Goal: Information Seeking & Learning: Learn about a topic

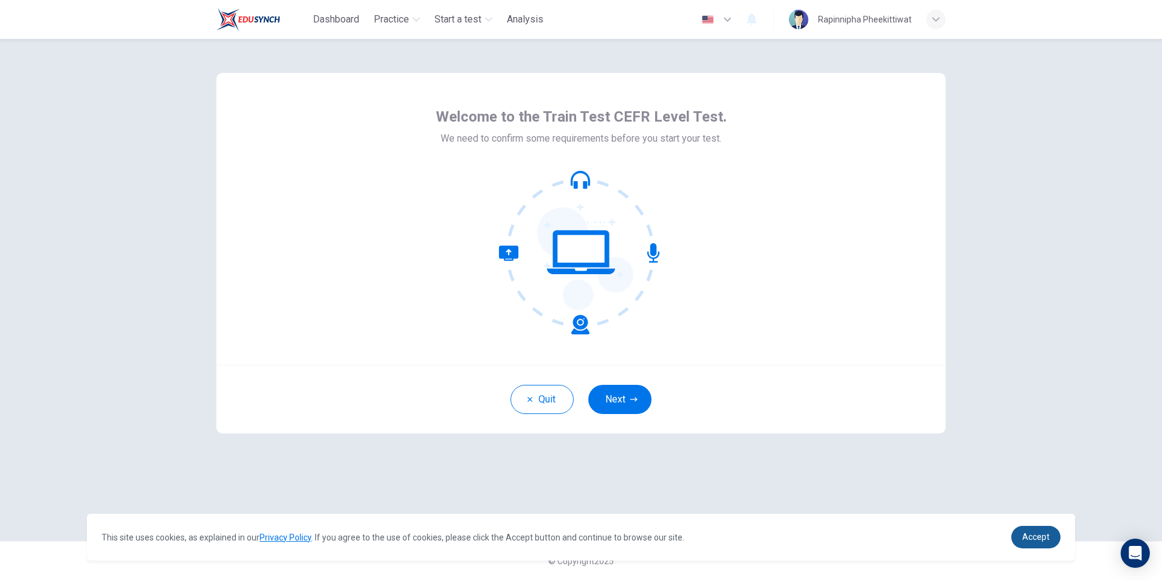
click at [1030, 530] on link "Accept" at bounding box center [1035, 537] width 49 height 22
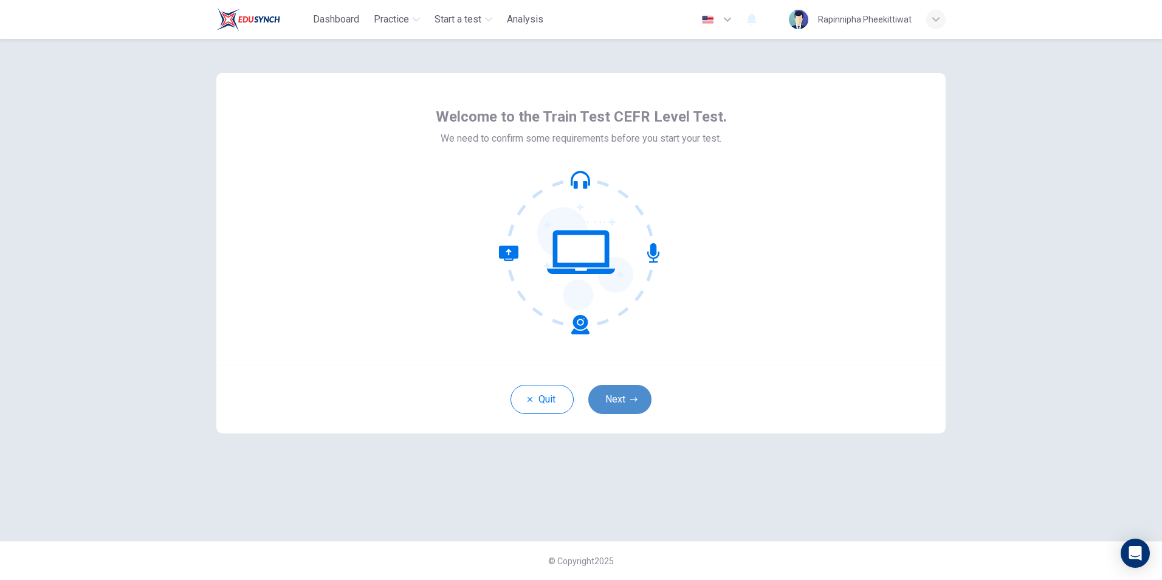
click at [625, 397] on button "Next" at bounding box center [619, 399] width 63 height 29
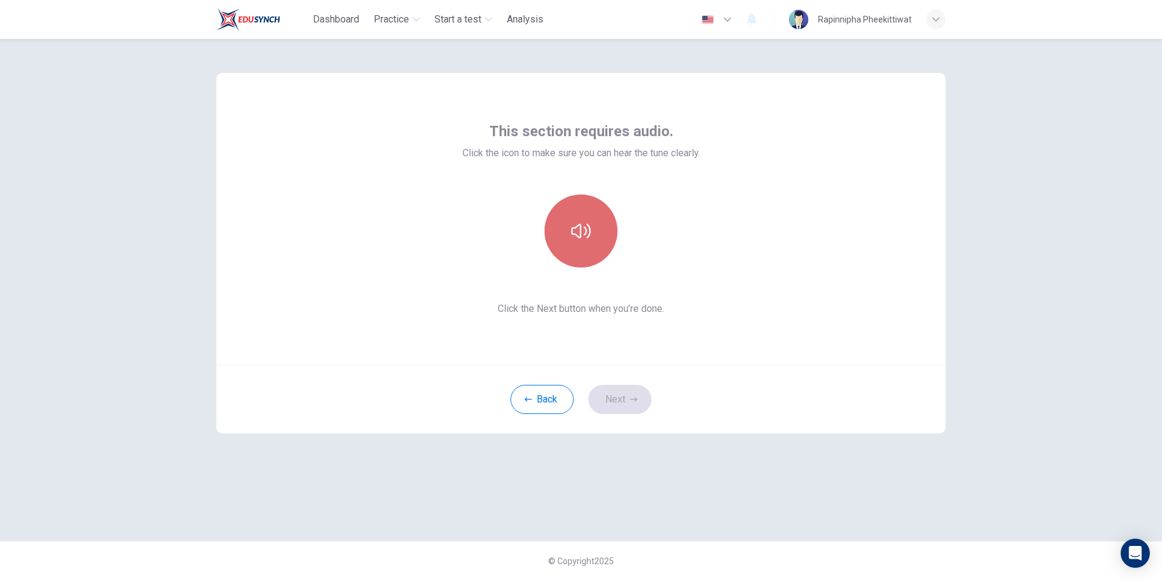
click at [596, 244] on button "button" at bounding box center [580, 230] width 73 height 73
click at [629, 391] on button "Next" at bounding box center [619, 399] width 63 height 29
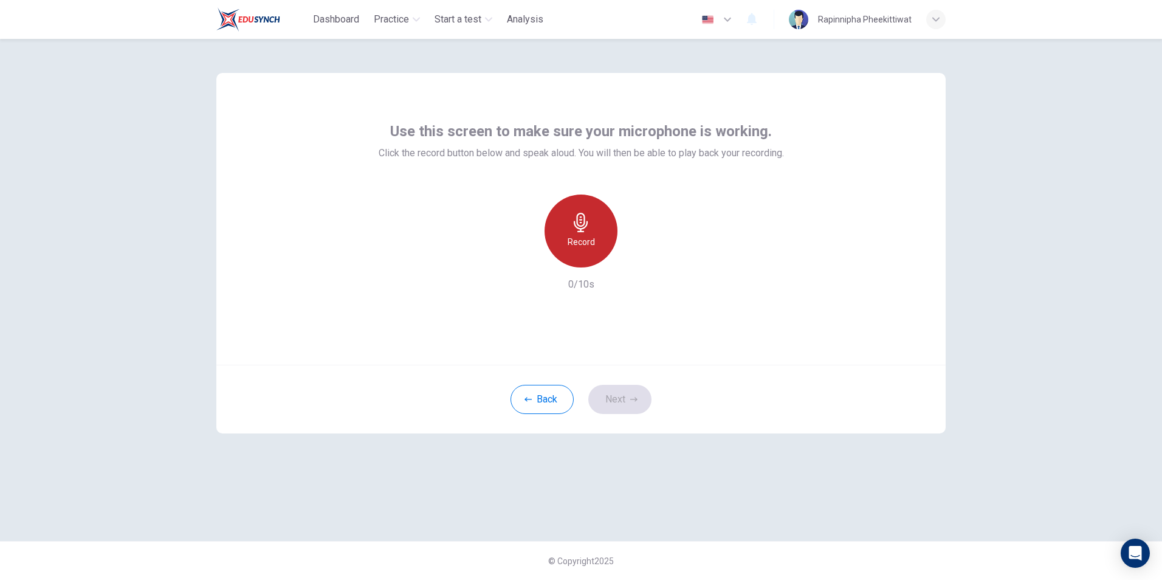
click at [589, 252] on div "Record" at bounding box center [580, 230] width 73 height 73
click at [594, 255] on div "Stop" at bounding box center [580, 230] width 73 height 73
click at [627, 262] on div "Record" at bounding box center [580, 230] width 131 height 73
click at [633, 259] on icon "button" at bounding box center [637, 258] width 12 height 12
click at [637, 400] on icon "button" at bounding box center [633, 399] width 7 height 7
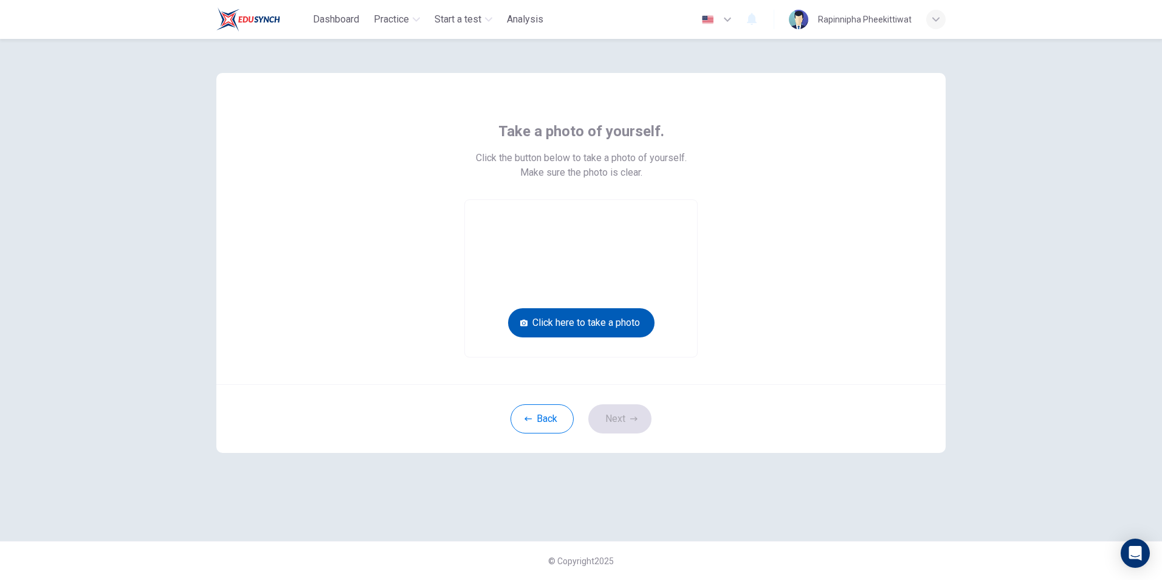
click at [581, 320] on button "Click here to take a photo" at bounding box center [581, 322] width 146 height 29
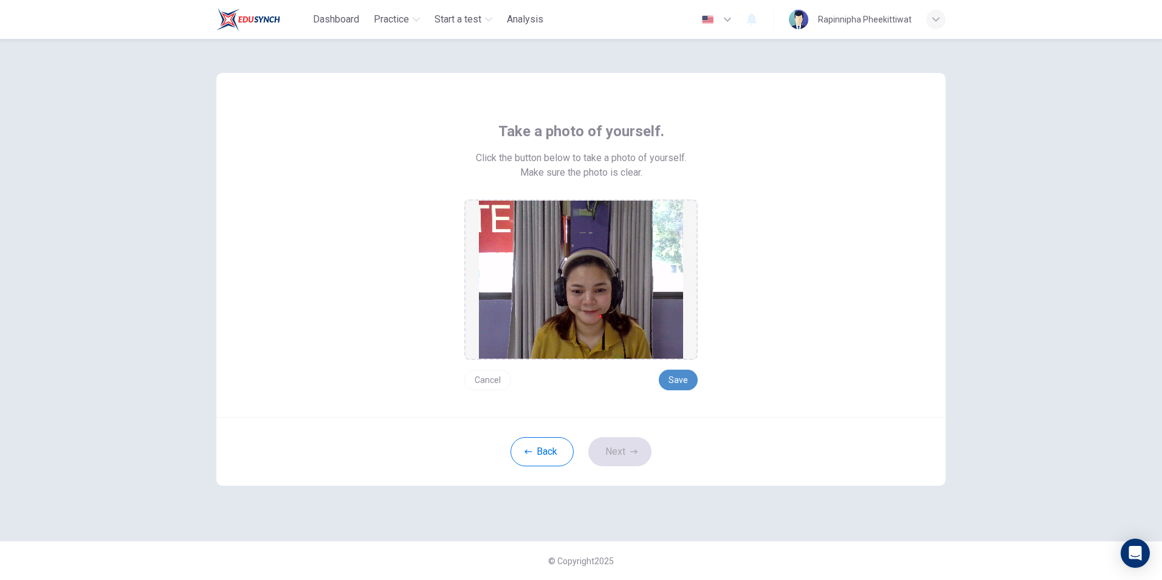
click at [684, 381] on button "Save" at bounding box center [678, 379] width 39 height 21
click at [671, 383] on button "Save" at bounding box center [678, 379] width 39 height 21
click at [625, 450] on button "Next" at bounding box center [619, 451] width 63 height 29
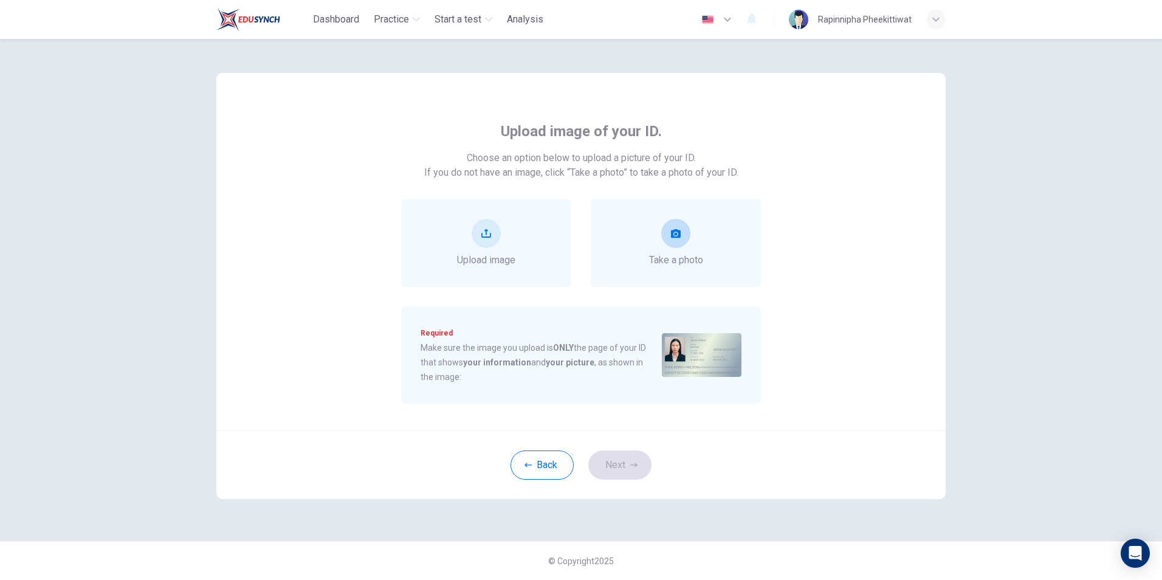
click at [700, 267] on div "Take a photo" at bounding box center [676, 242] width 170 height 87
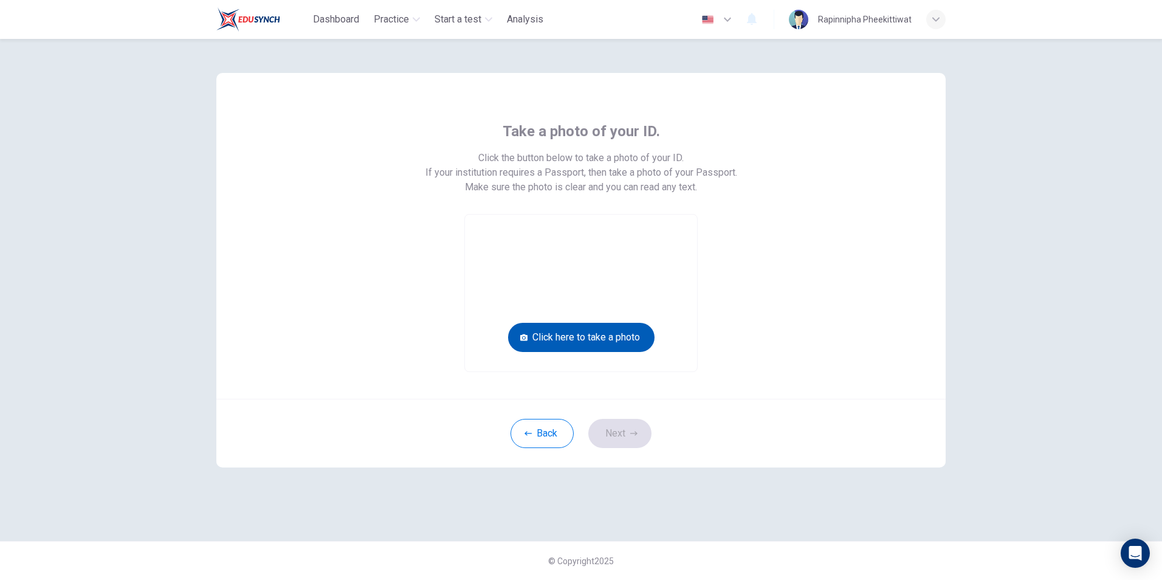
click at [599, 335] on button "Click here to take a photo" at bounding box center [581, 337] width 146 height 29
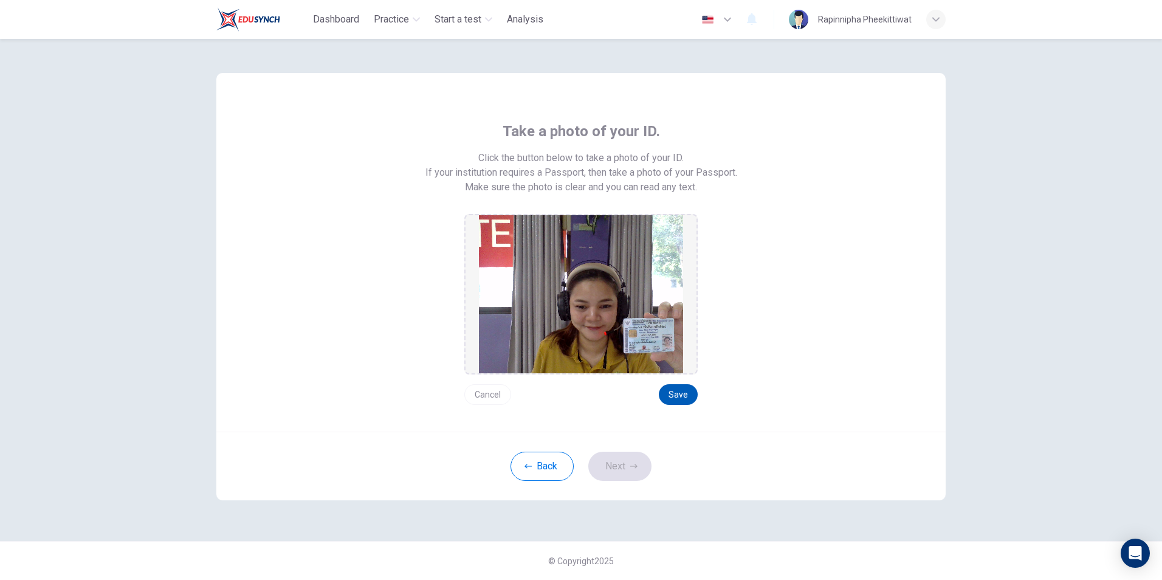
click at [677, 400] on button "Save" at bounding box center [678, 394] width 39 height 21
click at [633, 459] on button "Next" at bounding box center [619, 465] width 63 height 29
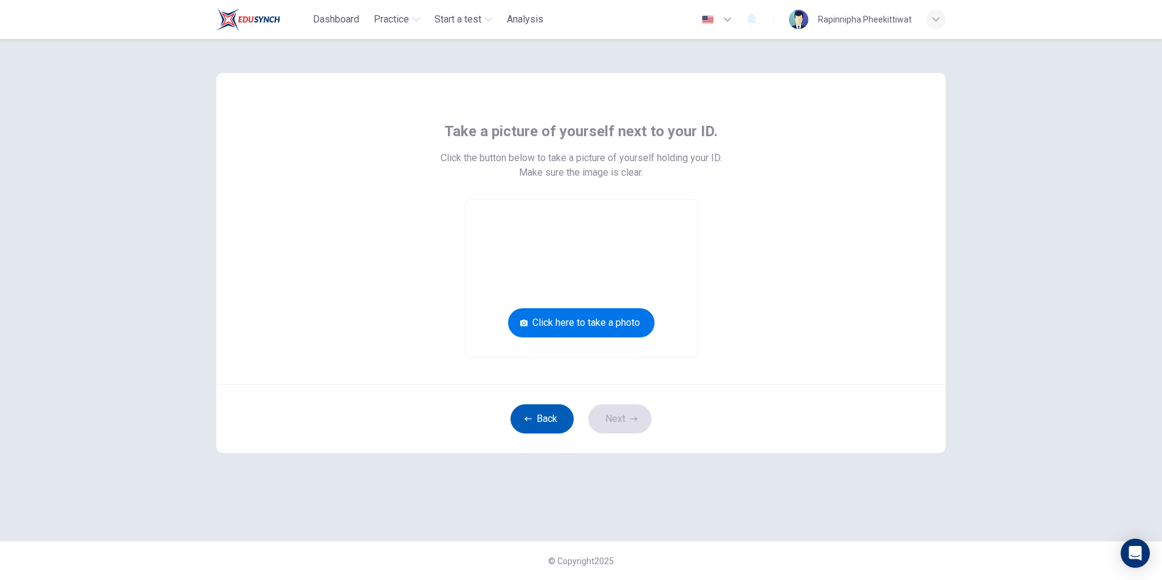
click at [547, 425] on button "Back" at bounding box center [541, 418] width 63 height 29
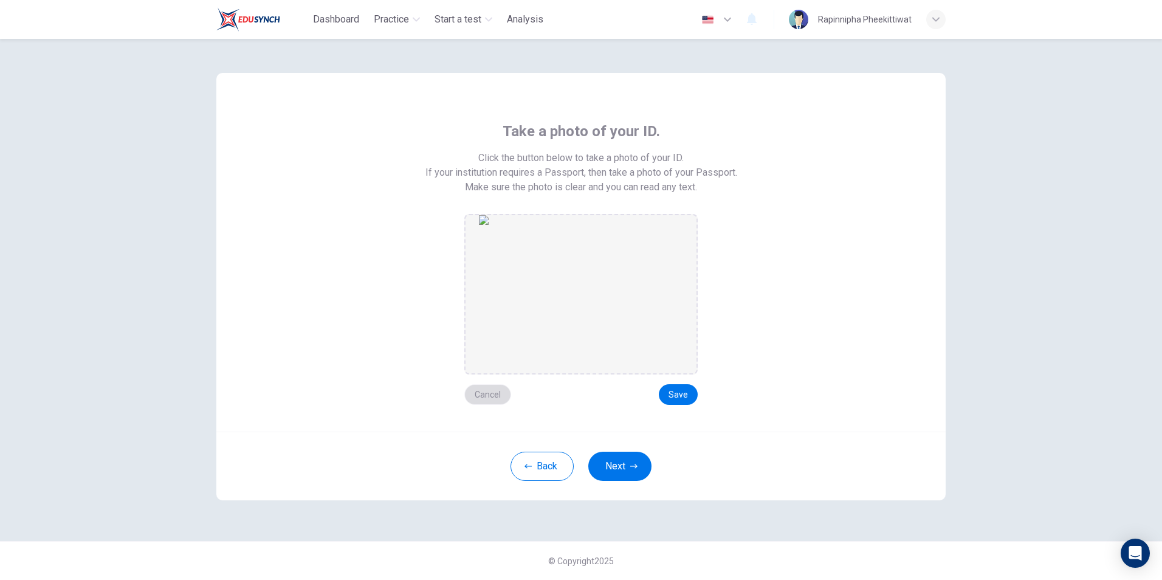
click at [482, 398] on button "Cancel" at bounding box center [487, 394] width 47 height 21
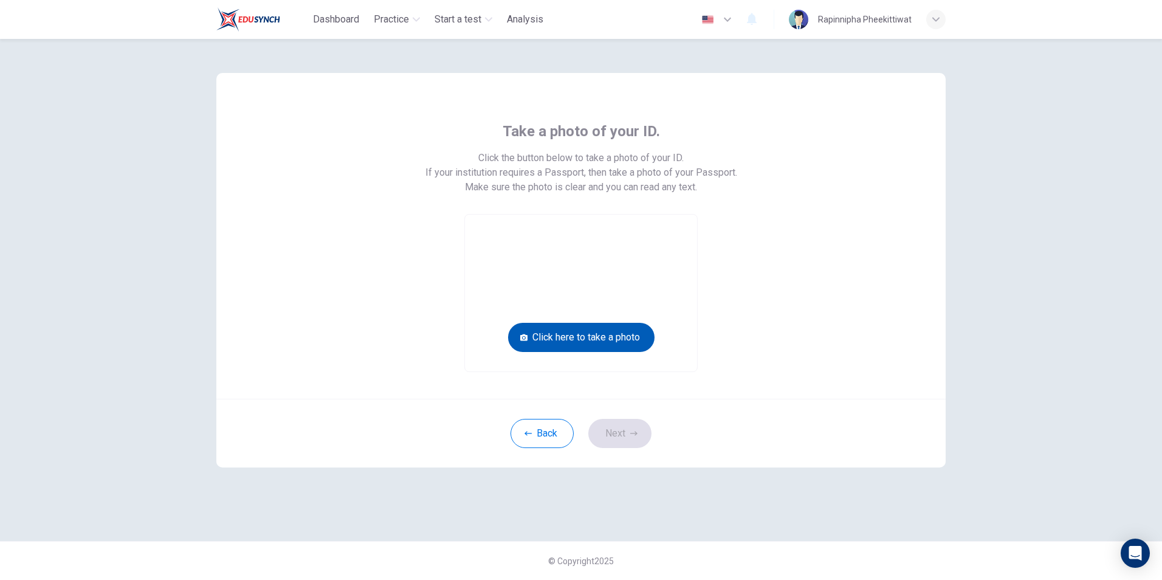
click at [580, 349] on button "Click here to take a photo" at bounding box center [581, 337] width 146 height 29
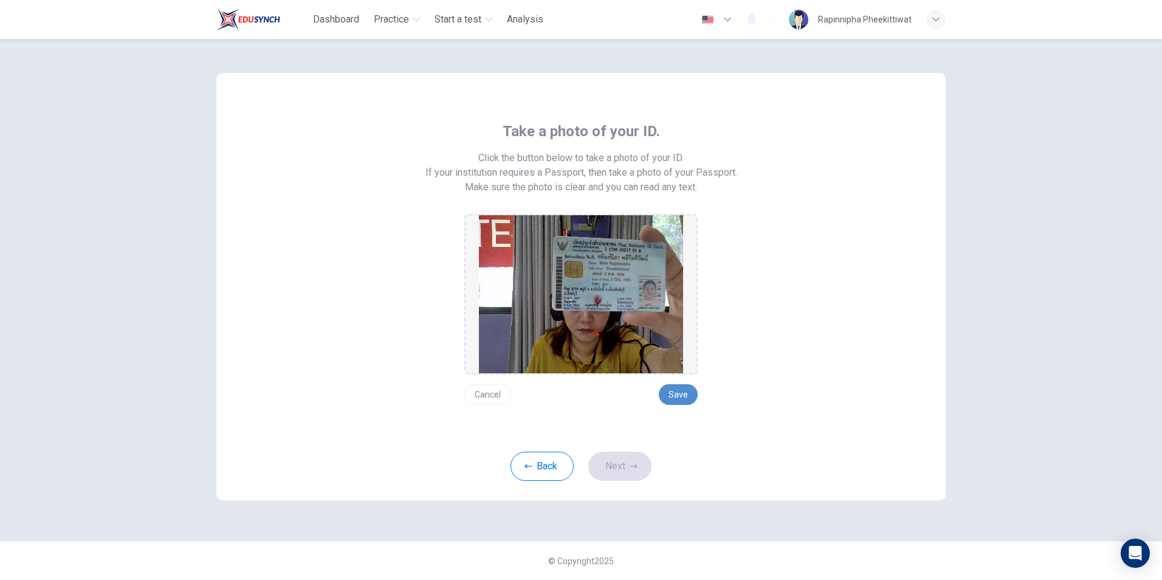
click at [666, 394] on button "Save" at bounding box center [678, 394] width 39 height 21
click at [629, 470] on button "Next" at bounding box center [619, 465] width 63 height 29
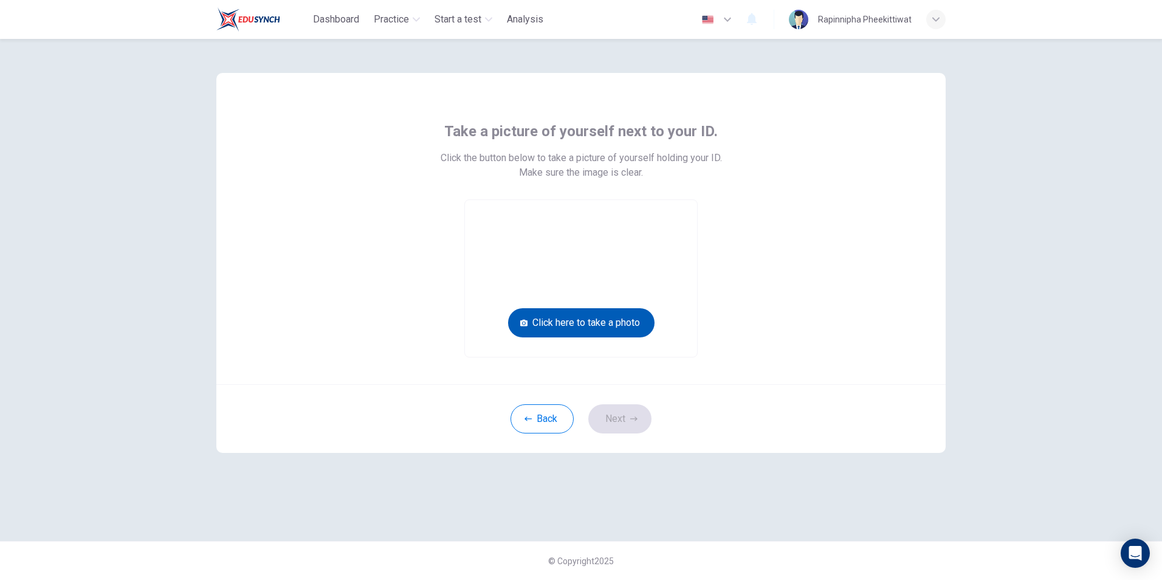
click at [607, 320] on button "Click here to take a photo" at bounding box center [581, 322] width 146 height 29
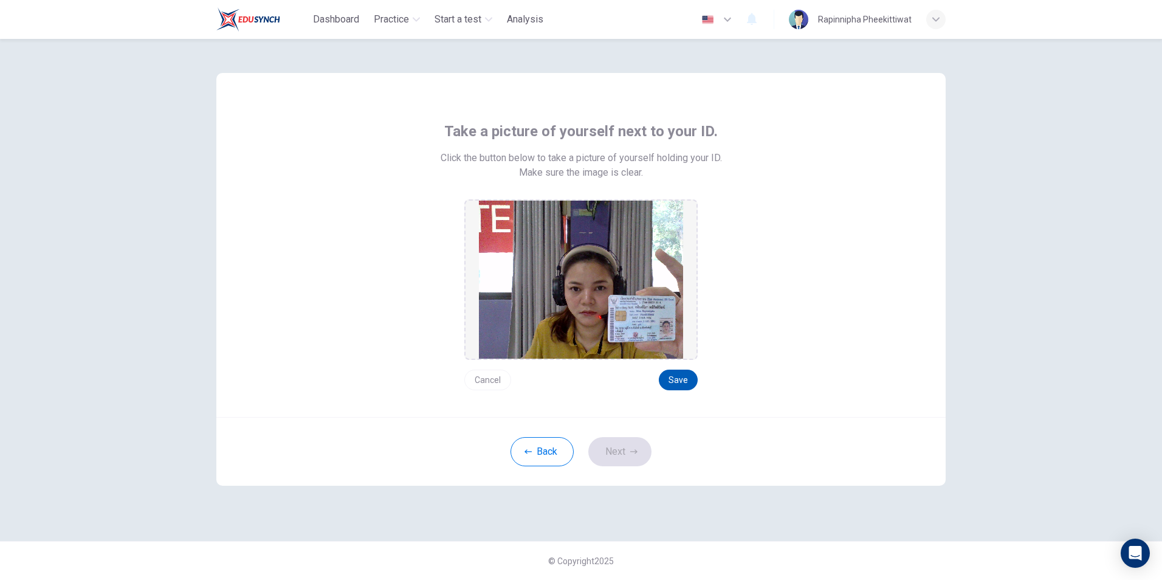
click at [673, 382] on button "Save" at bounding box center [678, 379] width 39 height 21
click at [641, 450] on button "Next" at bounding box center [619, 451] width 63 height 29
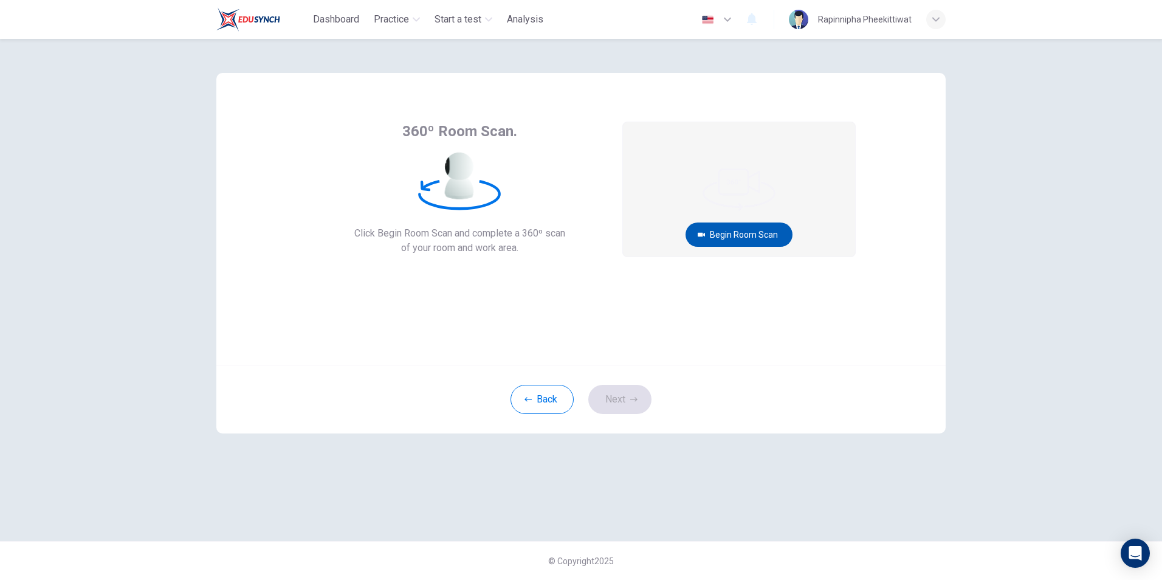
click at [775, 239] on button "Begin Room Scan" at bounding box center [738, 234] width 107 height 24
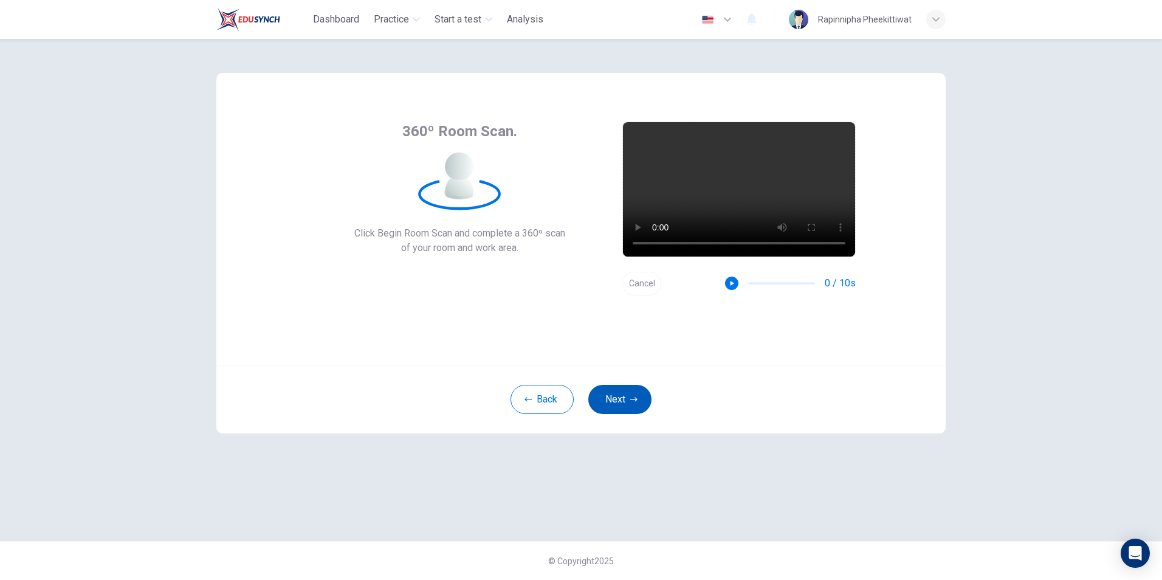
click at [642, 391] on button "Next" at bounding box center [619, 399] width 63 height 29
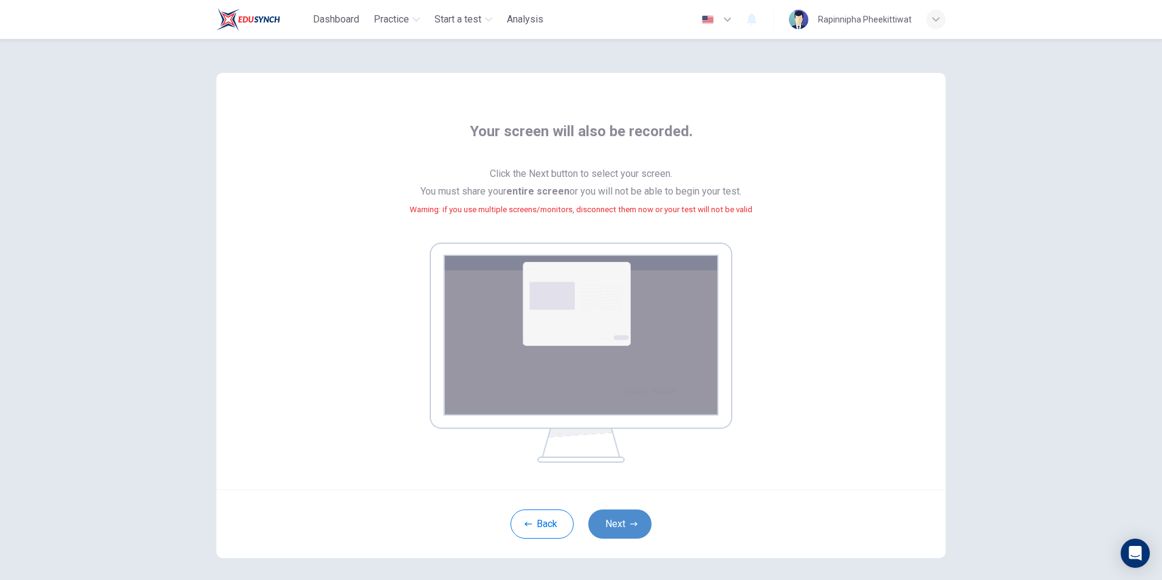
click at [634, 515] on button "Next" at bounding box center [619, 523] width 63 height 29
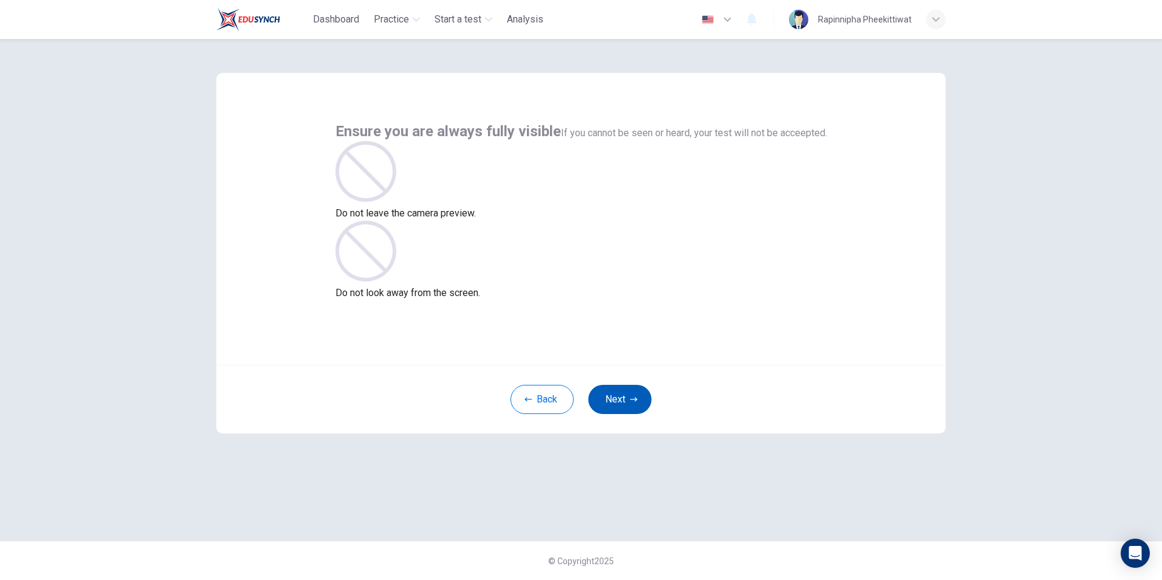
click at [609, 406] on button "Next" at bounding box center [619, 399] width 63 height 29
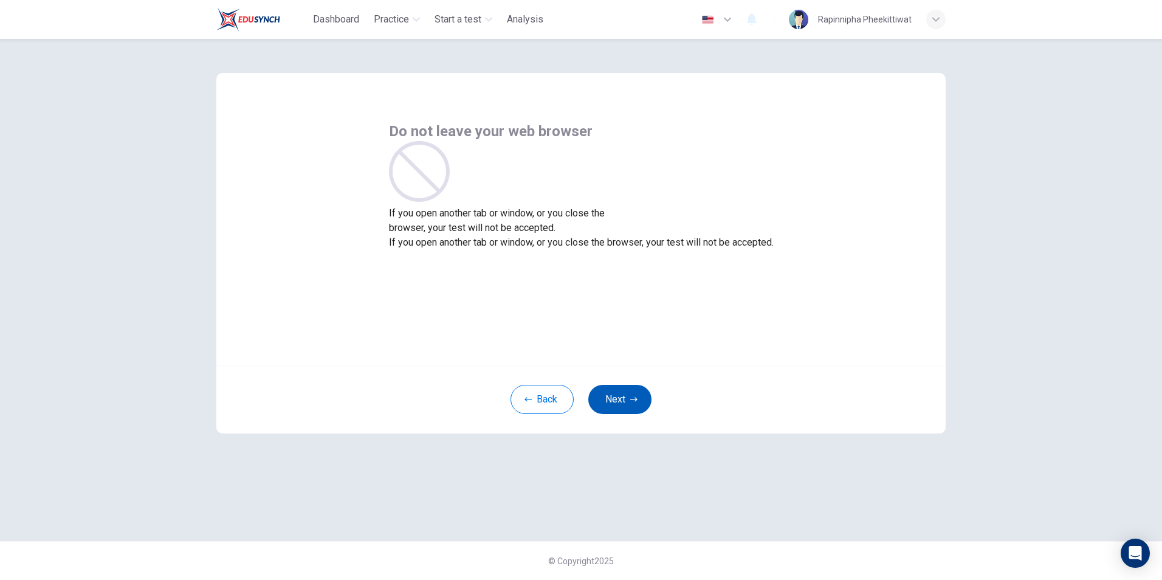
click at [633, 391] on button "Next" at bounding box center [619, 399] width 63 height 29
click at [633, 392] on button "Next" at bounding box center [619, 399] width 63 height 29
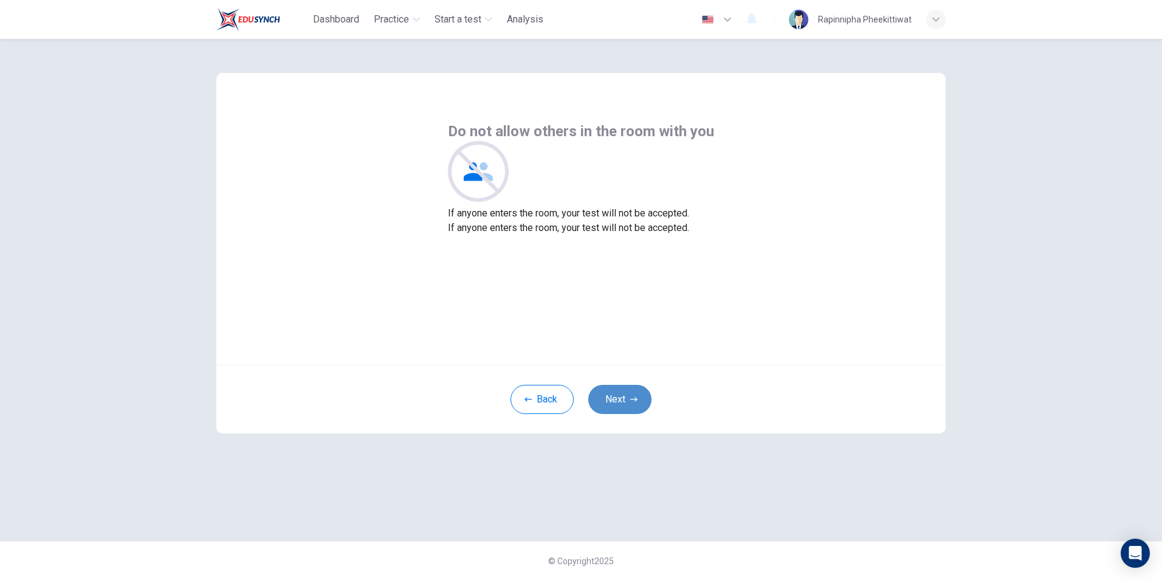
click at [633, 392] on button "Next" at bounding box center [619, 399] width 63 height 29
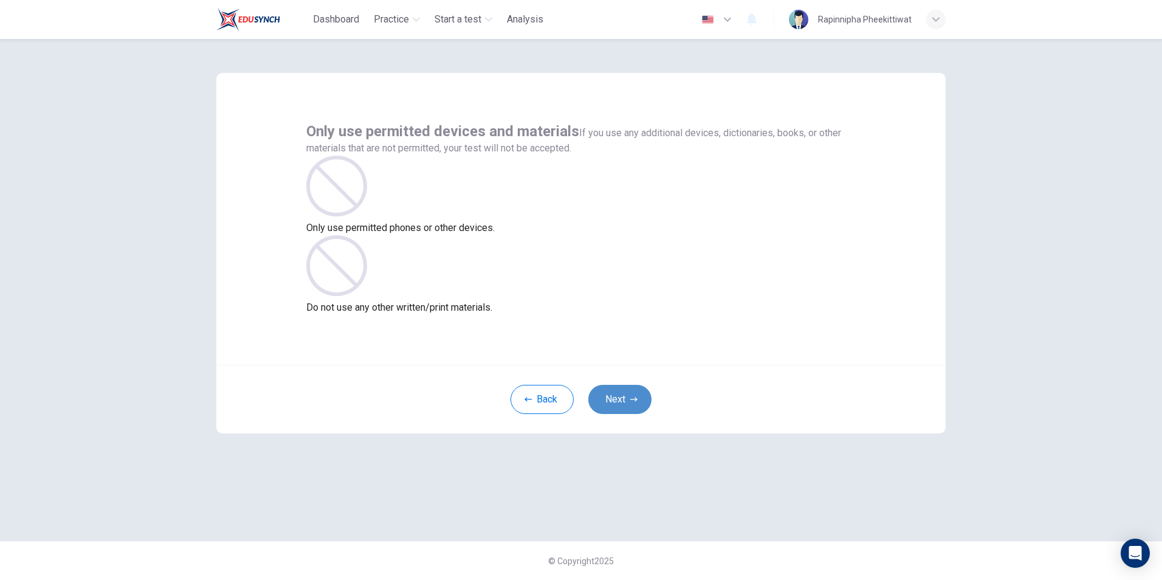
click at [633, 392] on button "Next" at bounding box center [619, 399] width 63 height 29
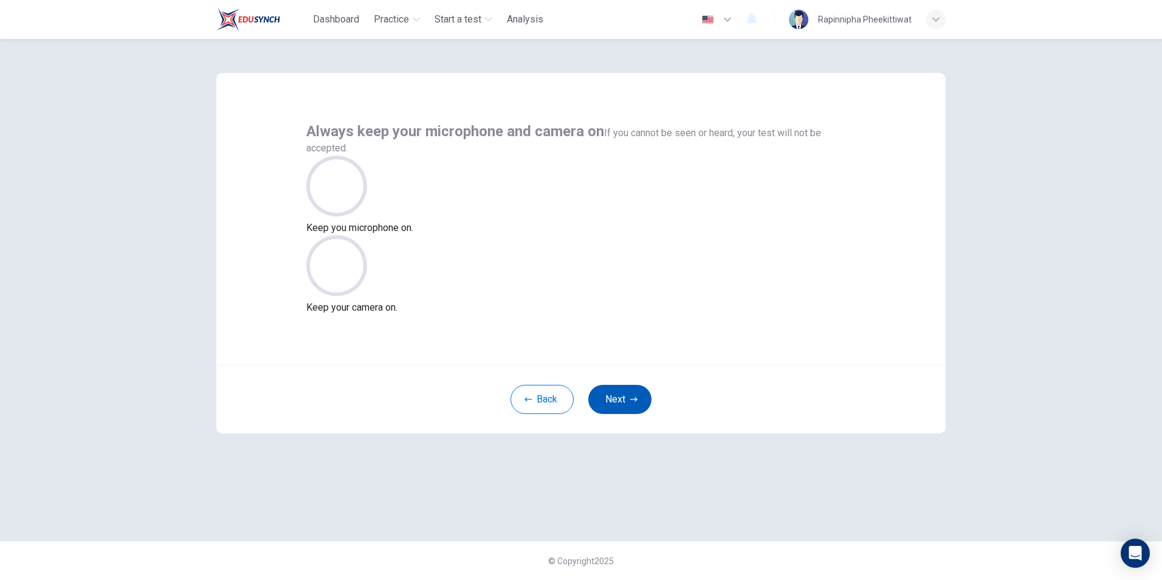
click at [633, 392] on button "Next" at bounding box center [619, 399] width 63 height 29
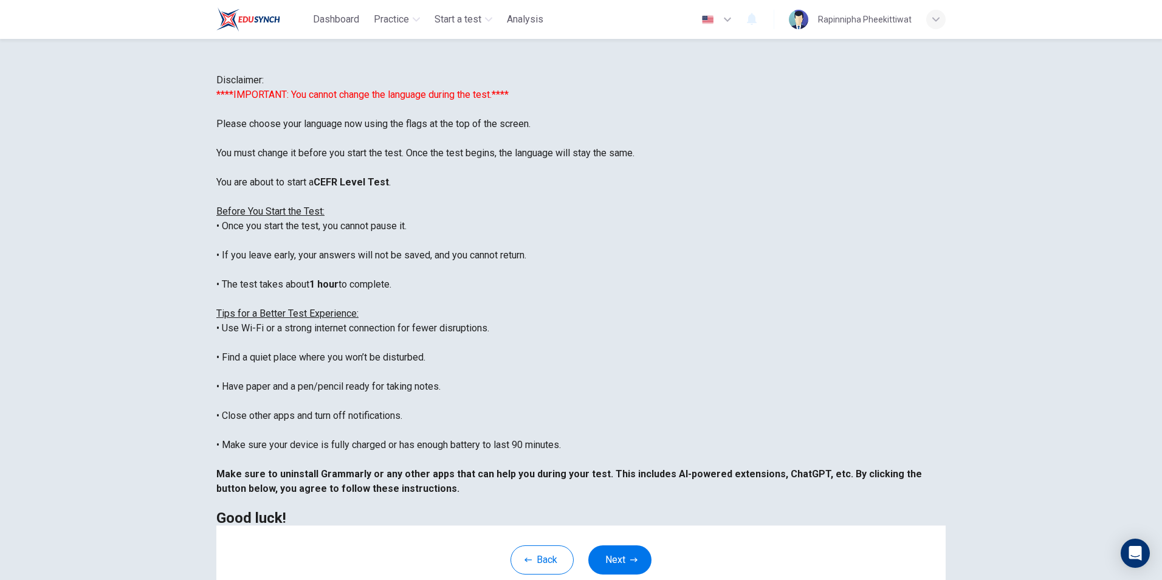
scroll to position [96, 0]
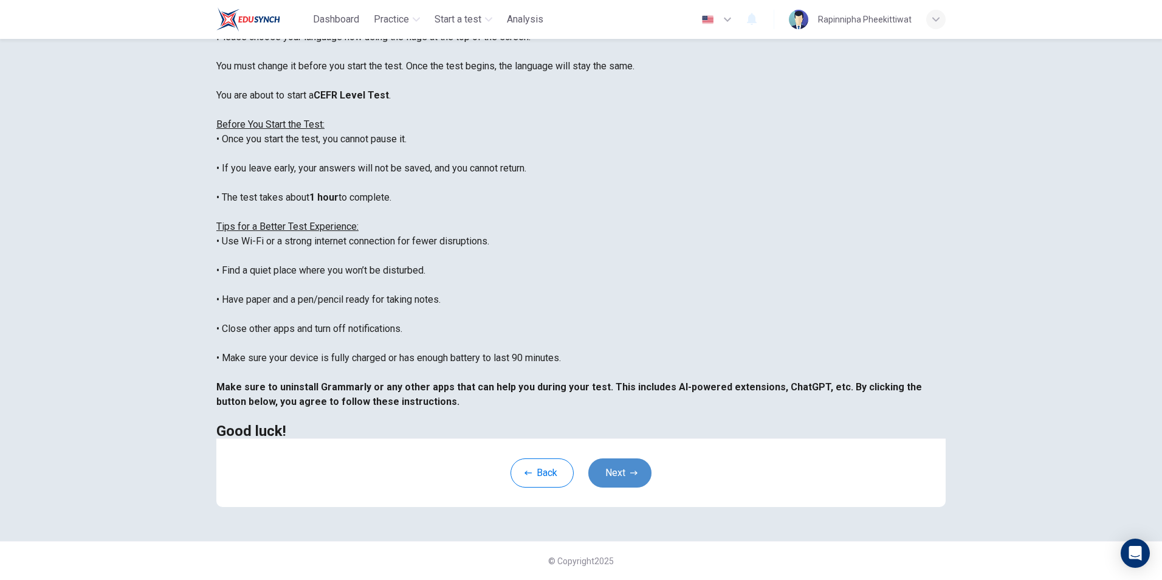
click at [617, 465] on button "Next" at bounding box center [619, 472] width 63 height 29
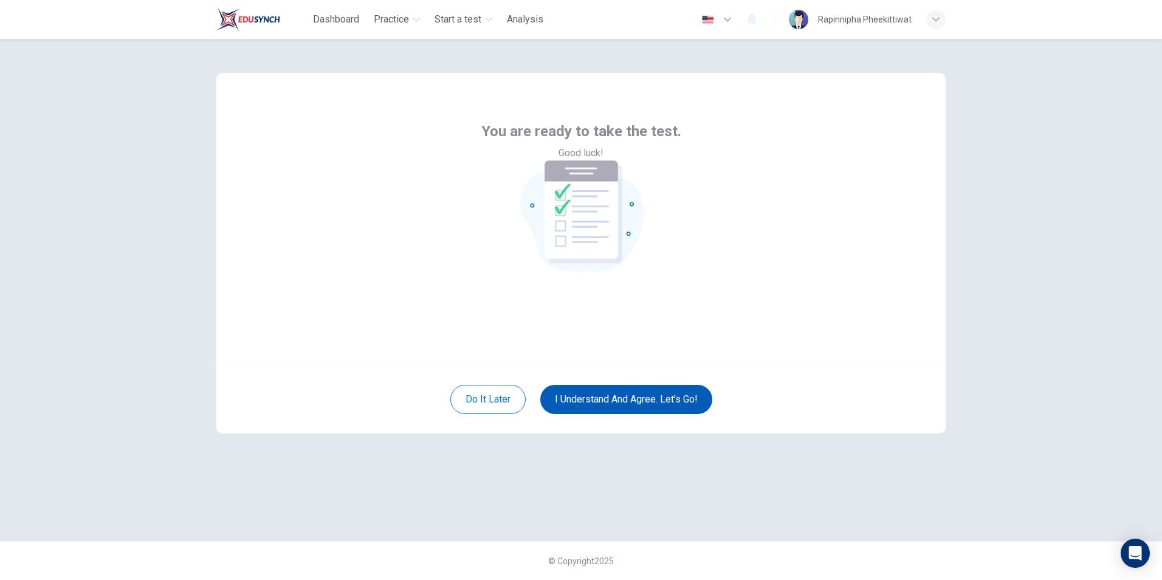
scroll to position [0, 0]
click at [591, 395] on button "I understand and agree. Let’s go!" at bounding box center [626, 399] width 172 height 29
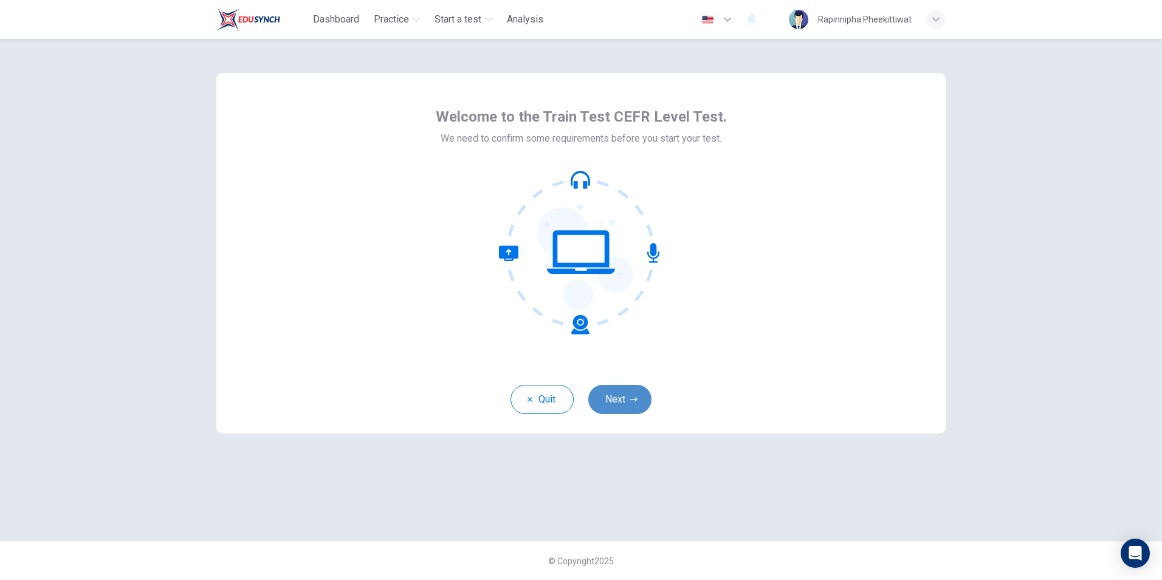
click at [640, 397] on button "Next" at bounding box center [619, 399] width 63 height 29
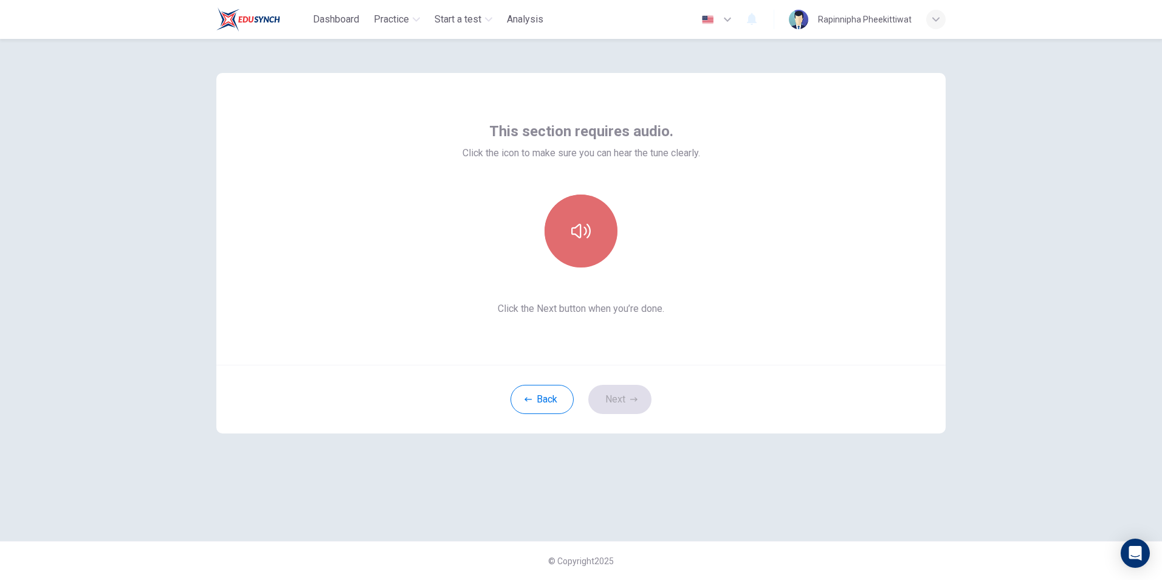
click at [586, 242] on button "button" at bounding box center [580, 230] width 73 height 73
click at [629, 392] on button "Next" at bounding box center [619, 399] width 63 height 29
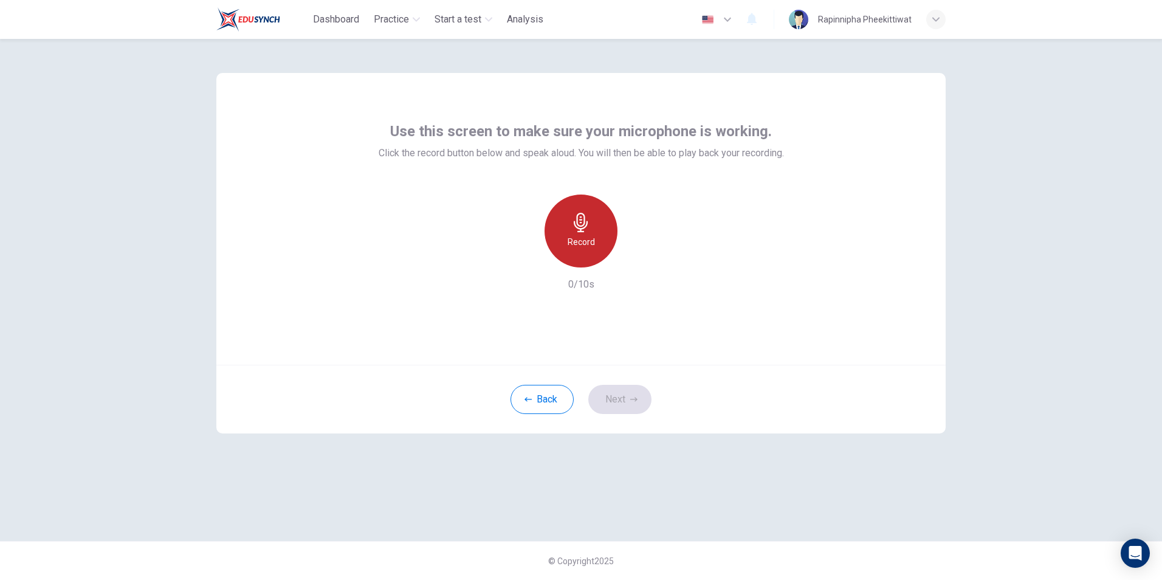
click at [585, 258] on div "Record" at bounding box center [580, 230] width 73 height 73
click at [592, 256] on div "Stop" at bounding box center [580, 230] width 73 height 73
click at [631, 258] on icon "button" at bounding box center [637, 258] width 12 height 12
click at [631, 399] on icon "button" at bounding box center [633, 399] width 7 height 4
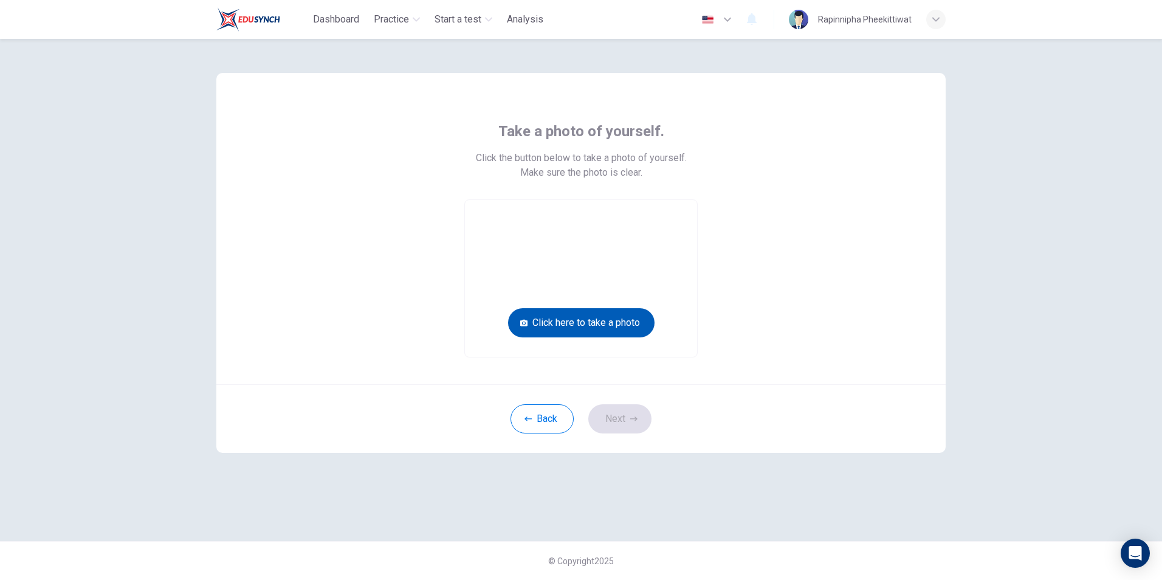
click at [592, 326] on button "Click here to take a photo" at bounding box center [581, 322] width 146 height 29
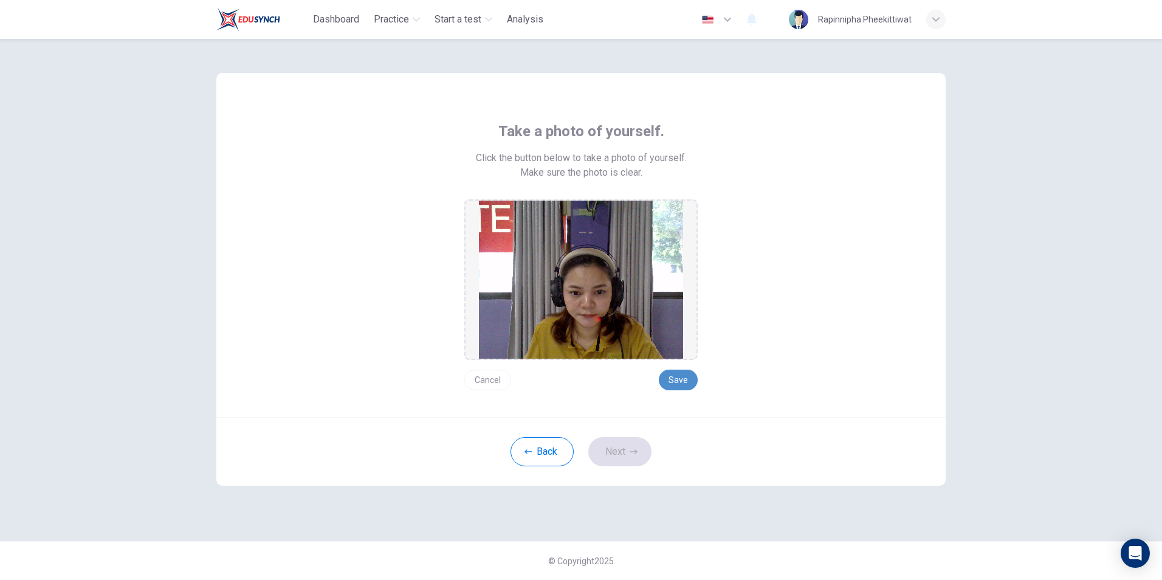
click at [674, 381] on button "Save" at bounding box center [678, 379] width 39 height 21
click at [627, 441] on button "Next" at bounding box center [619, 451] width 63 height 29
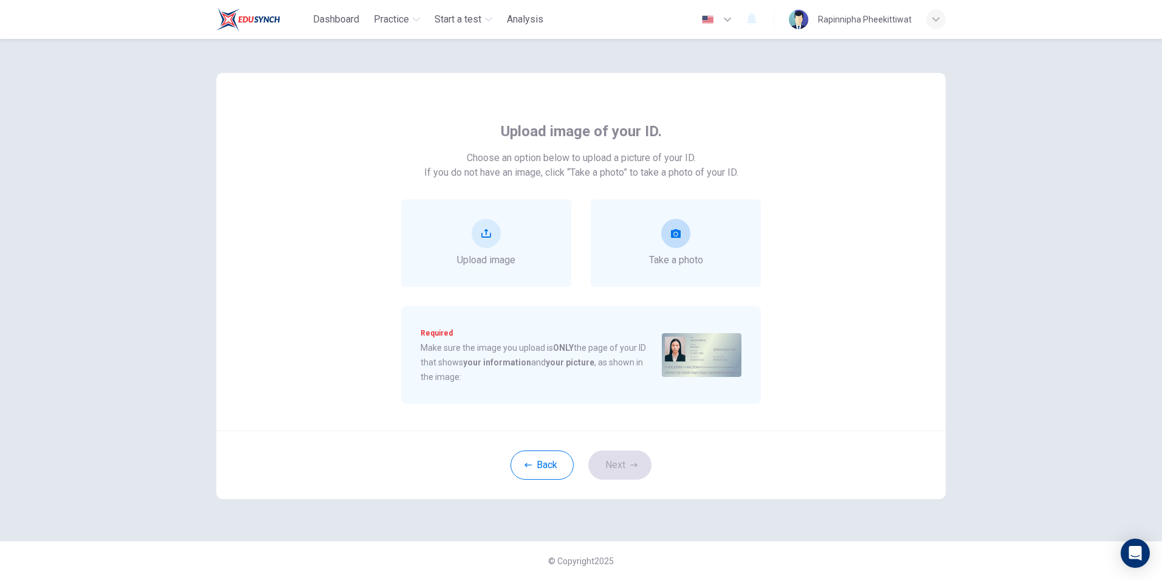
click at [680, 272] on div "Take a photo" at bounding box center [676, 242] width 170 height 87
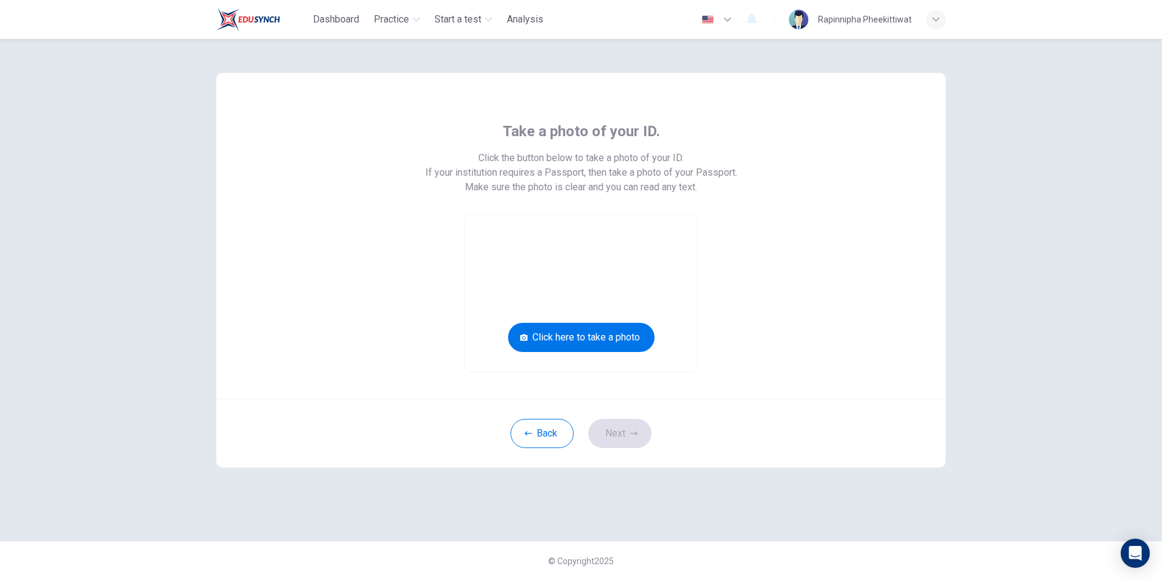
click at [621, 353] on video at bounding box center [581, 292] width 232 height 157
click at [620, 340] on button "Click here to take a photo" at bounding box center [581, 337] width 146 height 29
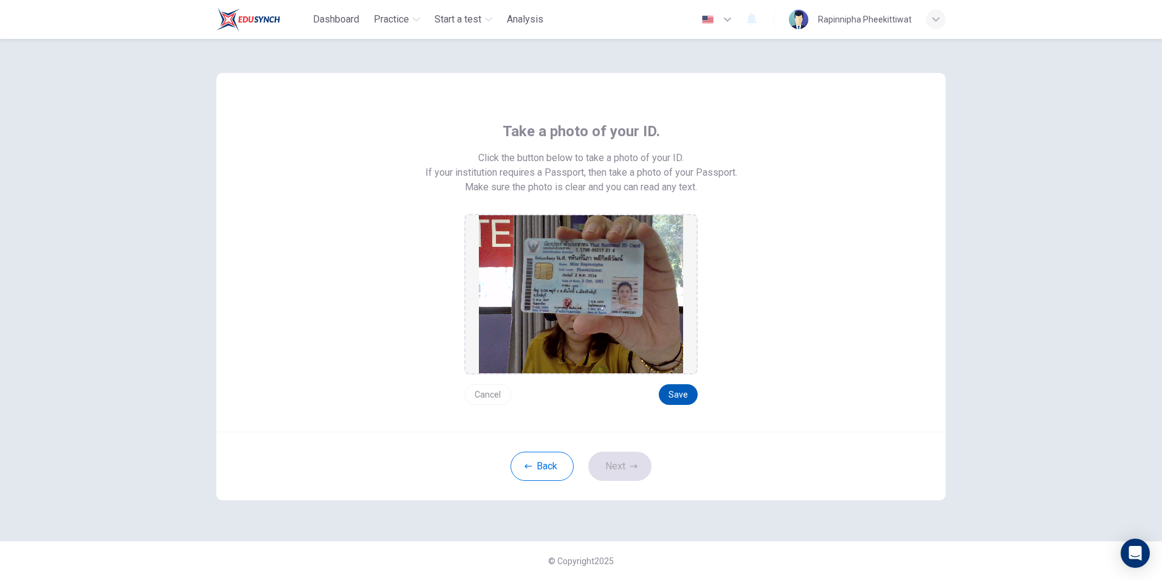
click at [676, 393] on button "Save" at bounding box center [678, 394] width 39 height 21
click at [617, 470] on button "Next" at bounding box center [619, 465] width 63 height 29
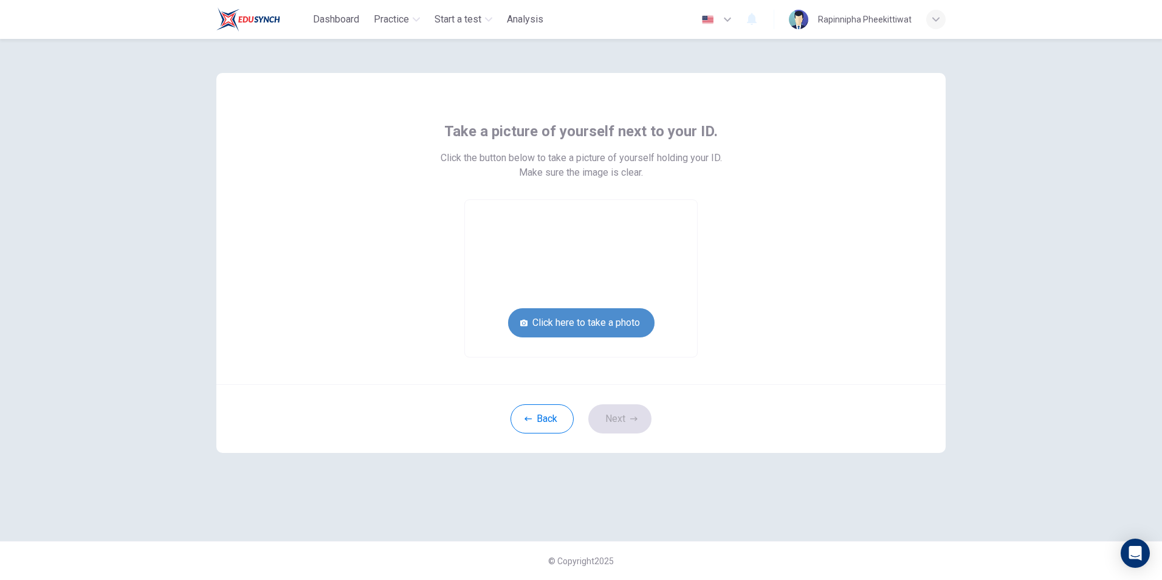
click at [594, 316] on button "Click here to take a photo" at bounding box center [581, 322] width 146 height 29
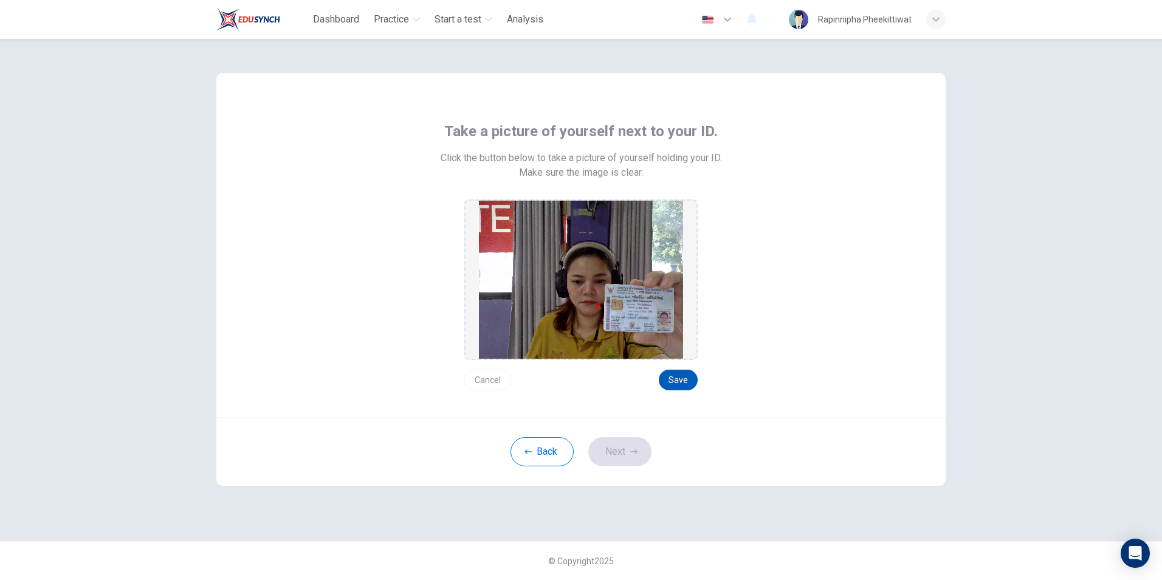
click at [667, 384] on button "Save" at bounding box center [678, 379] width 39 height 21
click at [639, 459] on button "Next" at bounding box center [619, 451] width 63 height 29
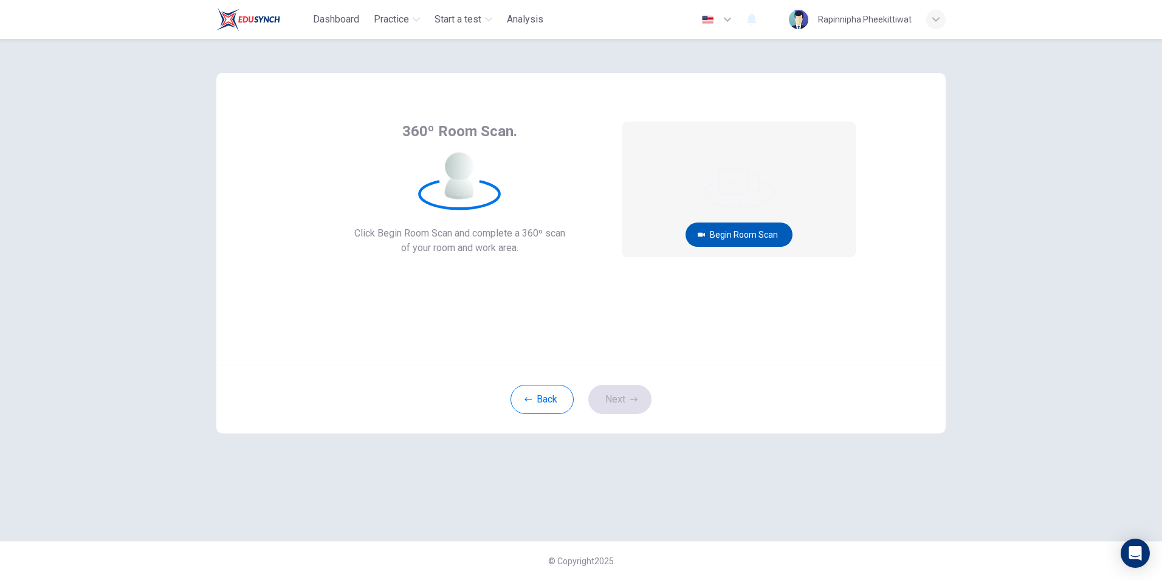
click at [746, 233] on button "Begin Room Scan" at bounding box center [738, 234] width 107 height 24
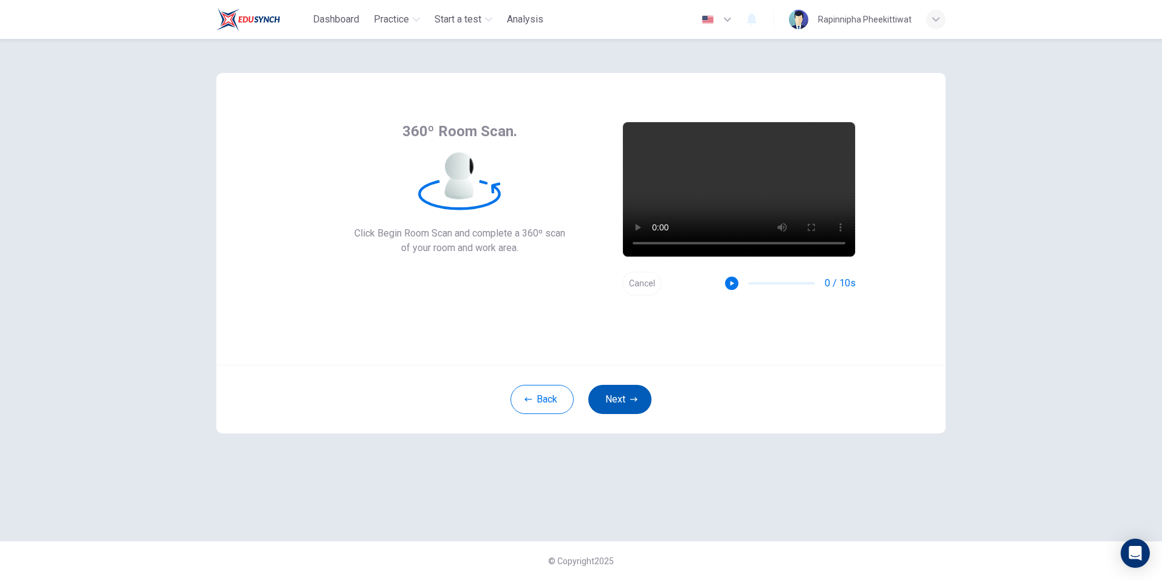
click at [640, 394] on button "Next" at bounding box center [619, 399] width 63 height 29
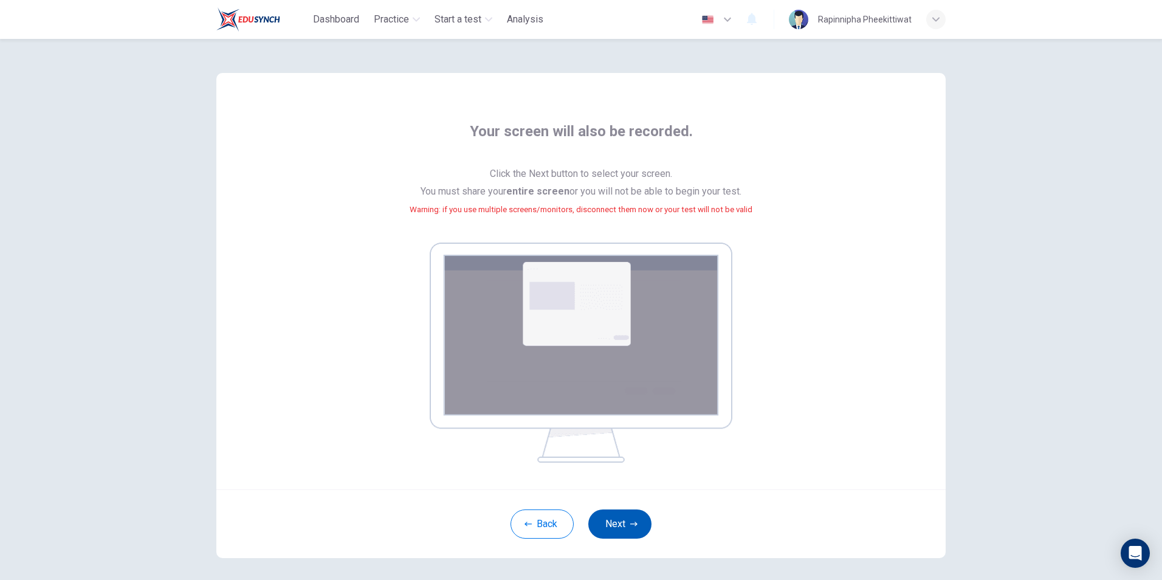
click at [628, 510] on button "Next" at bounding box center [619, 523] width 63 height 29
click at [630, 520] on icon "button" at bounding box center [633, 523] width 7 height 7
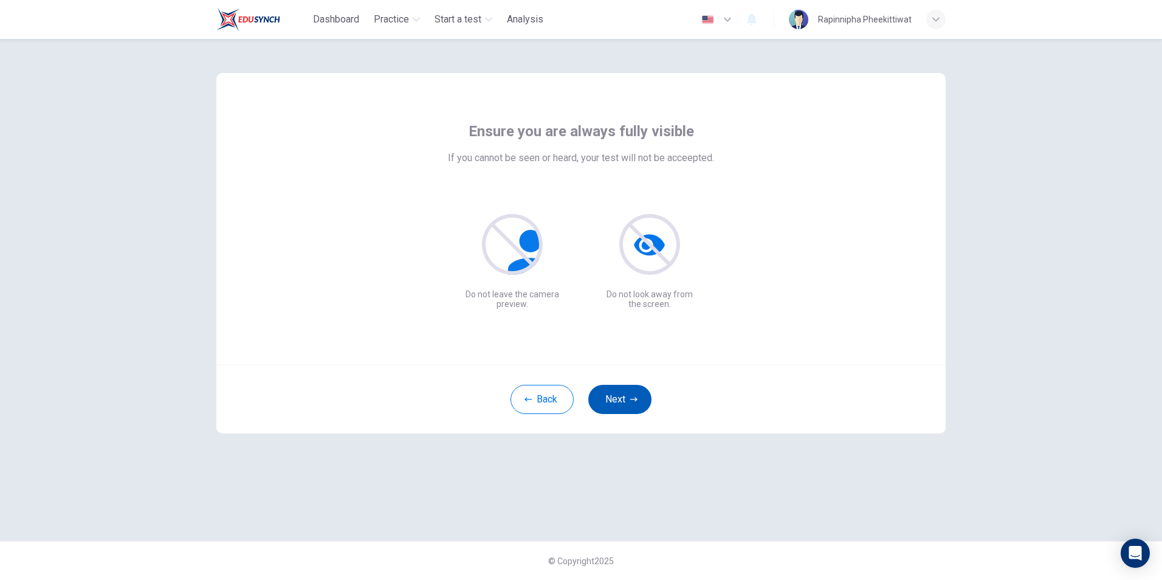
click at [612, 401] on button "Next" at bounding box center [619, 399] width 63 height 29
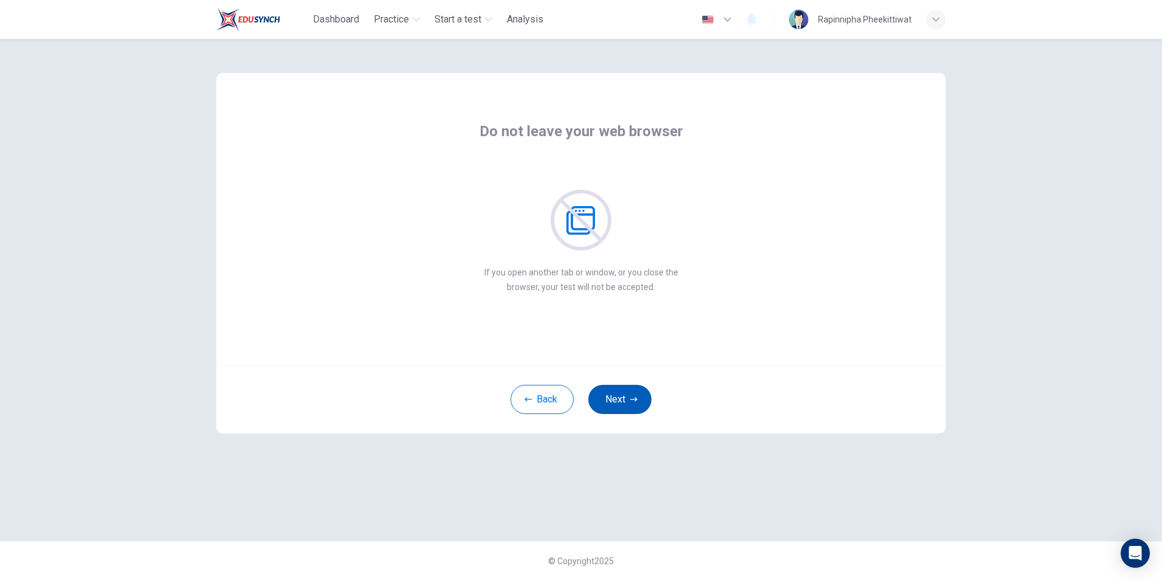
click at [612, 401] on button "Next" at bounding box center [619, 399] width 63 height 29
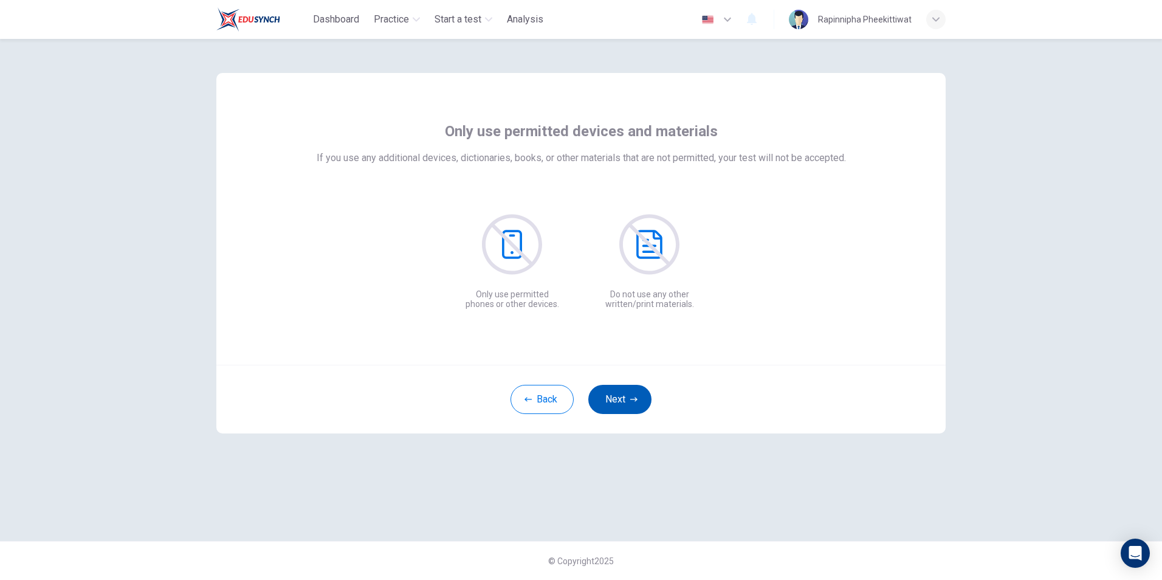
click at [612, 401] on button "Next" at bounding box center [619, 399] width 63 height 29
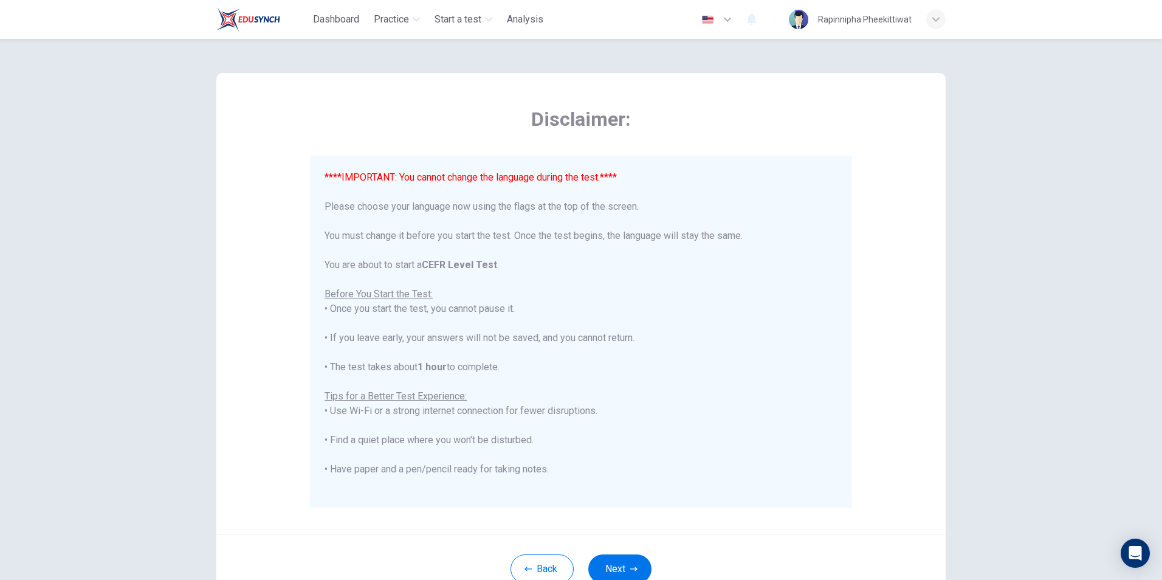
scroll to position [116, 0]
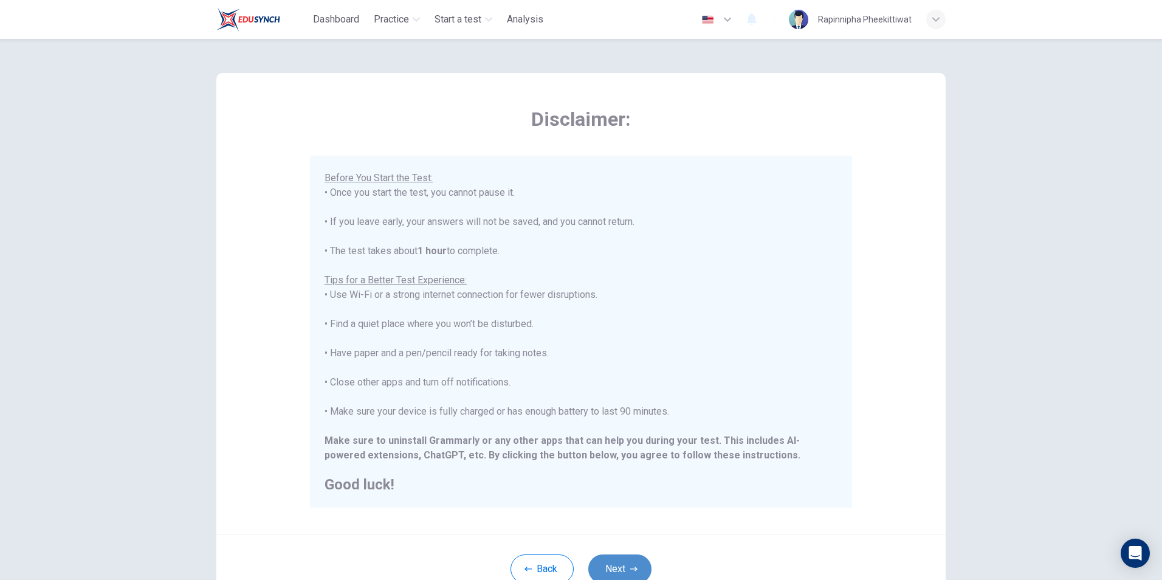
click at [624, 569] on button "Next" at bounding box center [619, 568] width 63 height 29
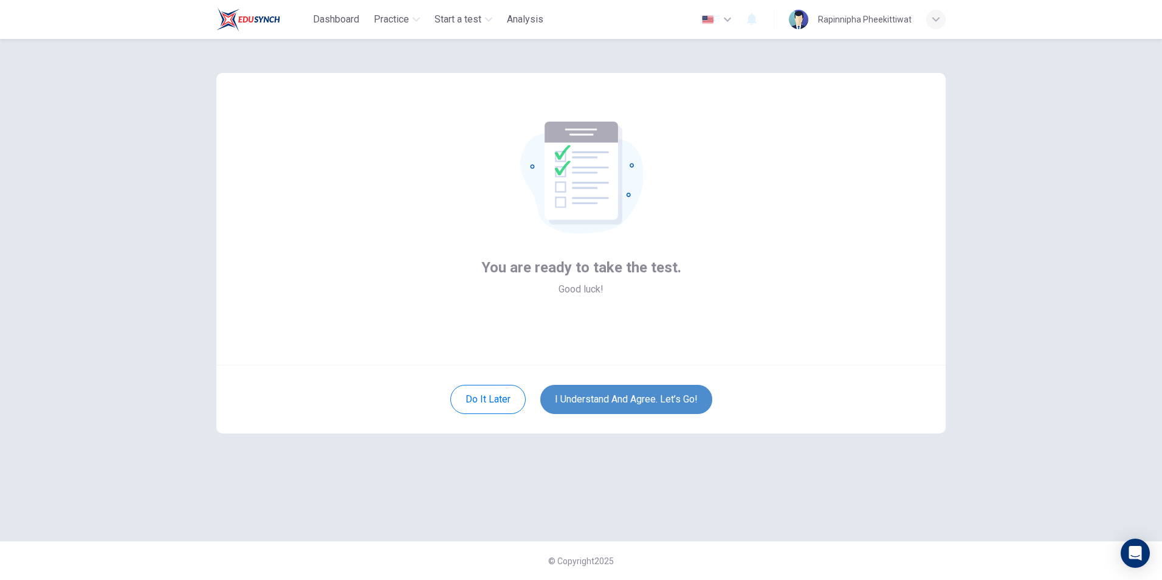
click at [575, 405] on button "I understand and agree. Let’s go!" at bounding box center [626, 399] width 172 height 29
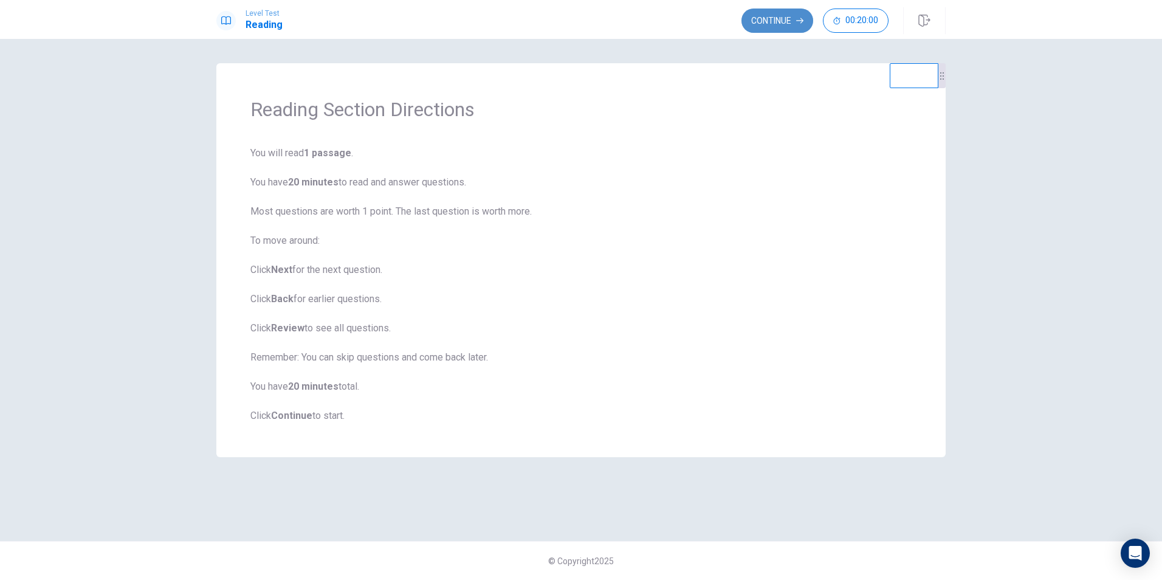
click at [768, 26] on button "Continue" at bounding box center [777, 21] width 72 height 24
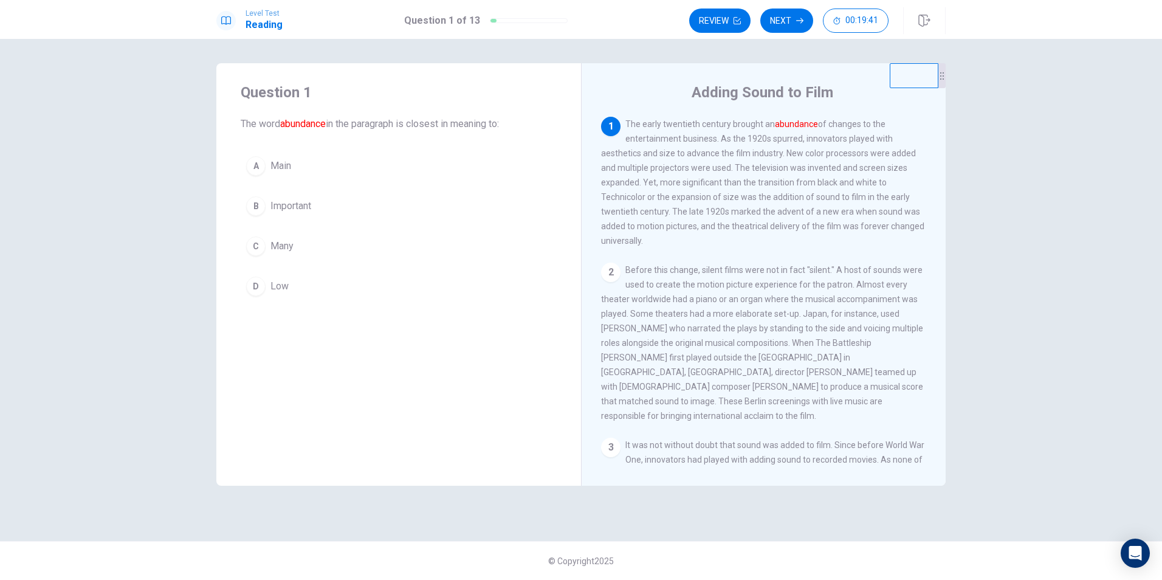
click at [290, 211] on span "Important" at bounding box center [290, 206] width 41 height 15
click at [787, 23] on button "Next" at bounding box center [786, 21] width 53 height 24
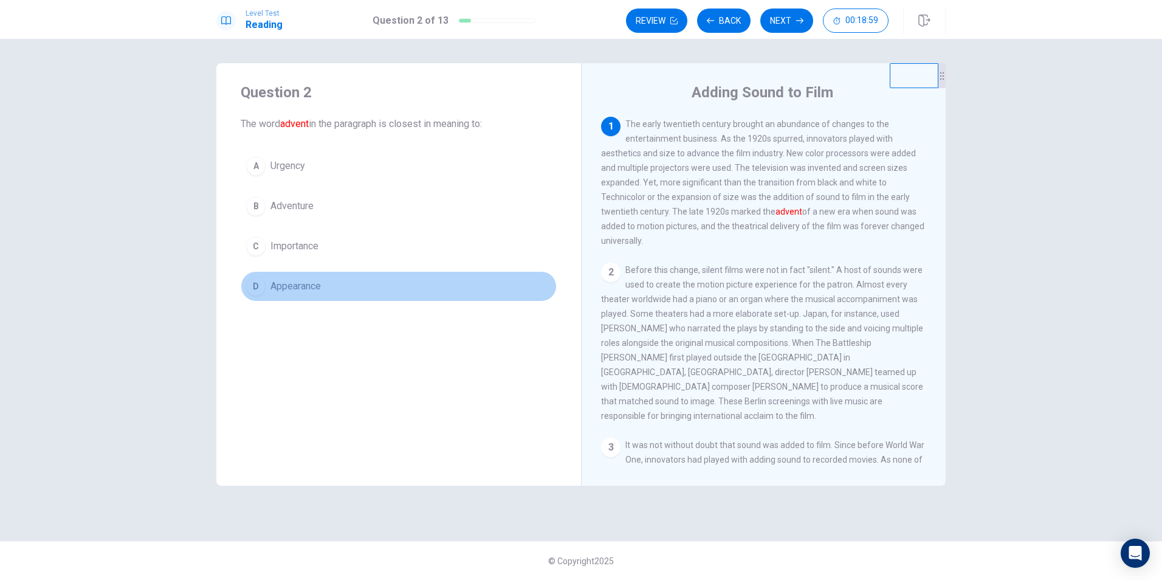
click at [301, 285] on span "Appearance" at bounding box center [295, 286] width 50 height 15
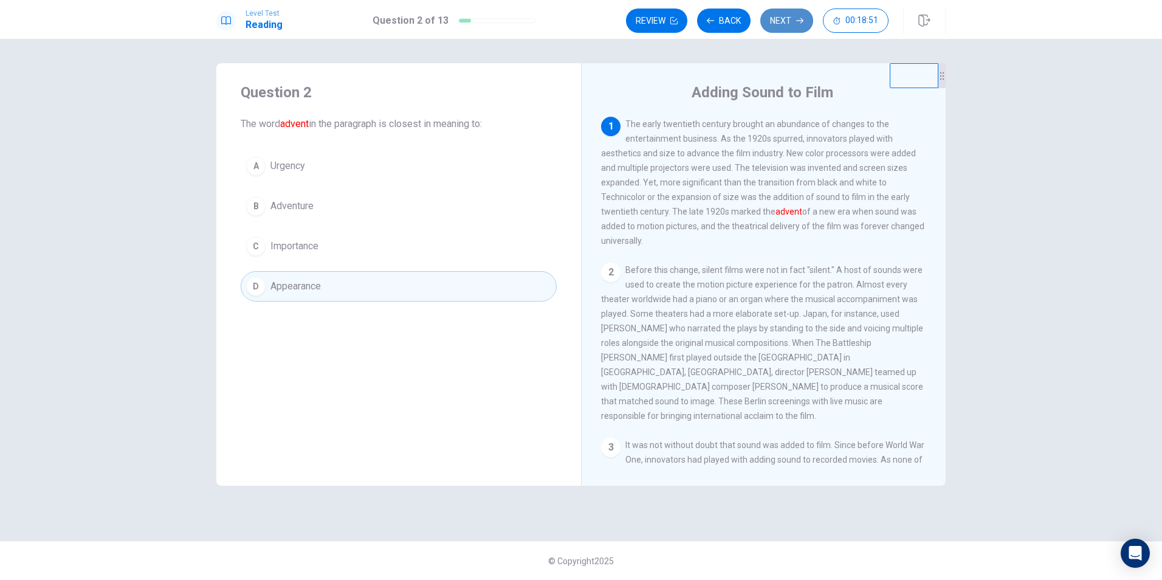
click at [792, 20] on button "Next" at bounding box center [786, 21] width 53 height 24
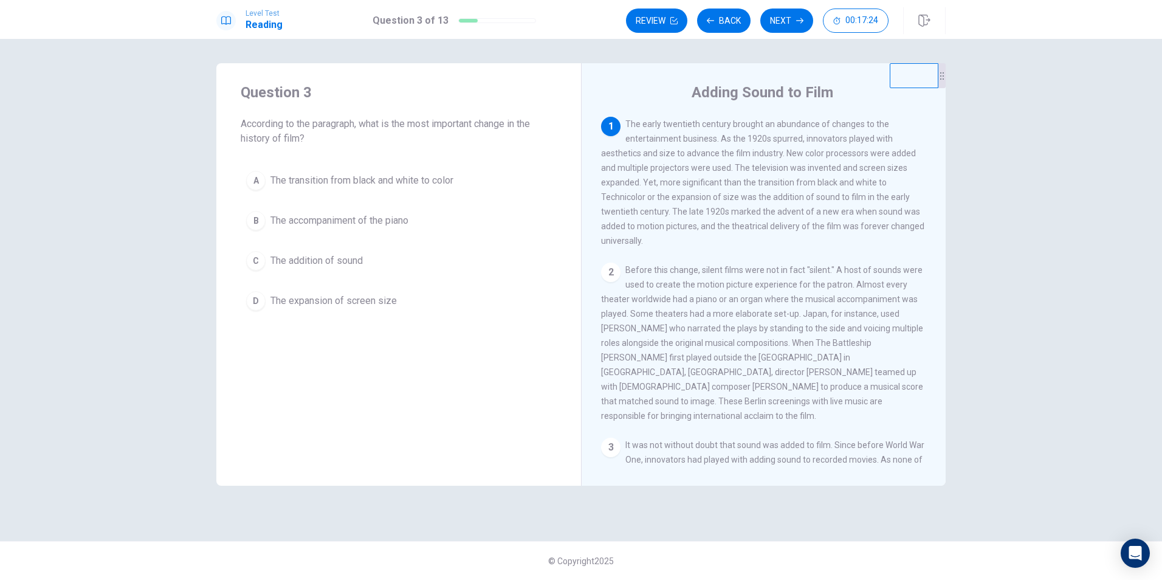
click at [321, 185] on span "The transition from black and white to color" at bounding box center [361, 180] width 183 height 15
click at [782, 21] on button "Next" at bounding box center [786, 21] width 53 height 24
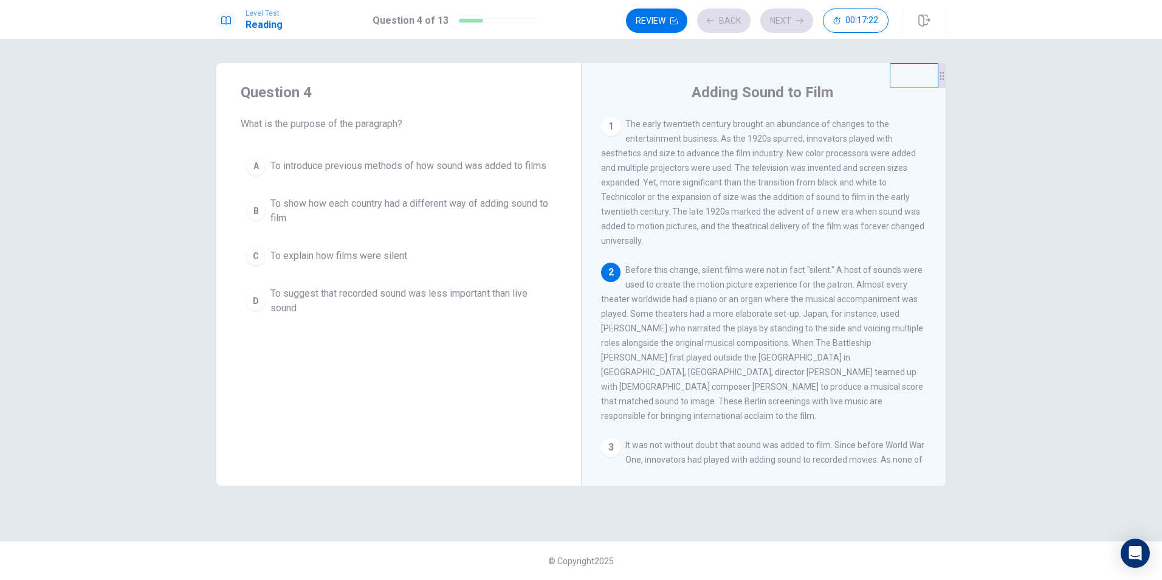
scroll to position [75, 0]
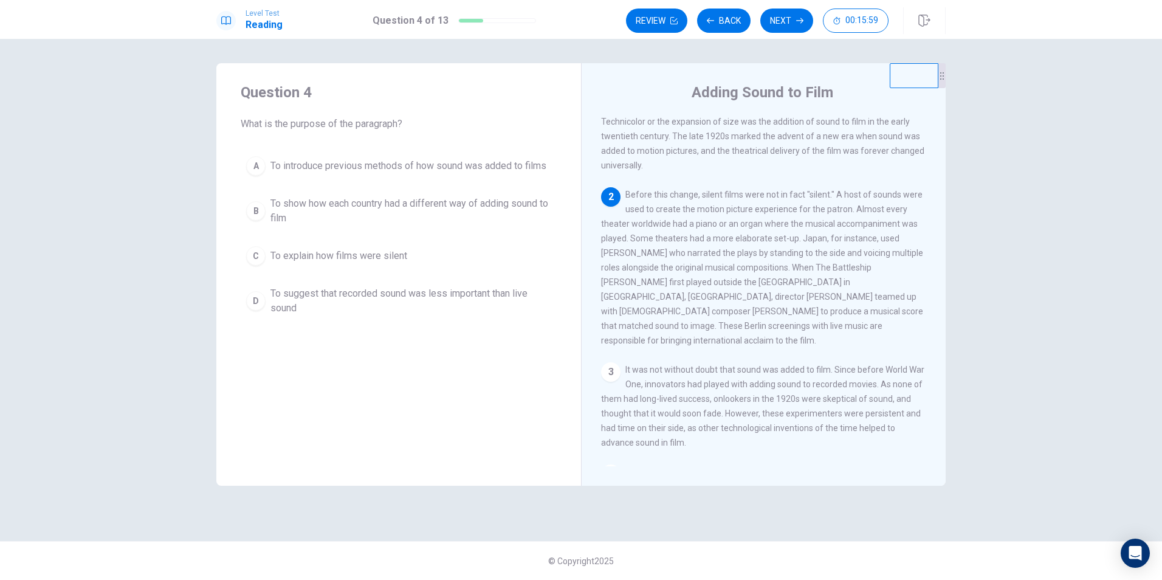
click at [325, 213] on span "To show how each country had a different way of adding sound to film" at bounding box center [410, 210] width 281 height 29
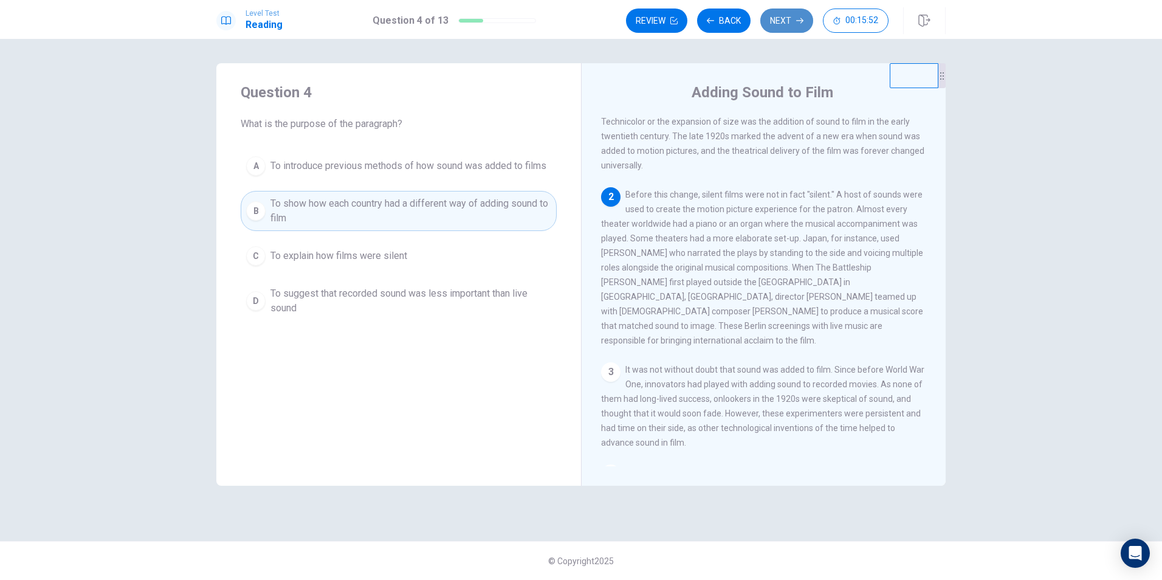
click at [781, 21] on button "Next" at bounding box center [786, 21] width 53 height 24
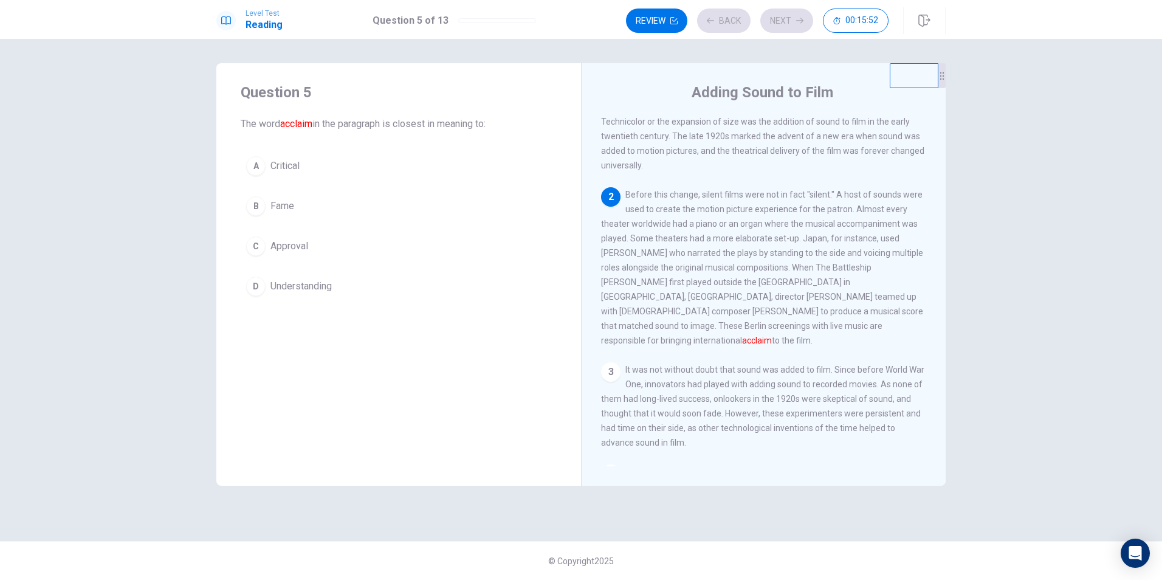
scroll to position [151, 0]
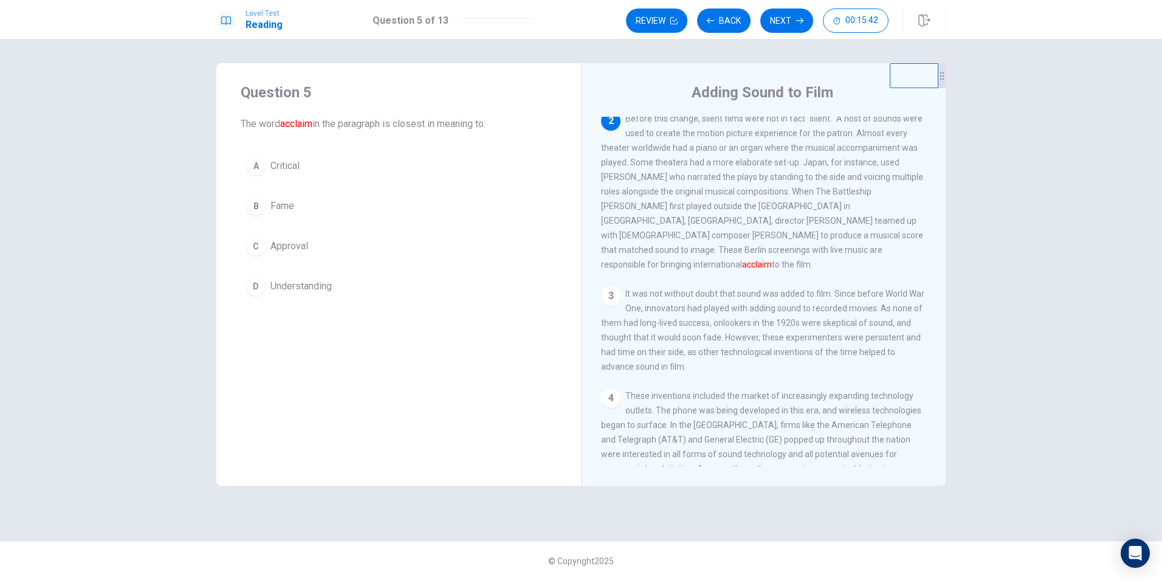
click at [306, 252] on span "Approval" at bounding box center [289, 246] width 38 height 15
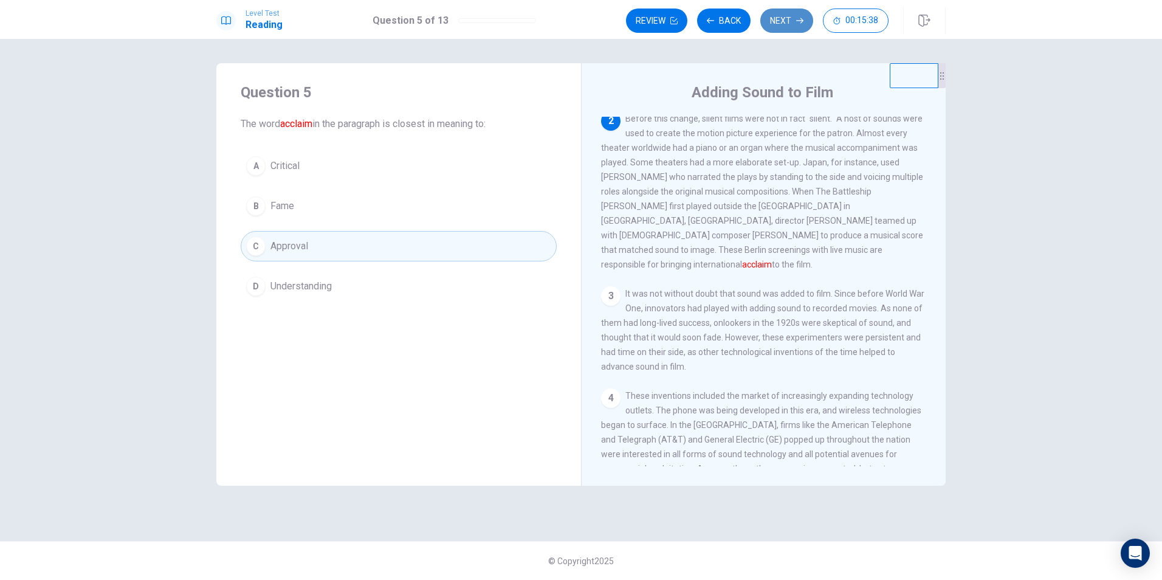
click at [789, 17] on button "Next" at bounding box center [786, 21] width 53 height 24
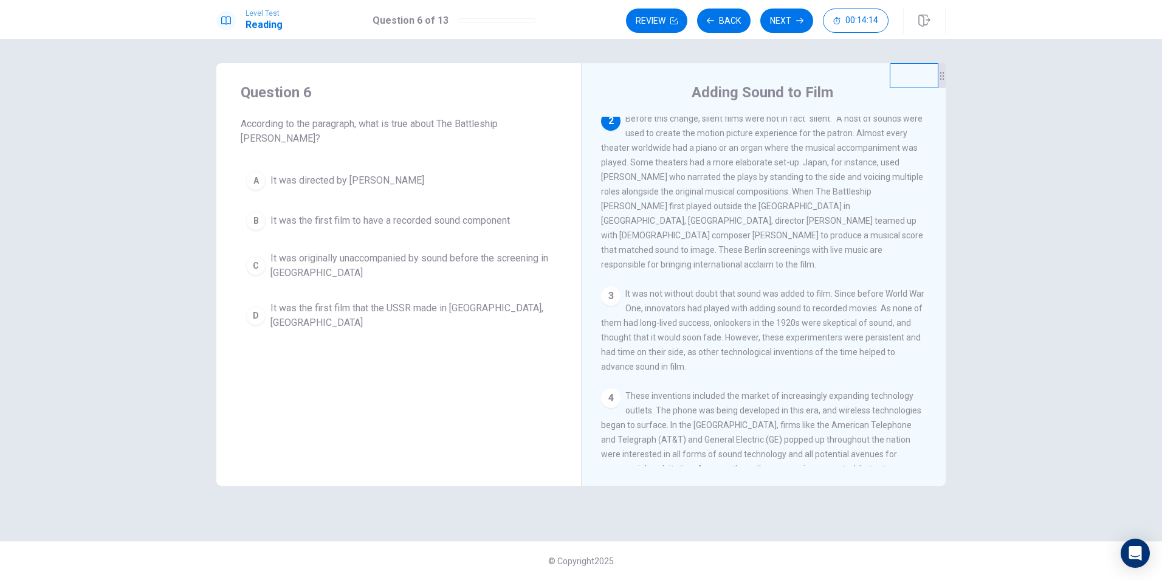
click at [332, 301] on span "It was the first film that the USSR made in [GEOGRAPHIC_DATA], [GEOGRAPHIC_DATA]" at bounding box center [410, 315] width 281 height 29
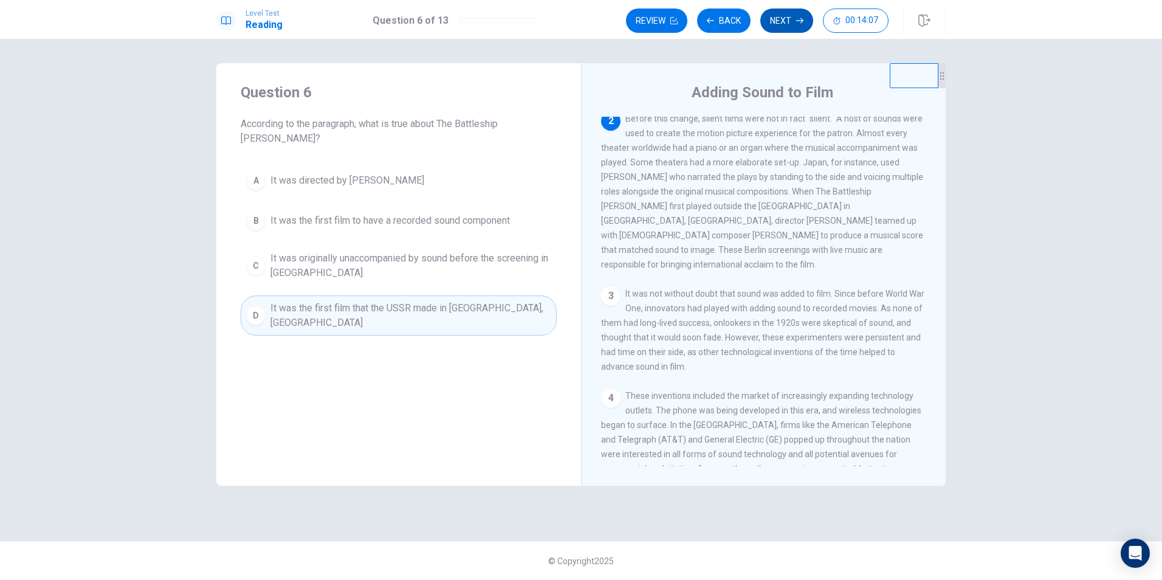
click at [789, 16] on button "Next" at bounding box center [786, 21] width 53 height 24
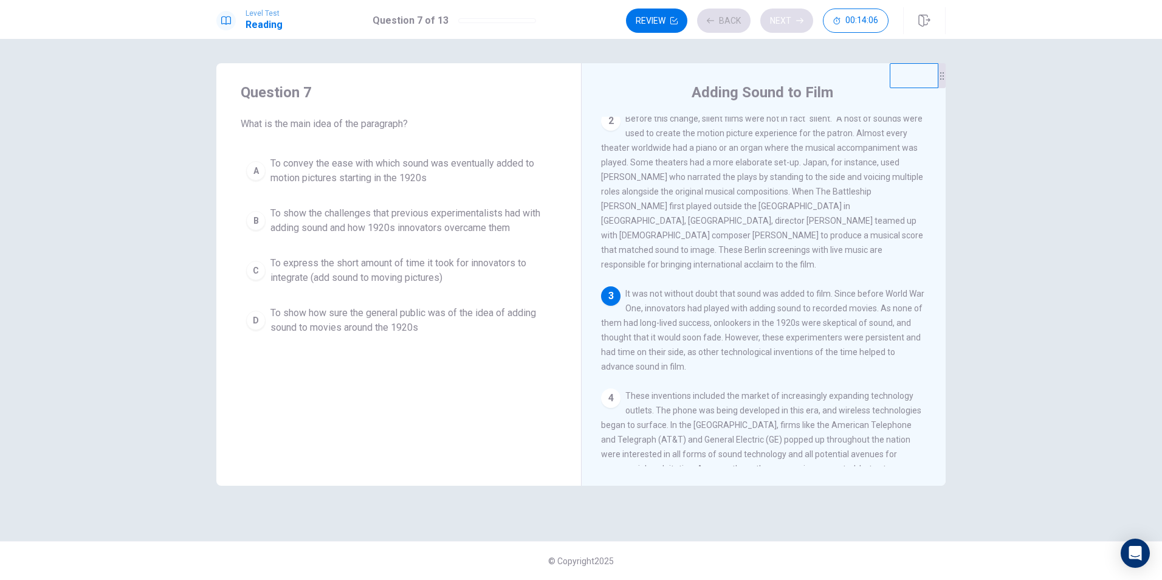
scroll to position [181, 0]
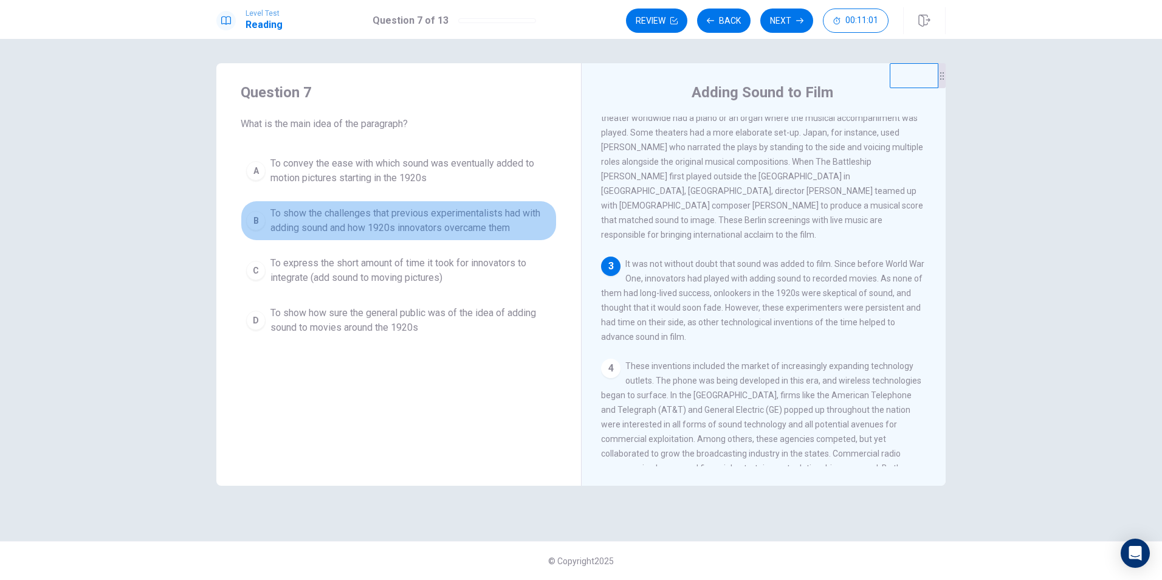
click at [391, 222] on span "To show the challenges that previous experimentalists had with adding sound and…" at bounding box center [410, 220] width 281 height 29
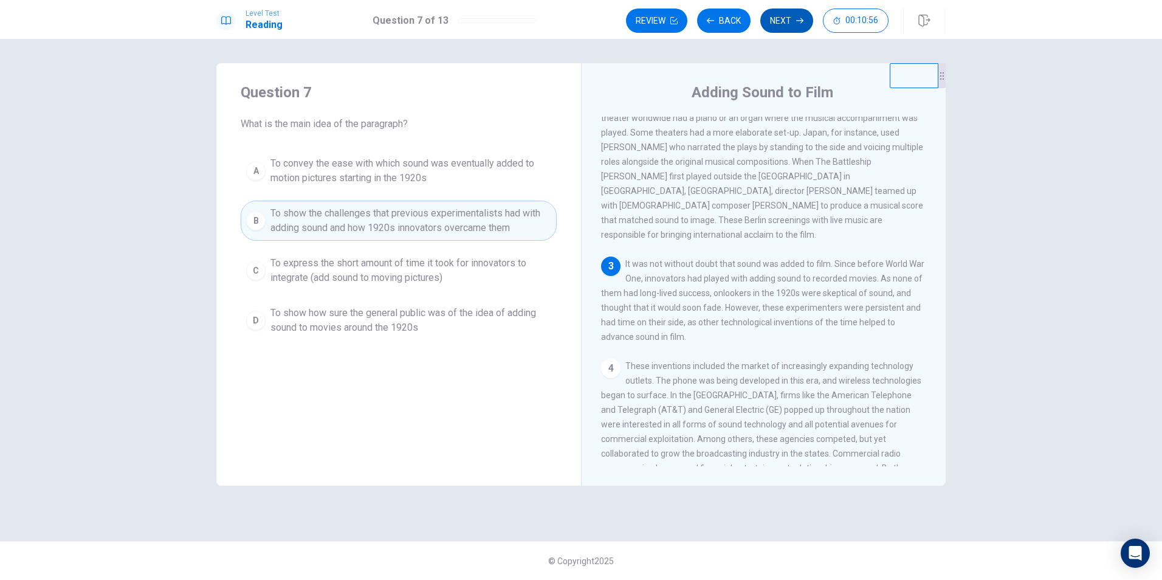
click at [794, 21] on button "Next" at bounding box center [786, 21] width 53 height 24
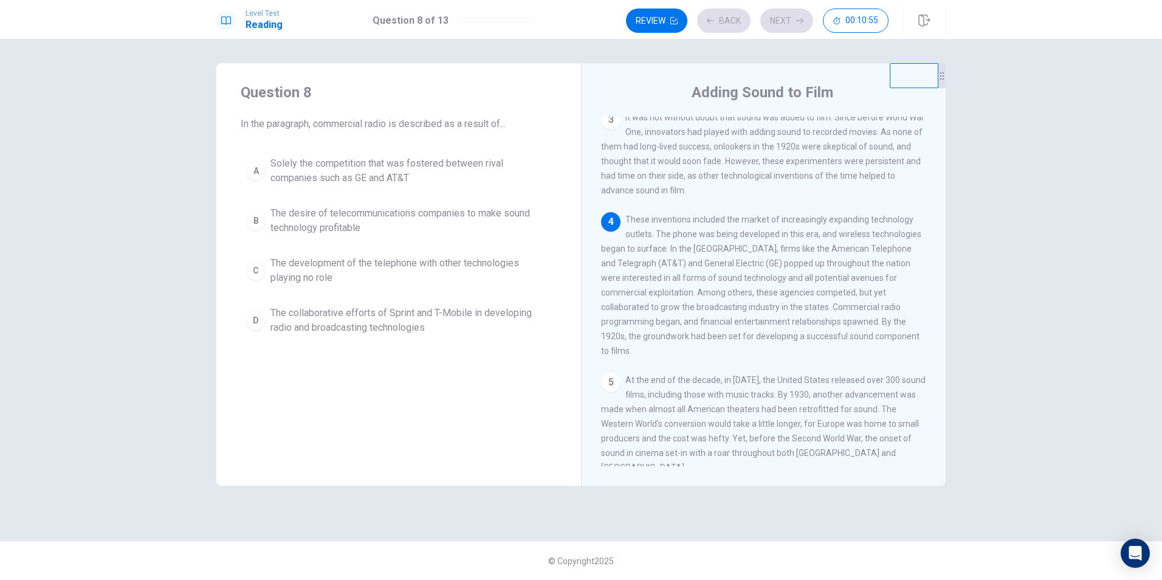
scroll to position [331, 0]
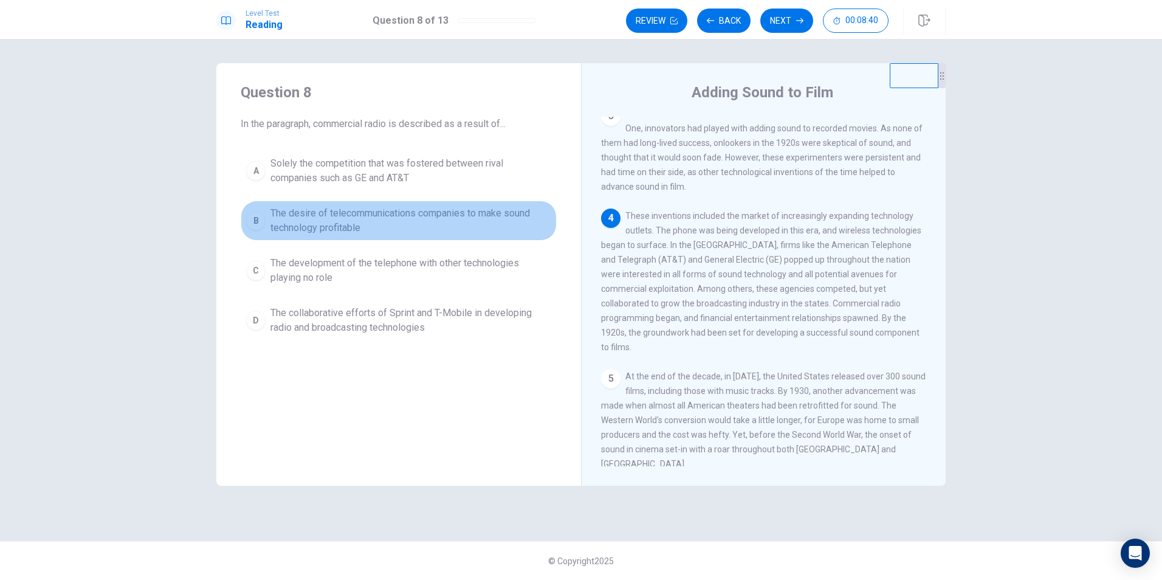
click at [432, 221] on span "The desire of telecommunications companies to make sound technology profitable" at bounding box center [410, 220] width 281 height 29
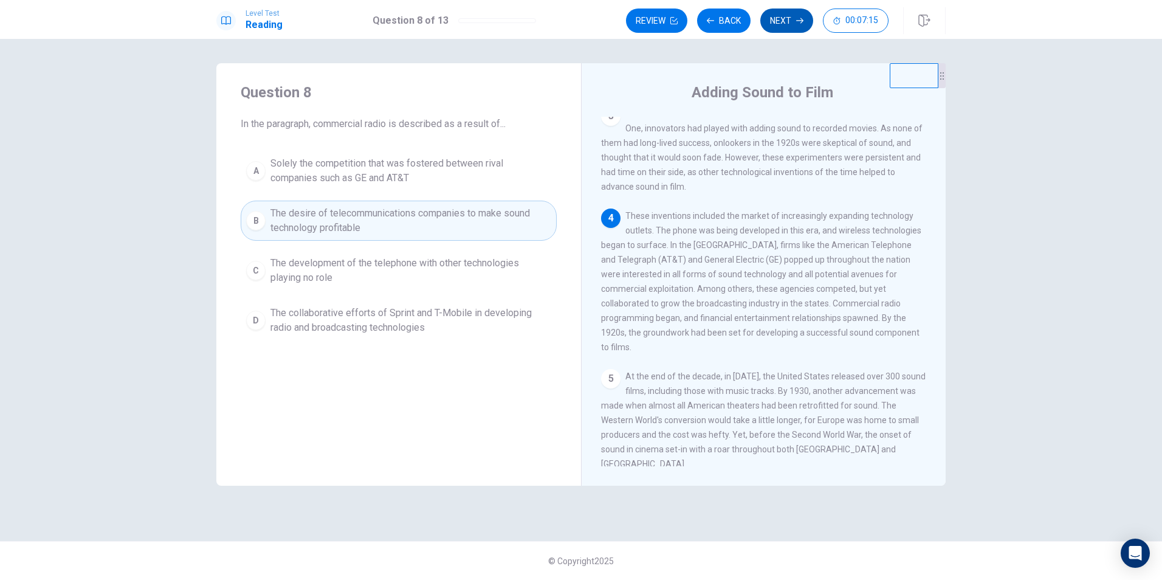
click at [783, 23] on button "Next" at bounding box center [786, 21] width 53 height 24
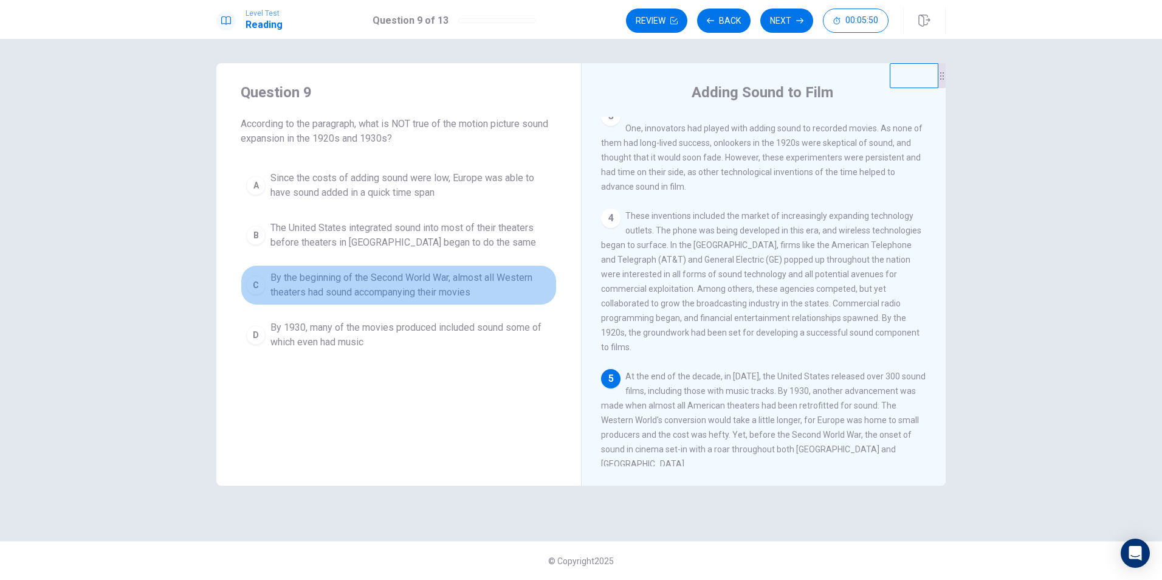
click at [475, 281] on span "By the beginning of the Second World War, almost all Western theaters had sound…" at bounding box center [410, 284] width 281 height 29
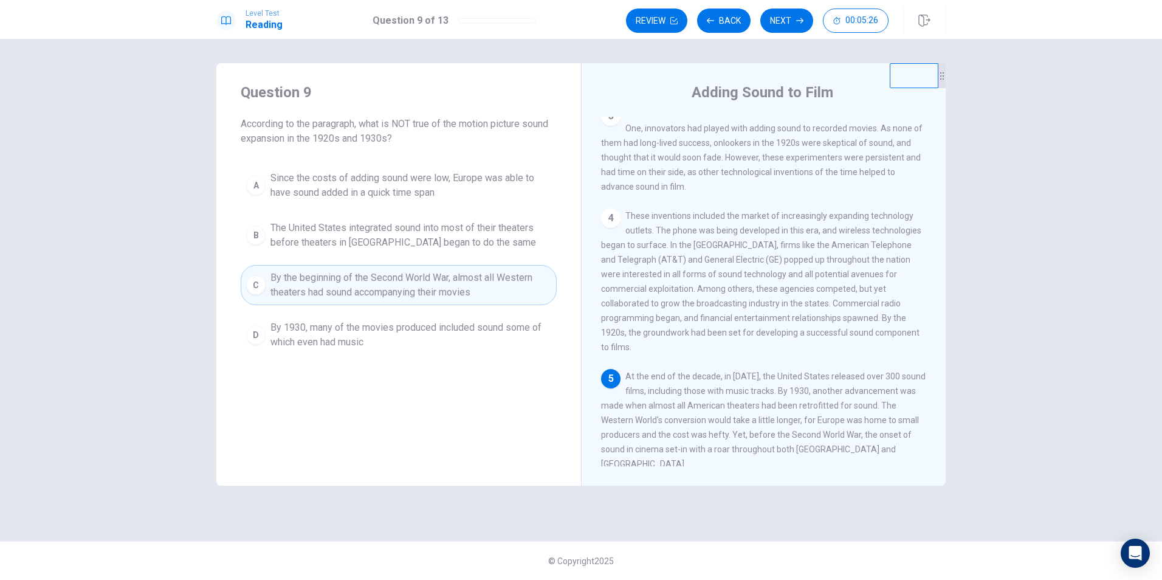
click at [358, 188] on span "Since the costs of adding sound were low, Europe was able to have sound added i…" at bounding box center [410, 185] width 281 height 29
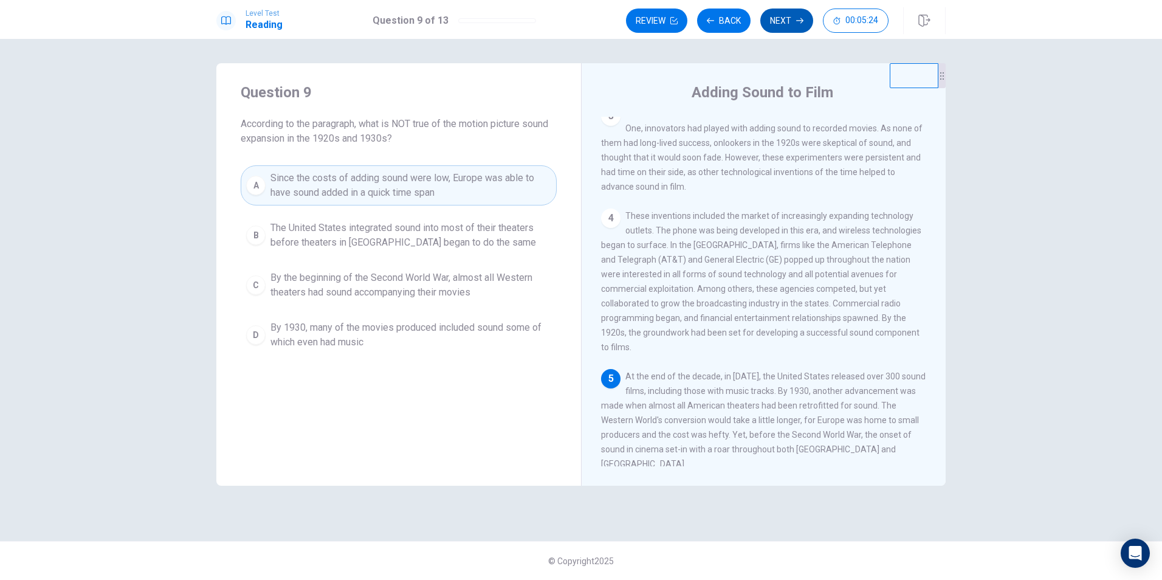
click at [783, 16] on button "Next" at bounding box center [786, 21] width 53 height 24
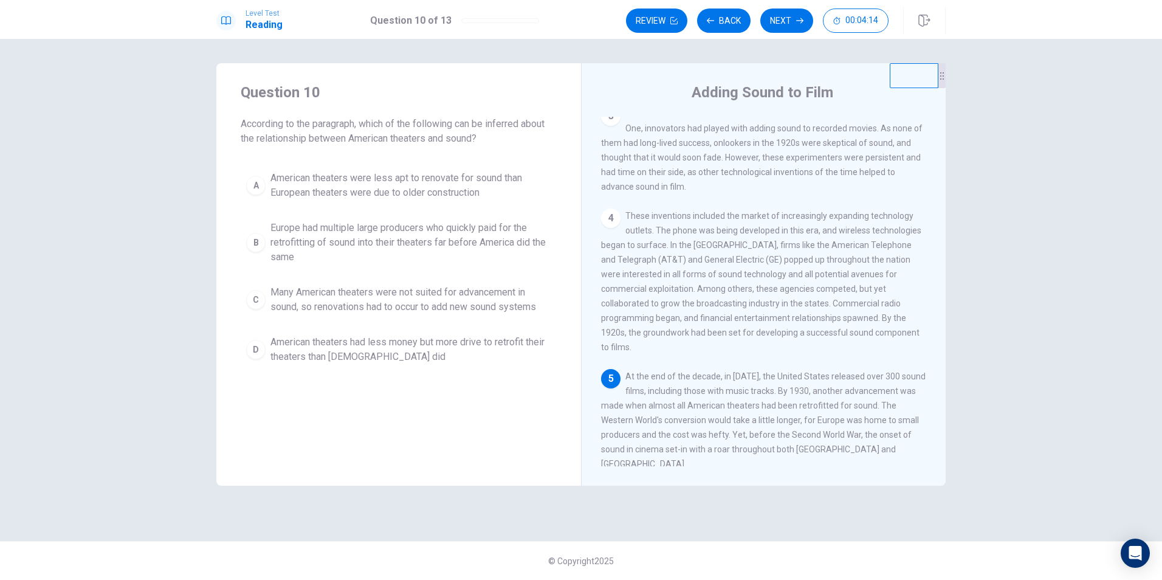
click at [470, 190] on span "American theaters were less apt to renovate for sound than European theaters we…" at bounding box center [410, 185] width 281 height 29
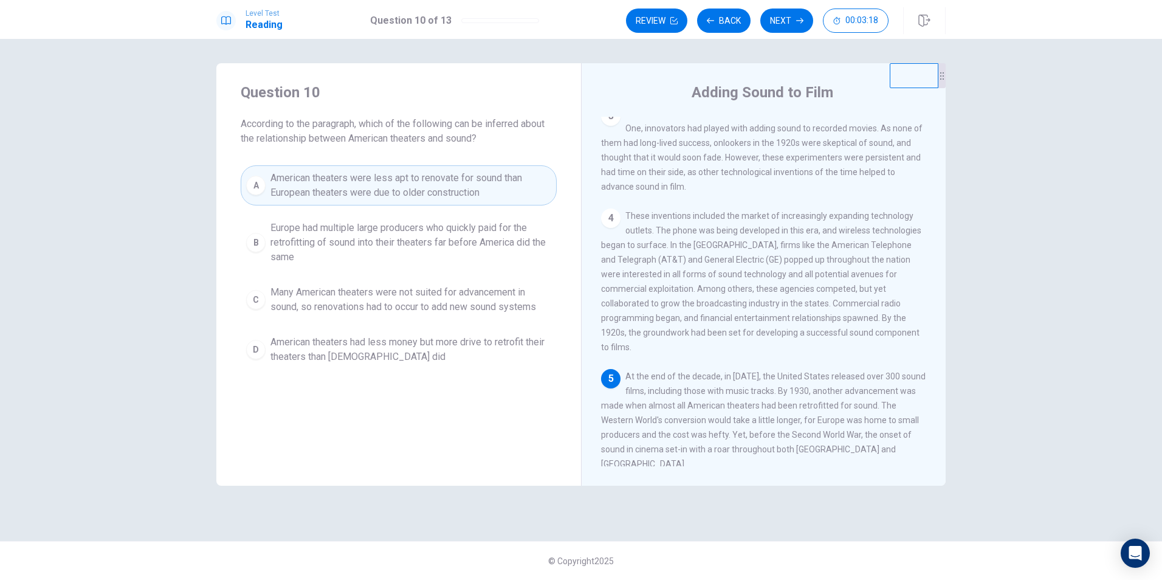
click at [419, 354] on span "American theaters had less money but more drive to retrofit their theaters than…" at bounding box center [410, 349] width 281 height 29
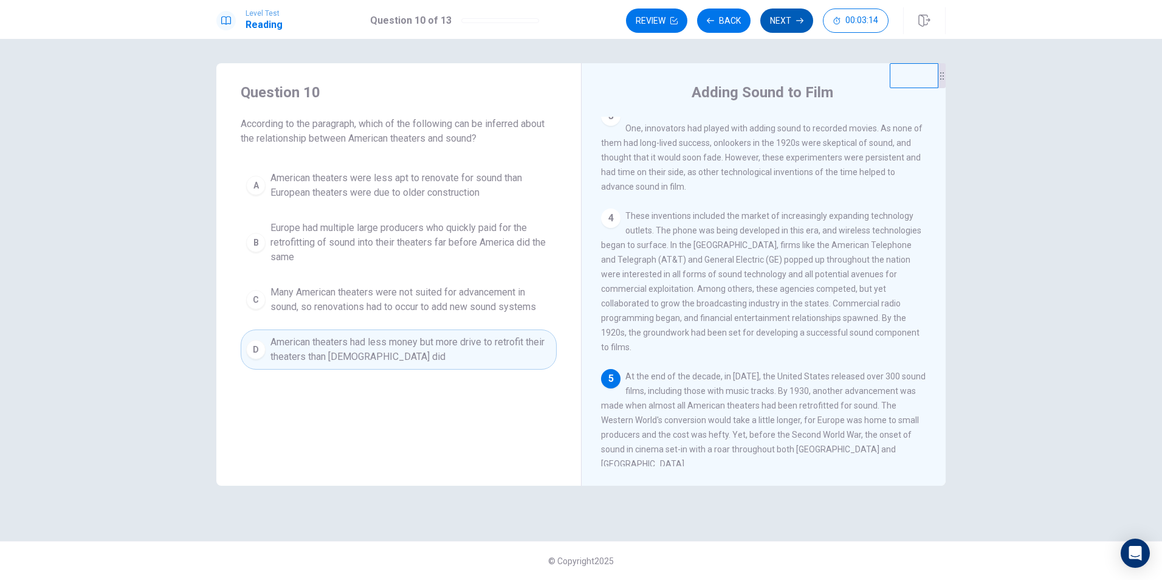
click at [787, 24] on button "Next" at bounding box center [786, 21] width 53 height 24
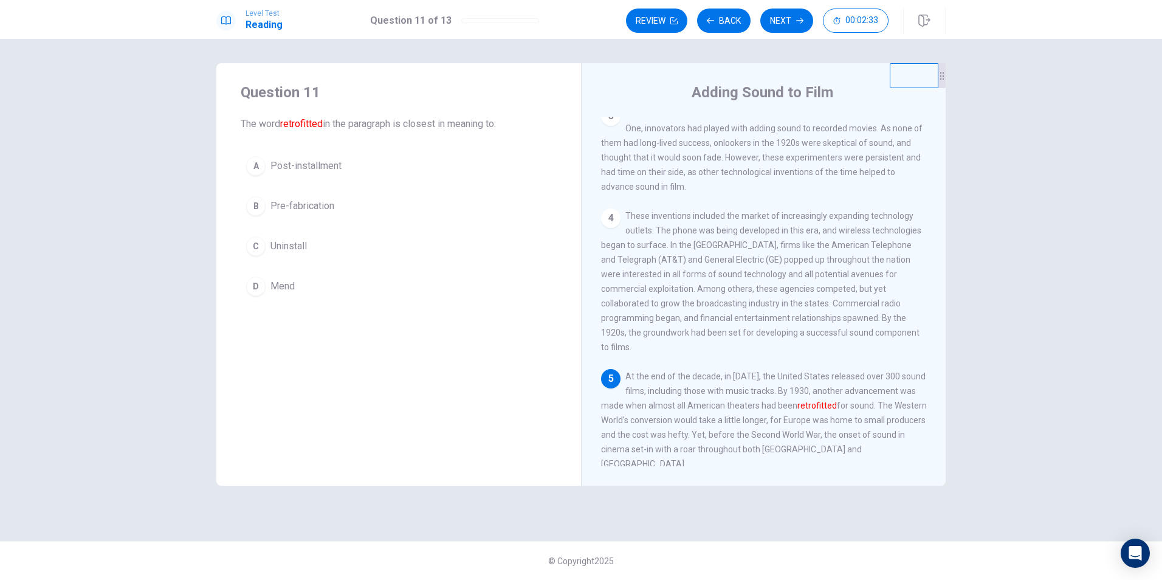
click at [325, 202] on span "Pre-fabrication" at bounding box center [302, 206] width 64 height 15
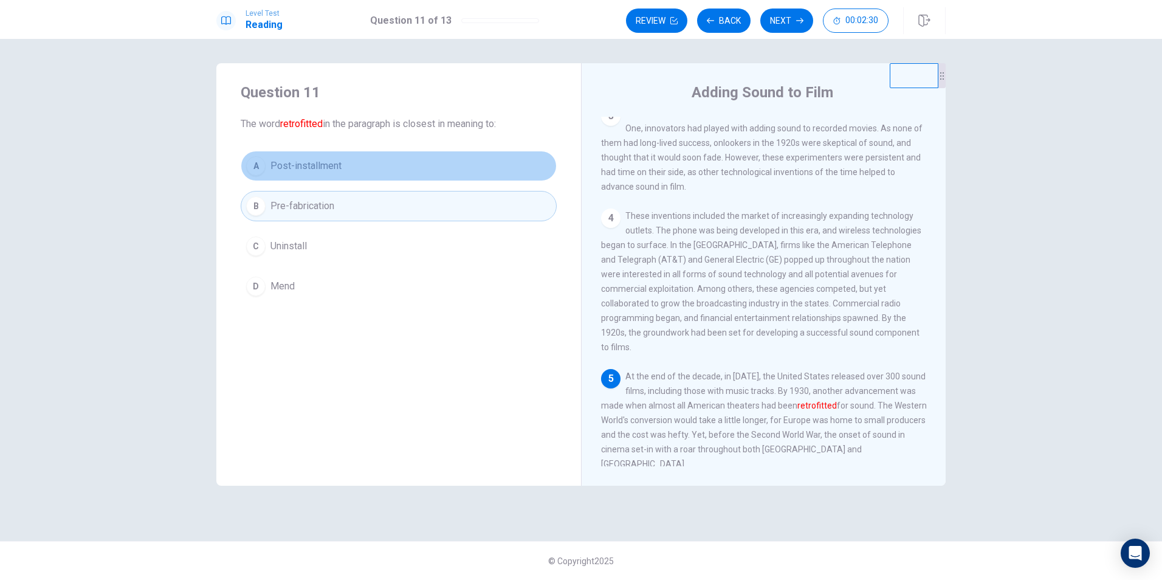
click at [371, 173] on button "A Post-installment" at bounding box center [399, 166] width 316 height 30
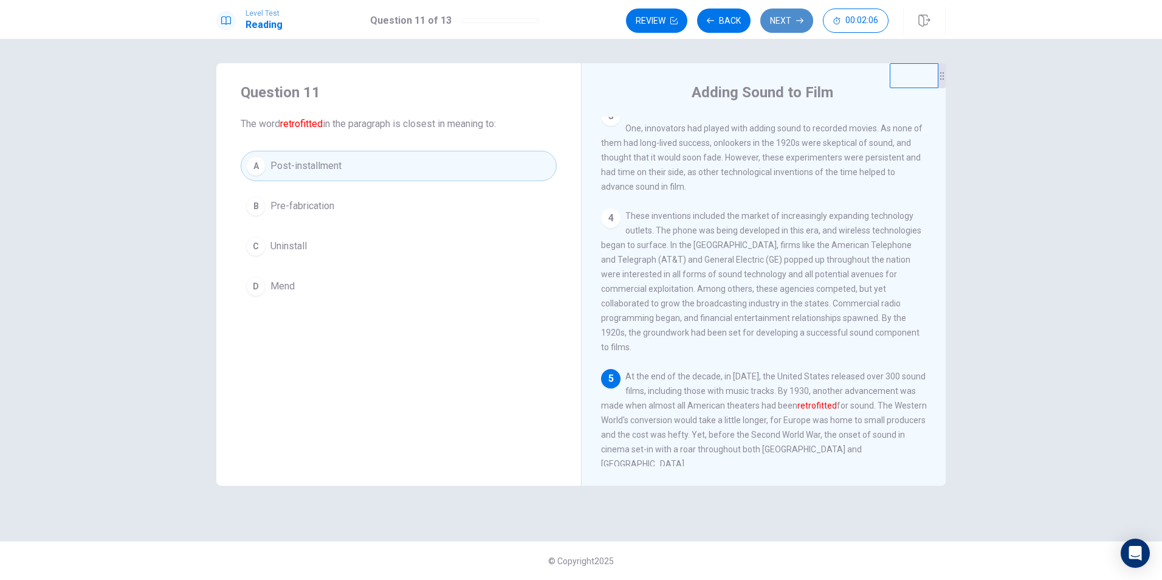
click at [777, 22] on button "Next" at bounding box center [786, 21] width 53 height 24
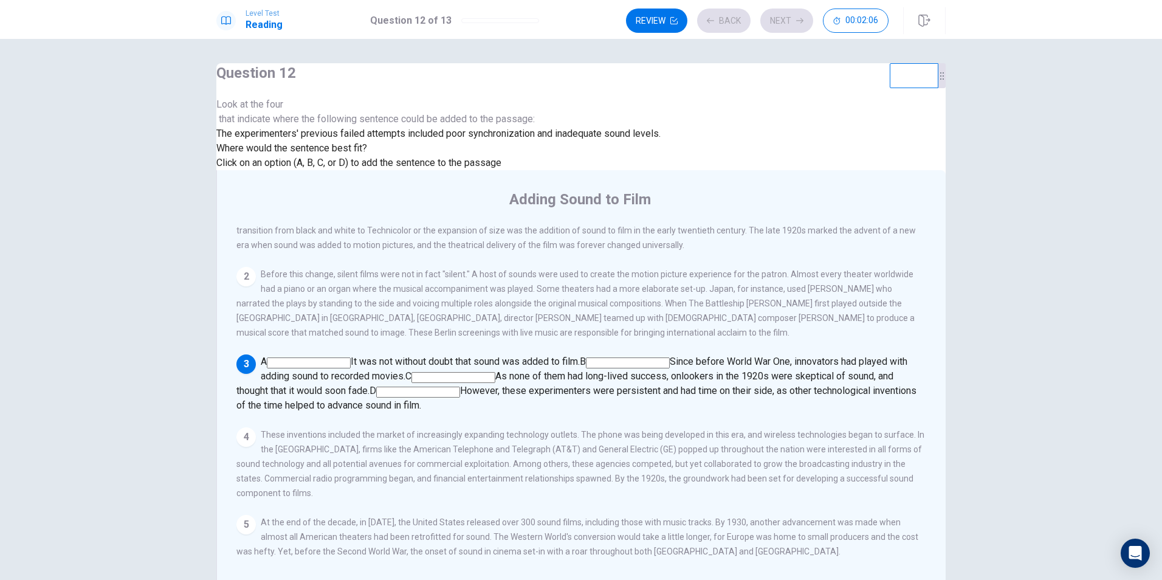
scroll to position [192, 0]
drag, startPoint x: 644, startPoint y: 252, endPoint x: 638, endPoint y: 259, distance: 9.0
click at [351, 357] on input at bounding box center [309, 362] width 84 height 11
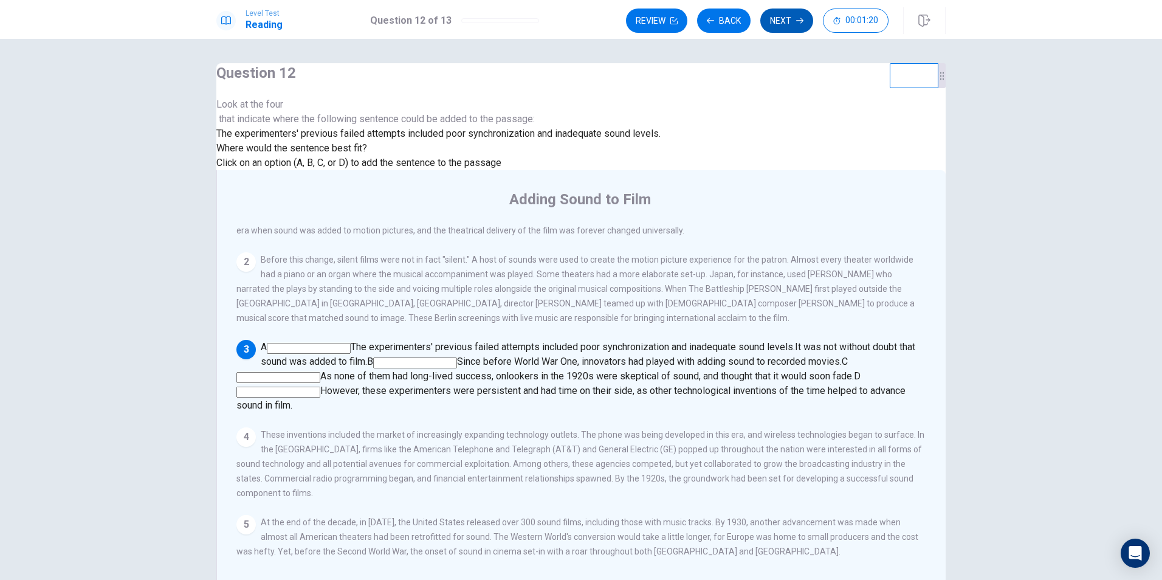
click at [781, 30] on button "Next" at bounding box center [786, 21] width 53 height 24
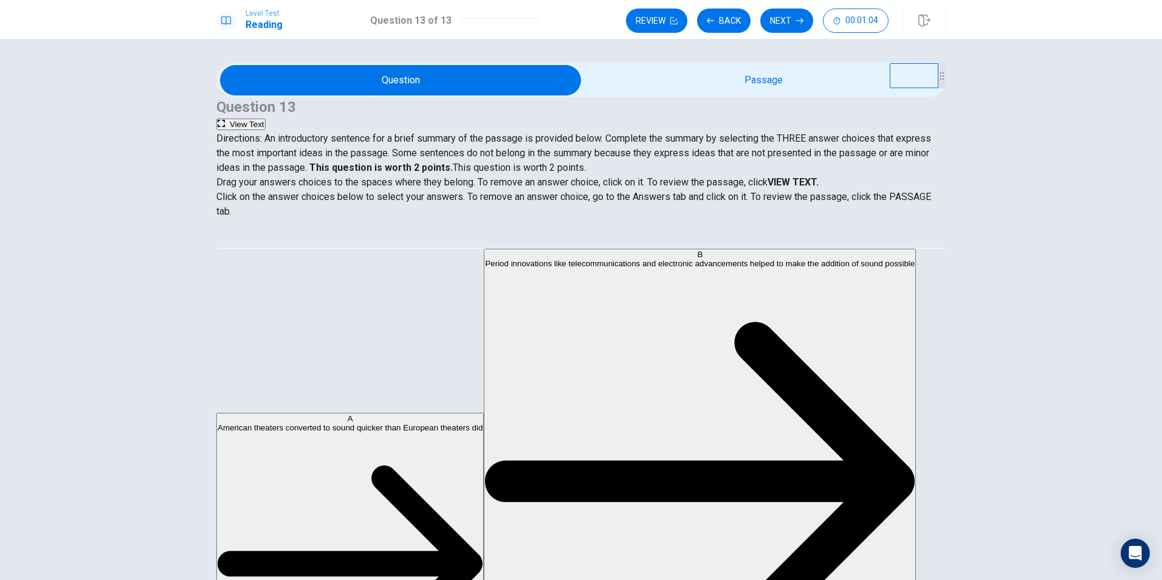
scroll to position [0, 0]
drag, startPoint x: 347, startPoint y: 315, endPoint x: 507, endPoint y: 321, distance: 160.5
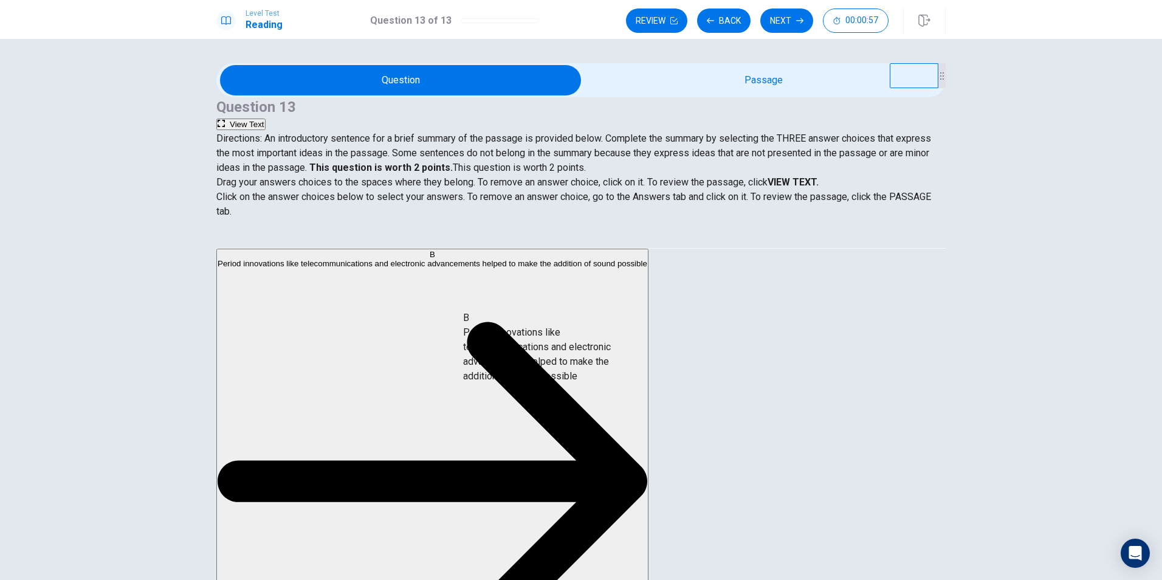
drag, startPoint x: 332, startPoint y: 345, endPoint x: 560, endPoint y: 383, distance: 230.5
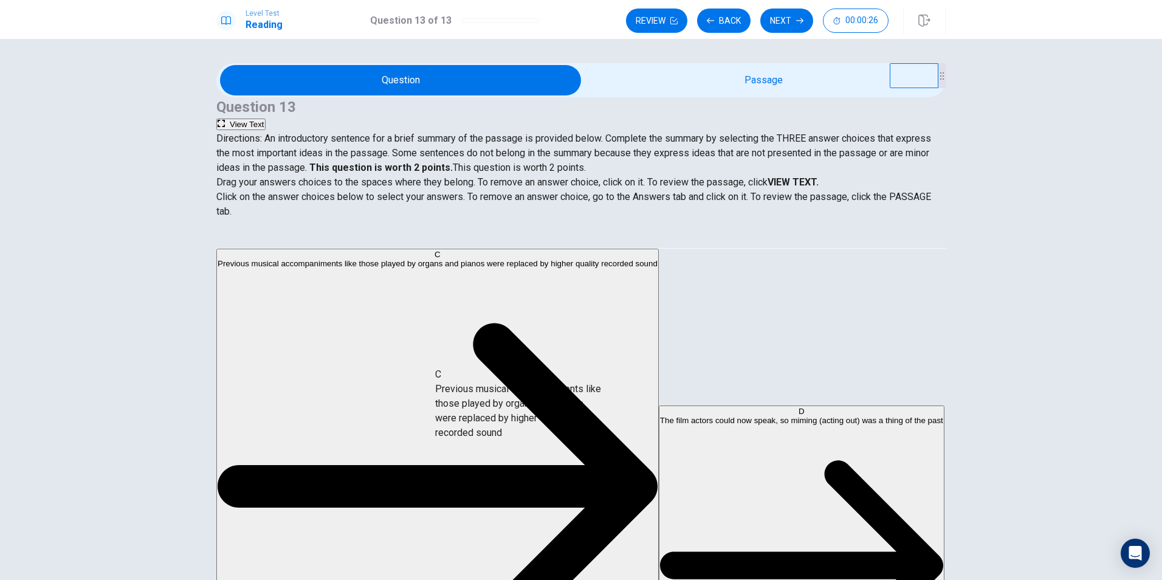
drag, startPoint x: 322, startPoint y: 341, endPoint x: 557, endPoint y: 447, distance: 258.1
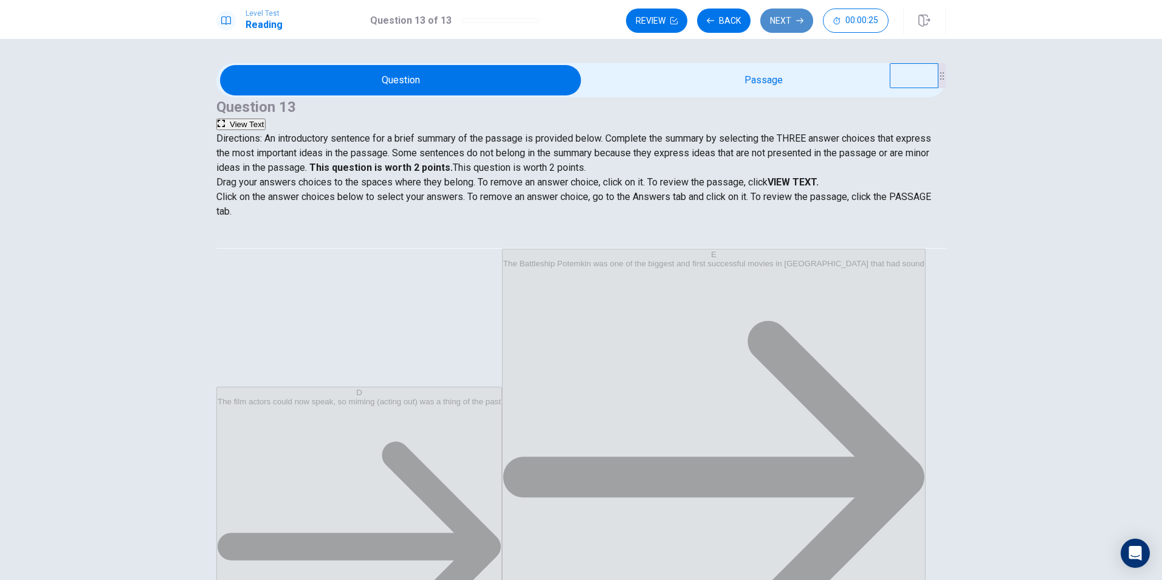
click at [800, 18] on icon "button" at bounding box center [799, 20] width 7 height 7
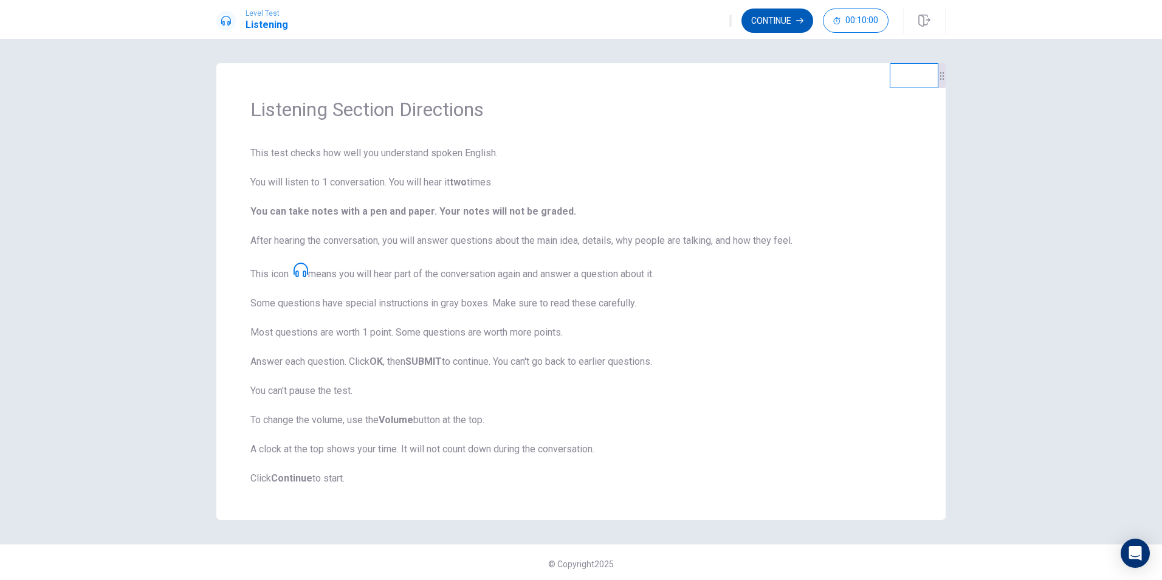
click at [777, 21] on button "Continue" at bounding box center [777, 21] width 72 height 24
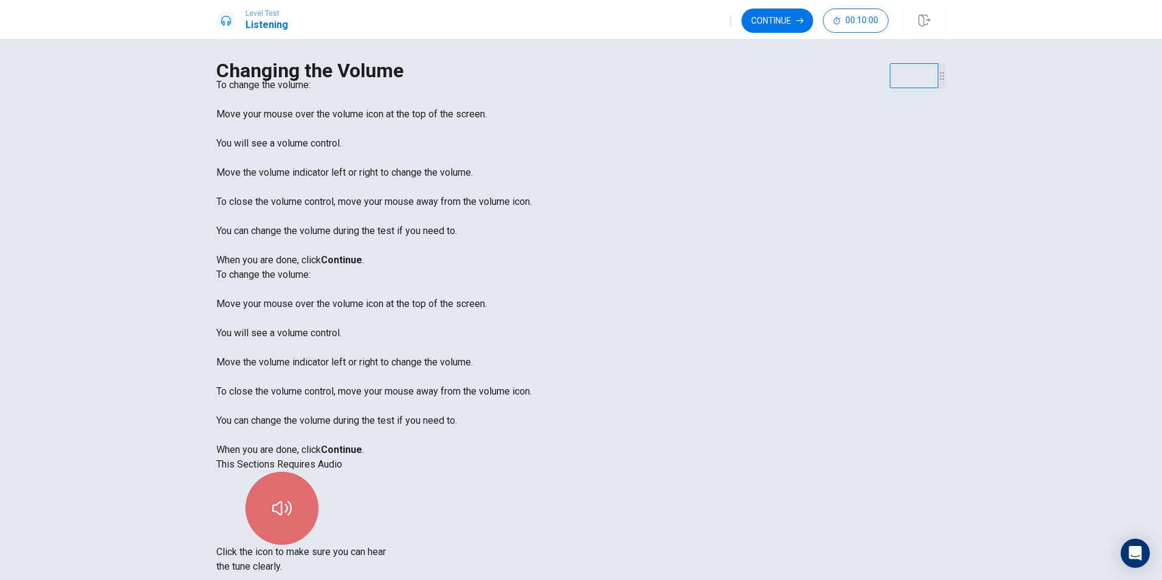
click at [318, 472] on button "button" at bounding box center [281, 508] width 73 height 73
click at [772, 16] on button "Continue" at bounding box center [777, 21] width 72 height 24
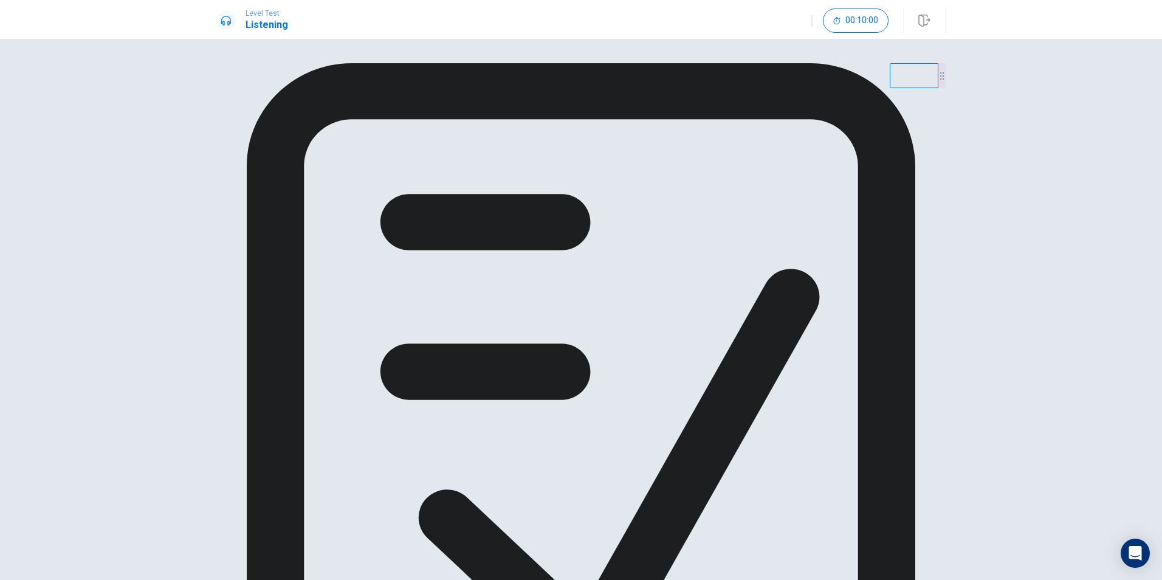
click at [764, 253] on div "Get ready to answer the questions. You may use your notes to help you answer." at bounding box center [580, 444] width 729 height 763
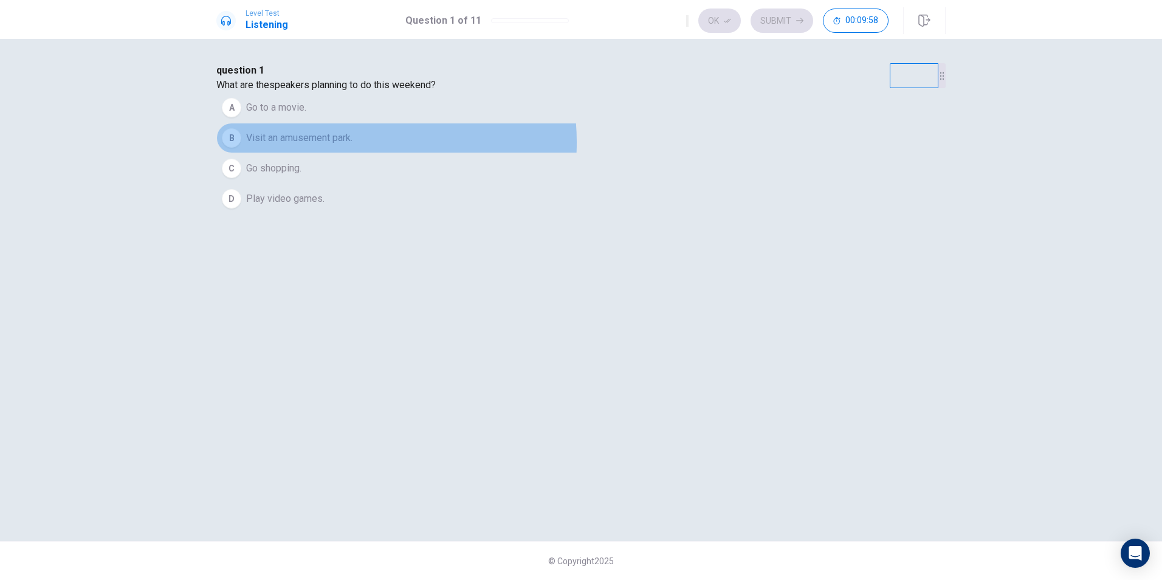
click at [352, 145] on span "Visit an amusement park." at bounding box center [299, 138] width 106 height 15
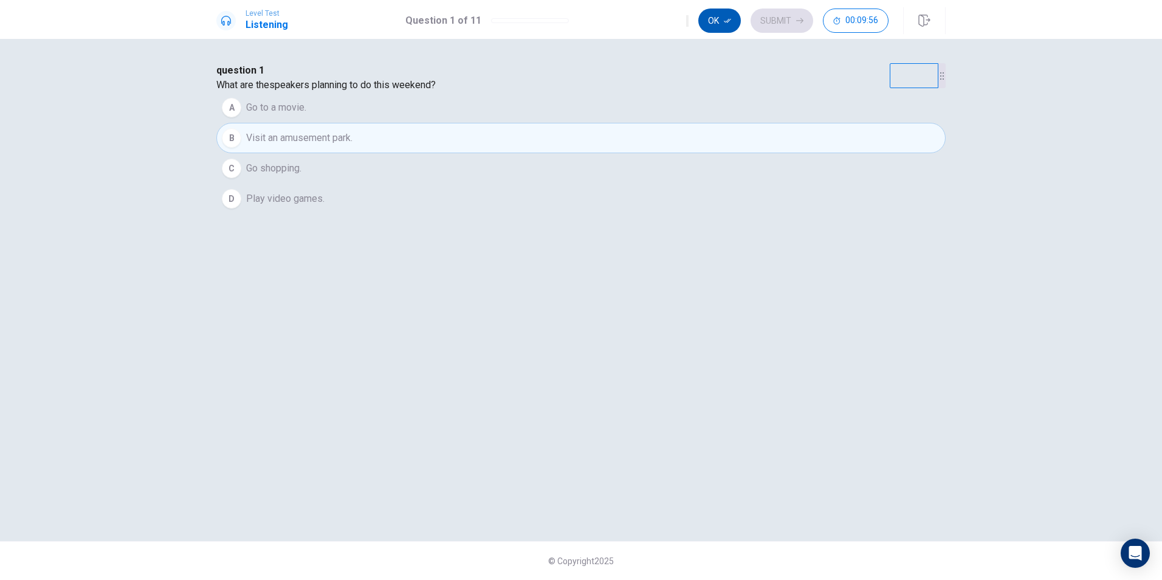
click at [729, 21] on icon "button" at bounding box center [727, 21] width 7 height 4
click at [791, 26] on button "Submit" at bounding box center [781, 21] width 63 height 24
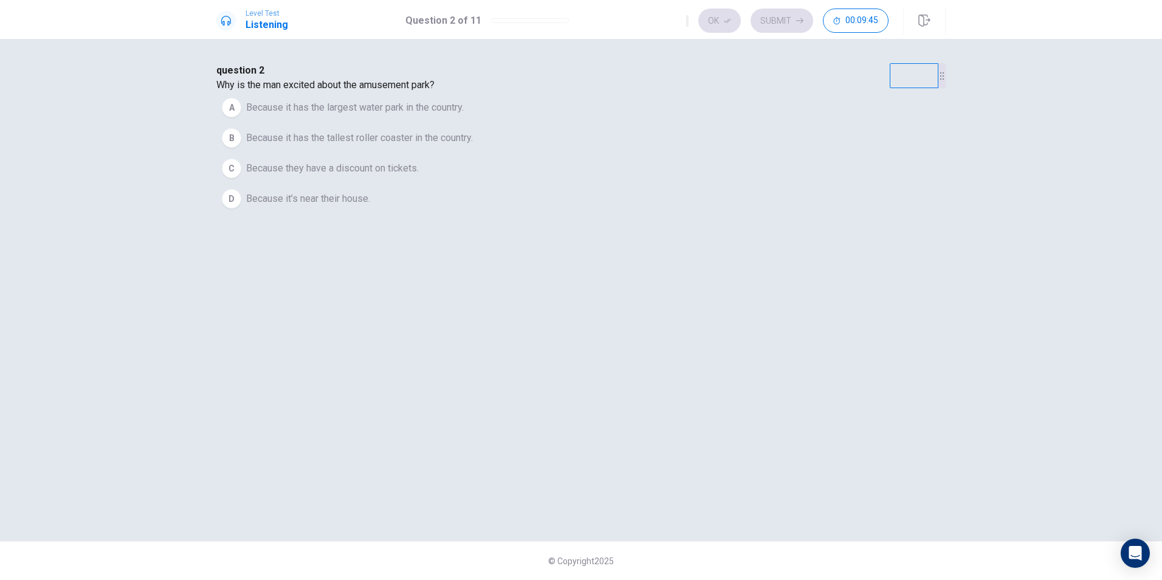
click at [473, 145] on span "Because it has the tallest roller coaster in the country." at bounding box center [359, 138] width 227 height 15
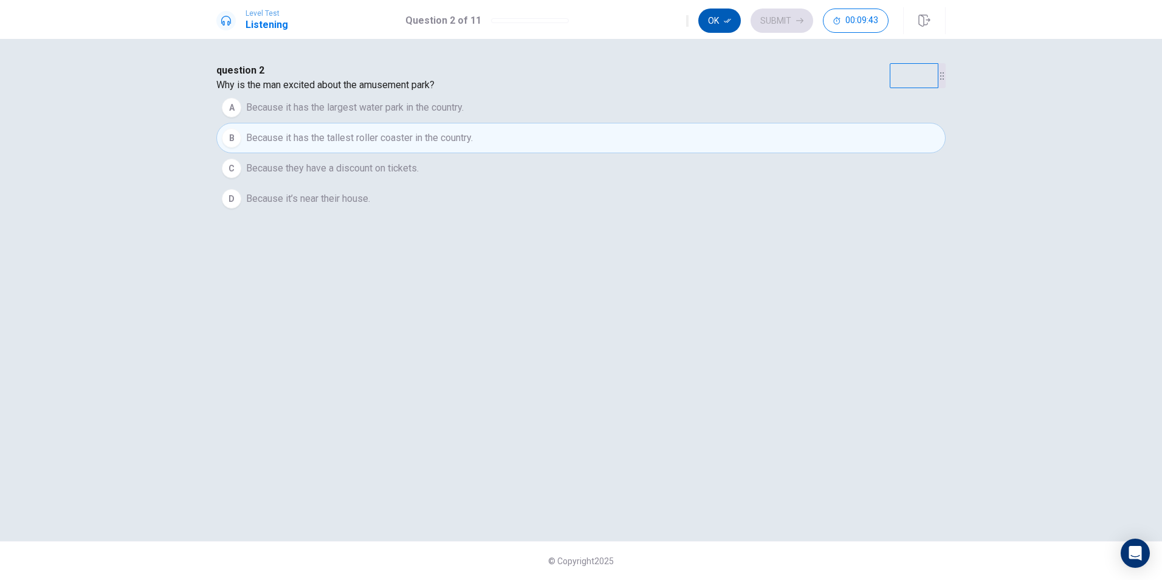
click at [714, 14] on button "Ok" at bounding box center [719, 21] width 43 height 24
click at [794, 24] on button "Submit" at bounding box center [781, 21] width 63 height 24
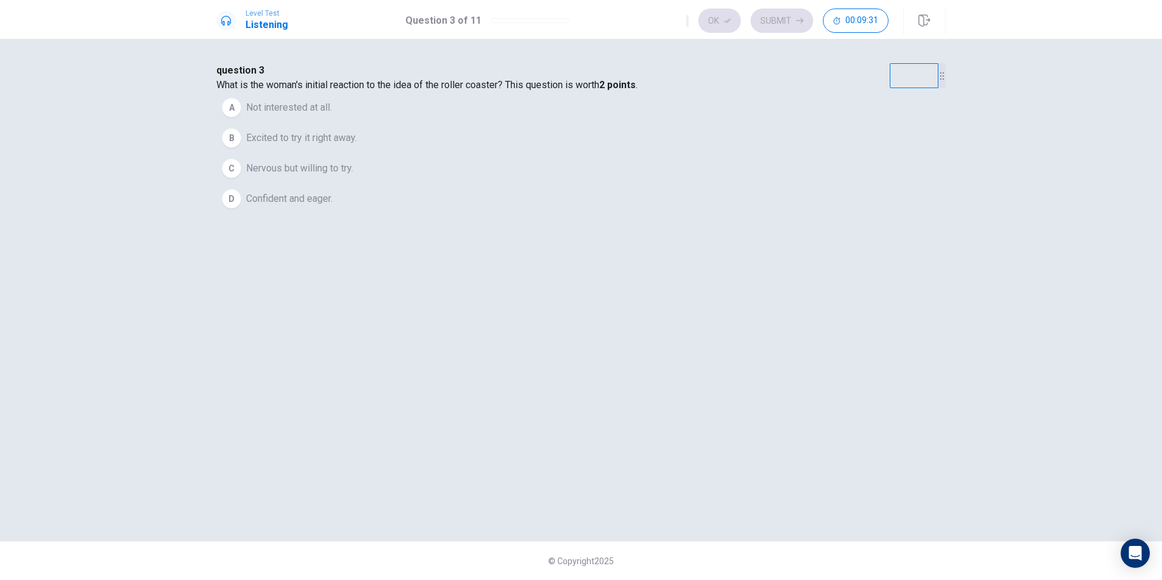
click at [357, 145] on span "Excited to try it right away." at bounding box center [301, 138] width 111 height 15
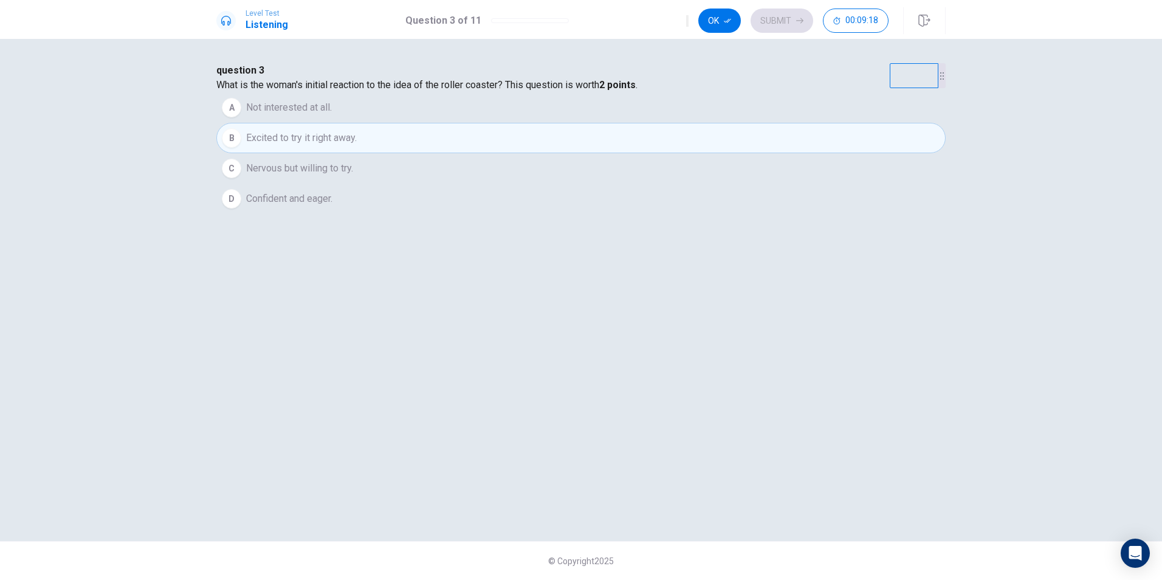
click at [353, 176] on span "Nervous but willing to try." at bounding box center [299, 168] width 107 height 15
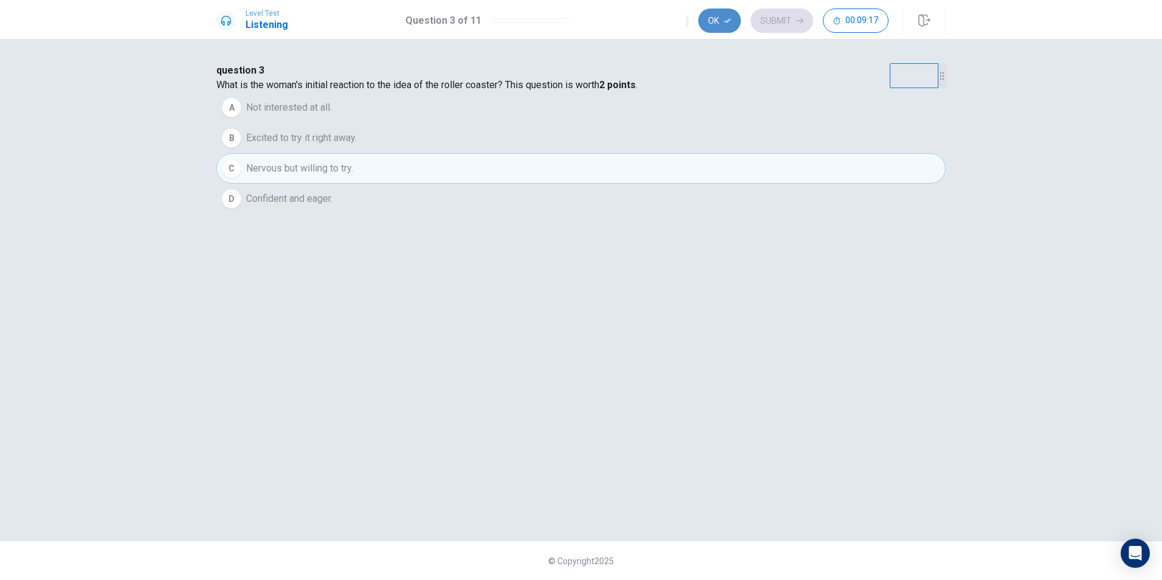
click at [725, 18] on icon "button" at bounding box center [727, 20] width 7 height 7
click at [778, 24] on button "Submit" at bounding box center [781, 21] width 63 height 24
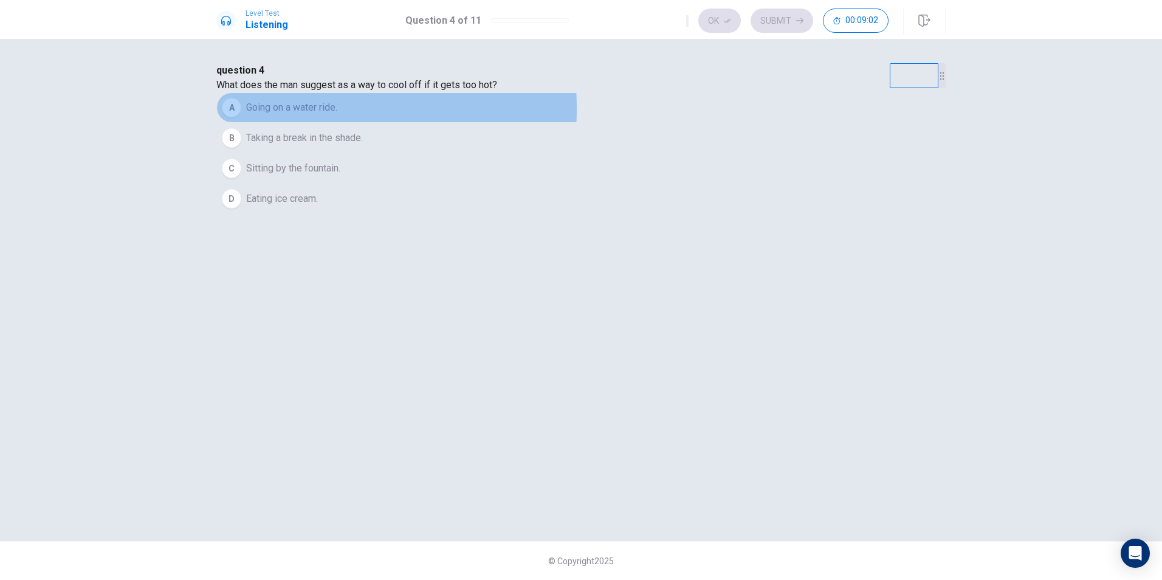
click at [337, 115] on span "Going on a water ride." at bounding box center [291, 107] width 91 height 15
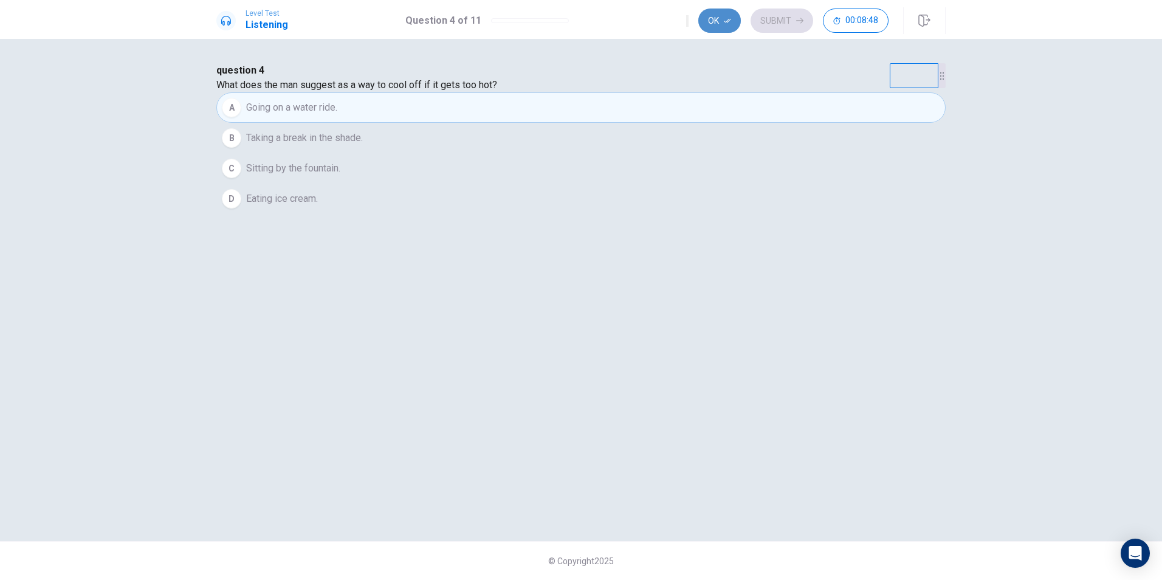
click at [717, 19] on button "Ok" at bounding box center [719, 21] width 43 height 24
click at [796, 22] on icon "button" at bounding box center [799, 20] width 7 height 7
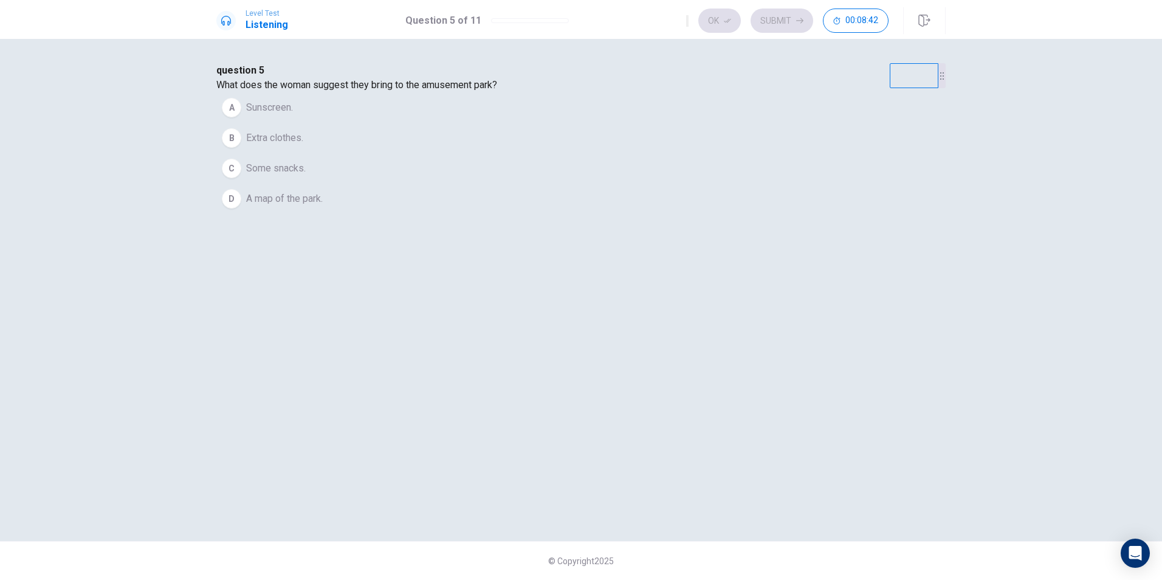
click at [293, 115] on span "Sunscreen." at bounding box center [269, 107] width 47 height 15
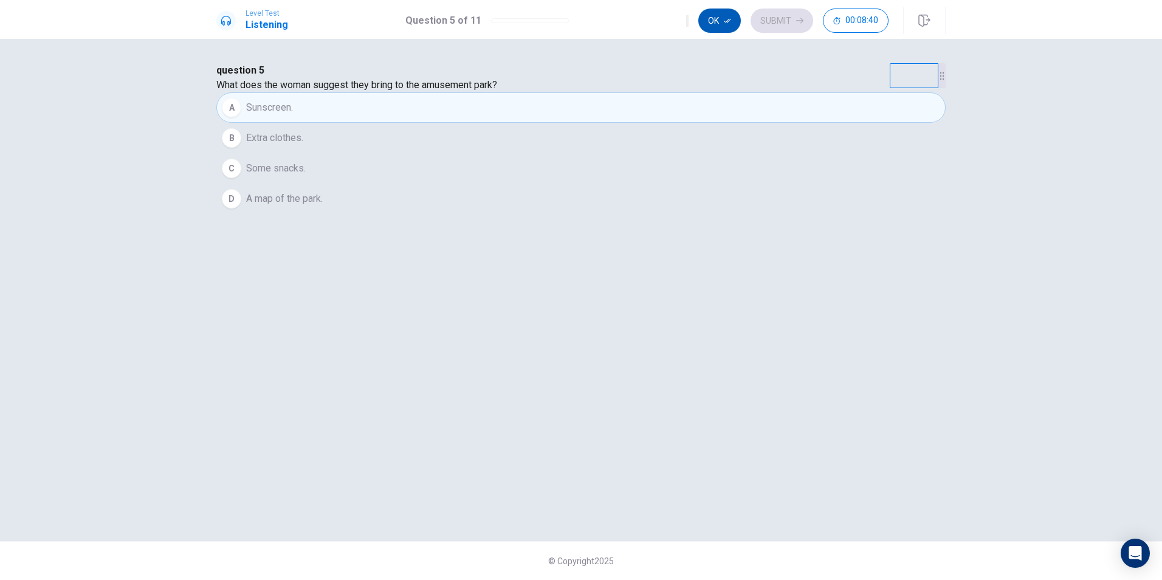
click at [724, 24] on icon "button" at bounding box center [727, 20] width 7 height 7
click at [791, 25] on button "Submit" at bounding box center [781, 21] width 63 height 24
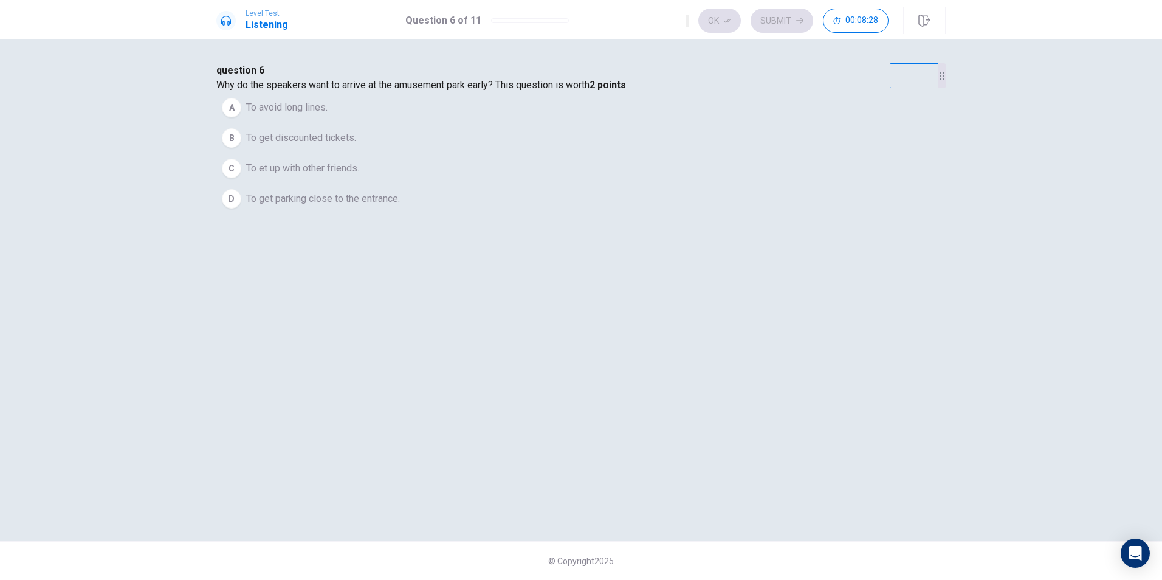
click at [328, 115] on span "To avoid long lines." at bounding box center [286, 107] width 81 height 15
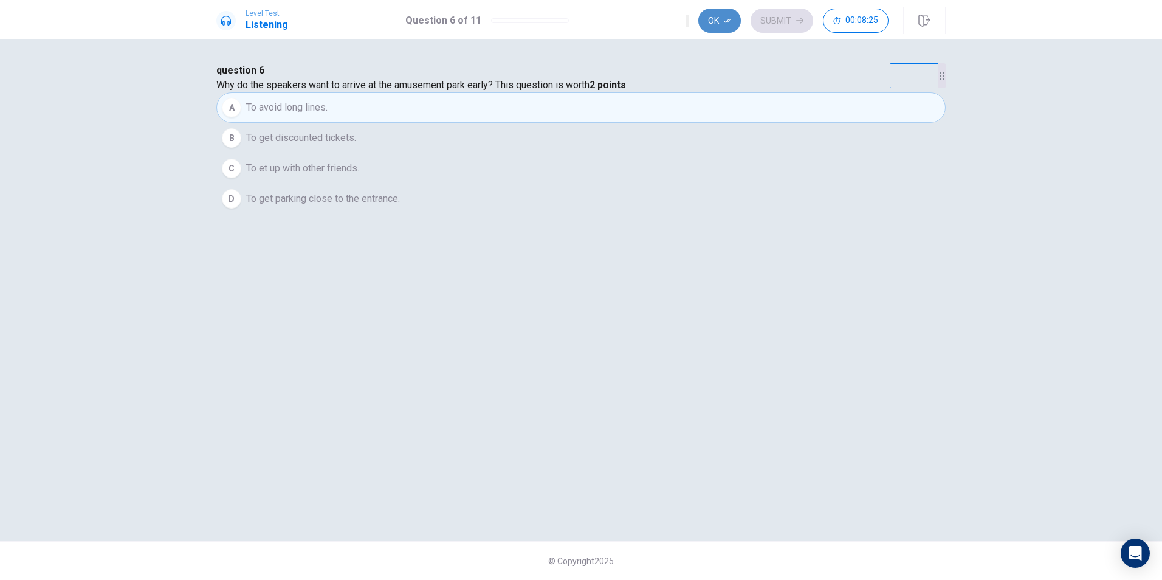
click at [718, 18] on button "Ok" at bounding box center [719, 21] width 43 height 24
click at [773, 24] on button "Submit" at bounding box center [781, 21] width 63 height 24
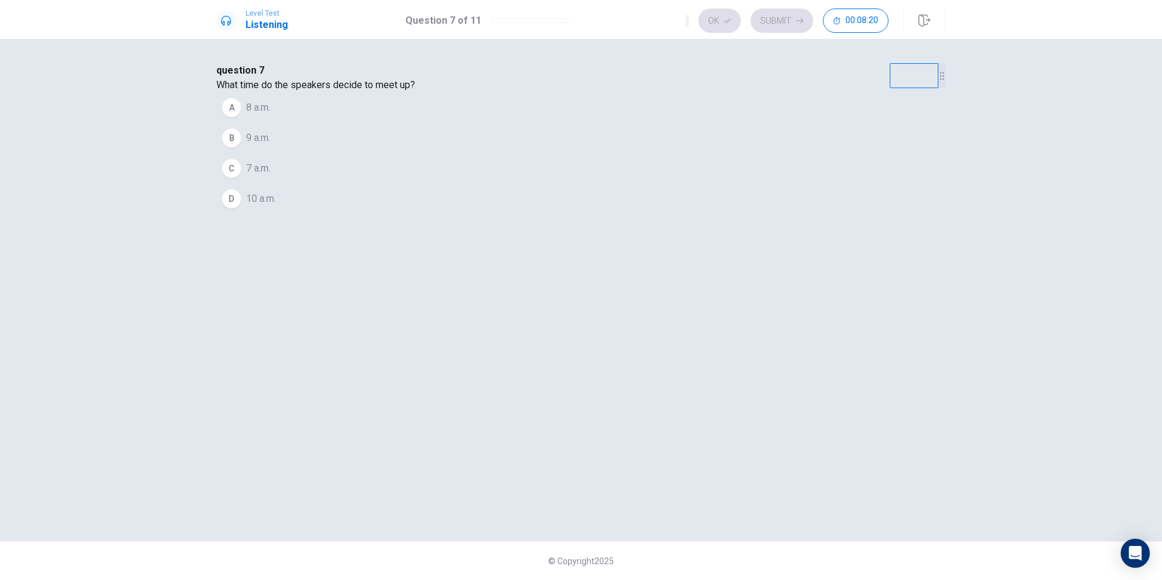
click at [270, 145] on span "9 a.m." at bounding box center [258, 138] width 24 height 15
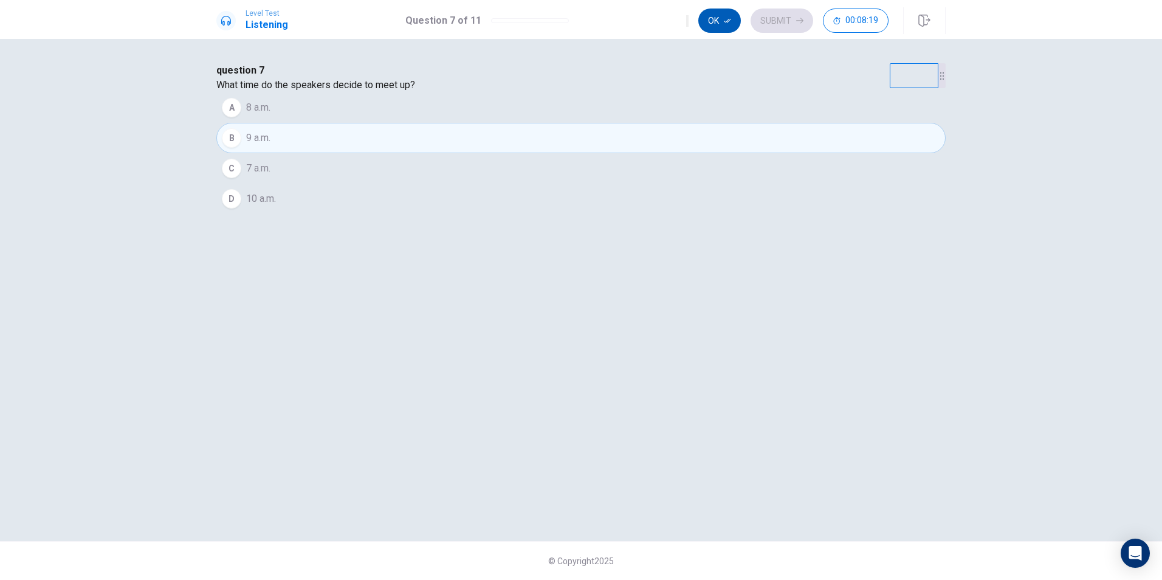
click at [713, 22] on button "Ok" at bounding box center [719, 21] width 43 height 24
click at [776, 28] on button "Submit" at bounding box center [781, 21] width 63 height 24
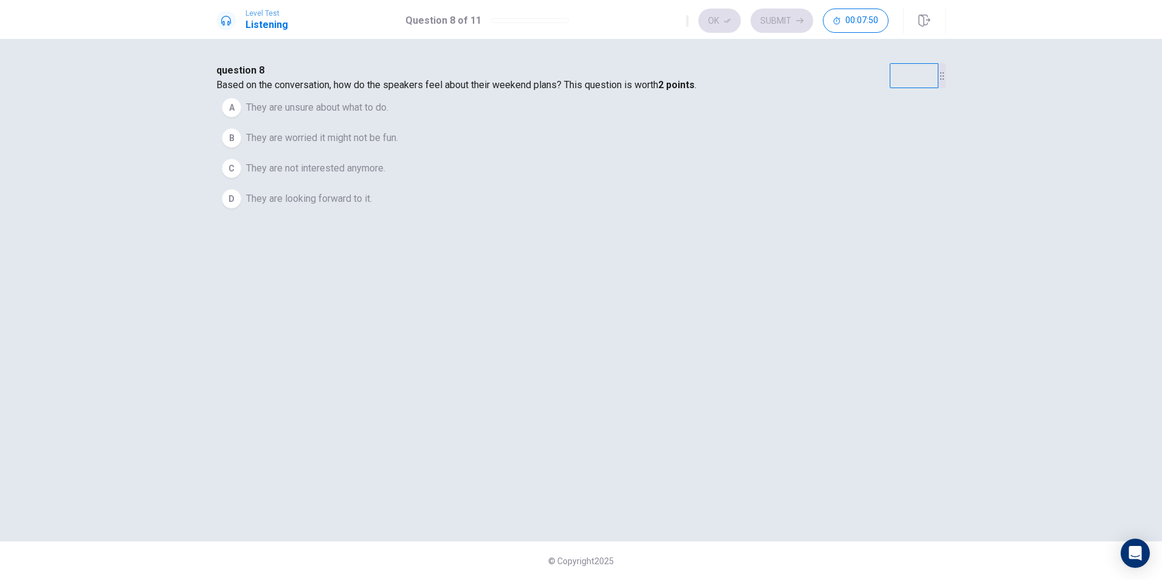
click at [493, 123] on button "A They are unsure about what to do." at bounding box center [580, 107] width 729 height 30
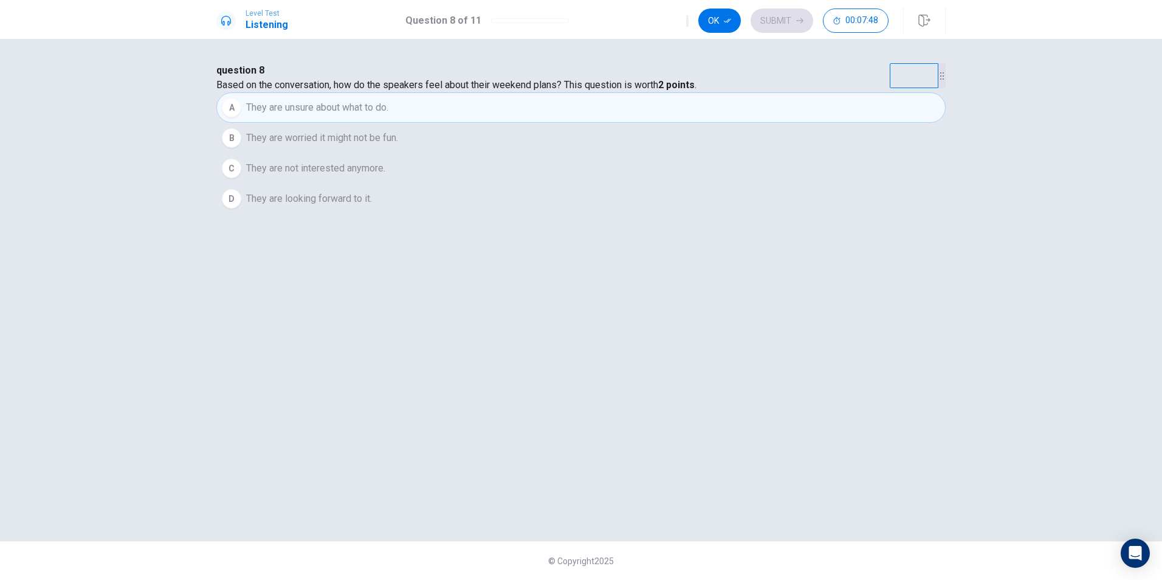
click at [372, 206] on span "They are looking forward to it." at bounding box center [309, 198] width 126 height 15
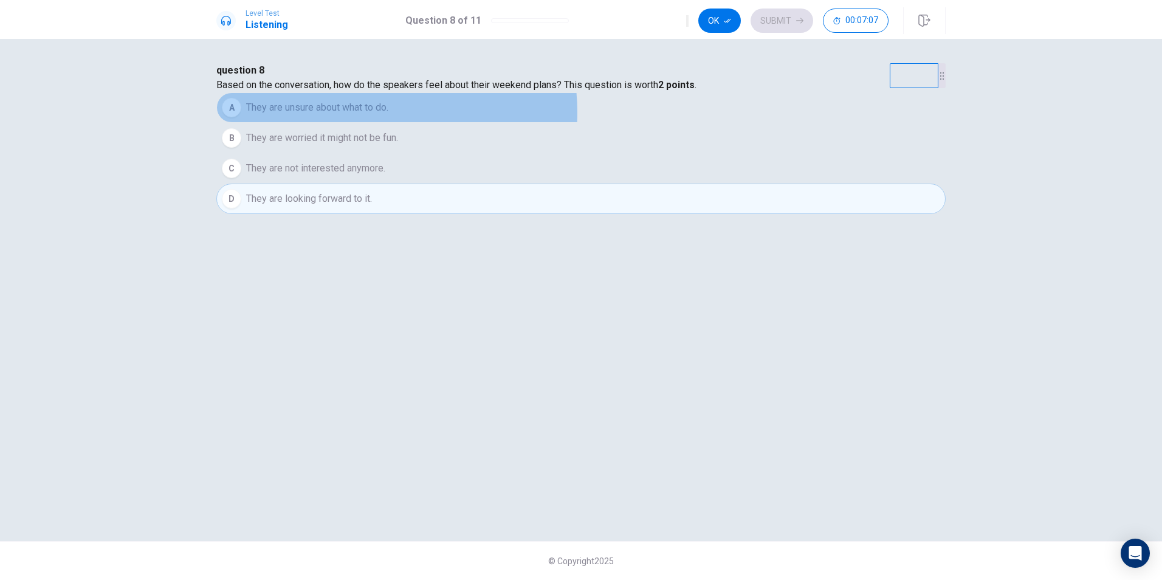
click at [388, 115] on span "They are unsure about what to do." at bounding box center [317, 107] width 142 height 15
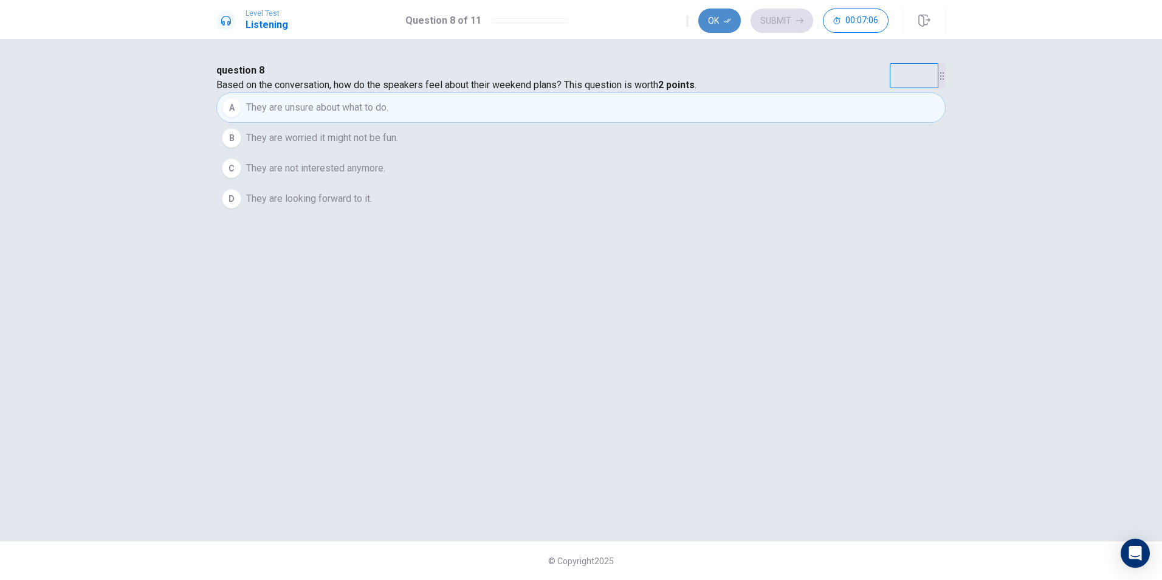
click at [716, 19] on button "Ok" at bounding box center [719, 21] width 43 height 24
click at [783, 21] on button "Submit" at bounding box center [781, 21] width 63 height 24
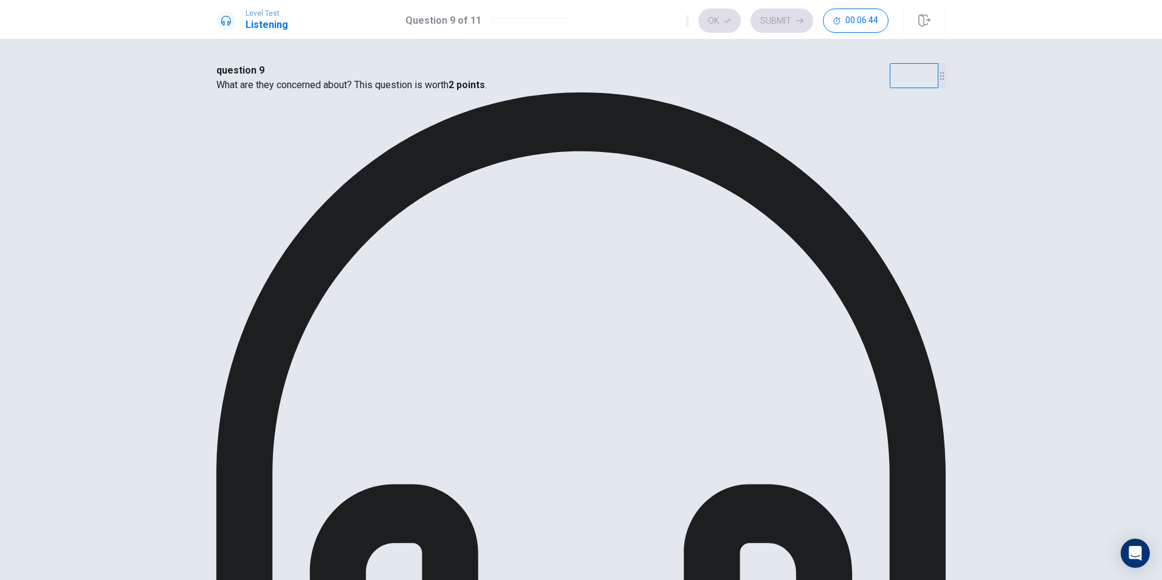
click at [722, 22] on button "Ok" at bounding box center [719, 21] width 43 height 24
click at [786, 27] on button "Submit" at bounding box center [781, 21] width 63 height 24
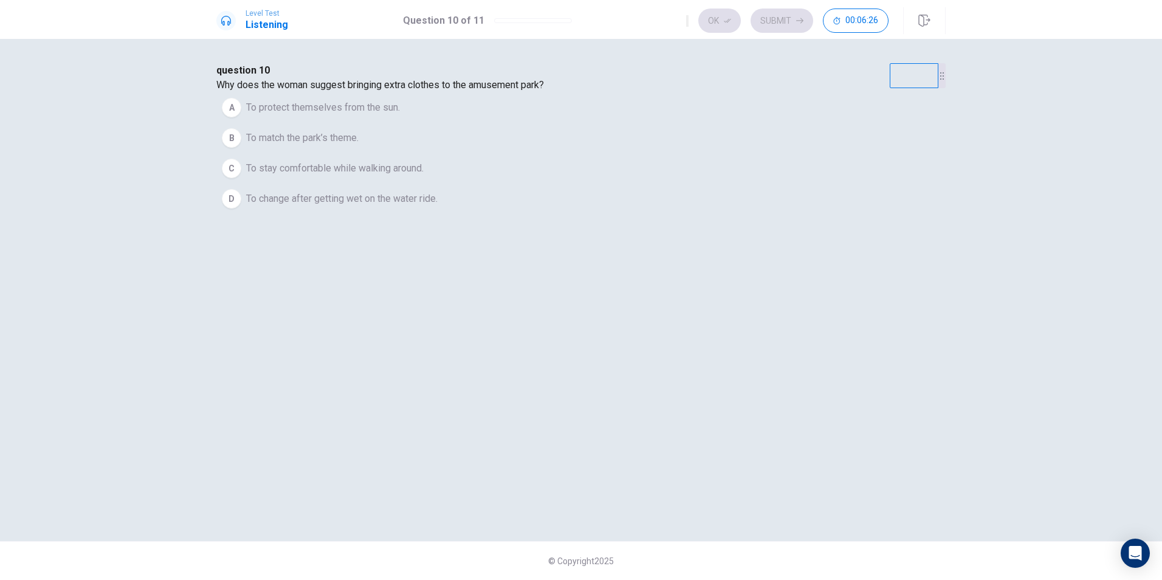
click at [437, 206] on span "To change after getting wet on the water ride." at bounding box center [341, 198] width 191 height 15
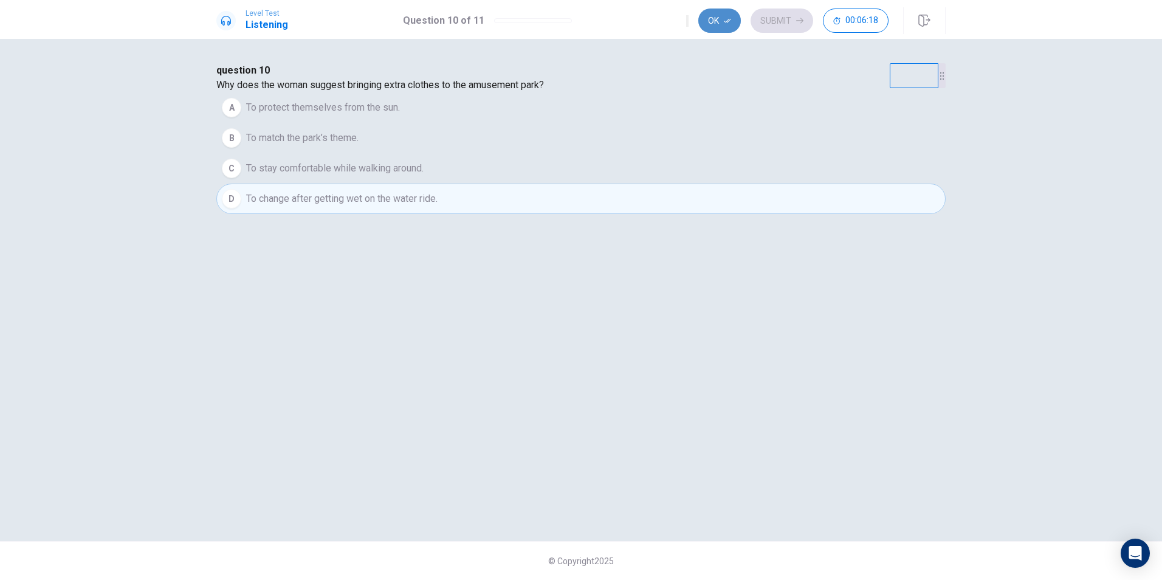
click at [736, 24] on button "Ok" at bounding box center [719, 21] width 43 height 24
click at [808, 18] on button "Submit" at bounding box center [781, 21] width 63 height 24
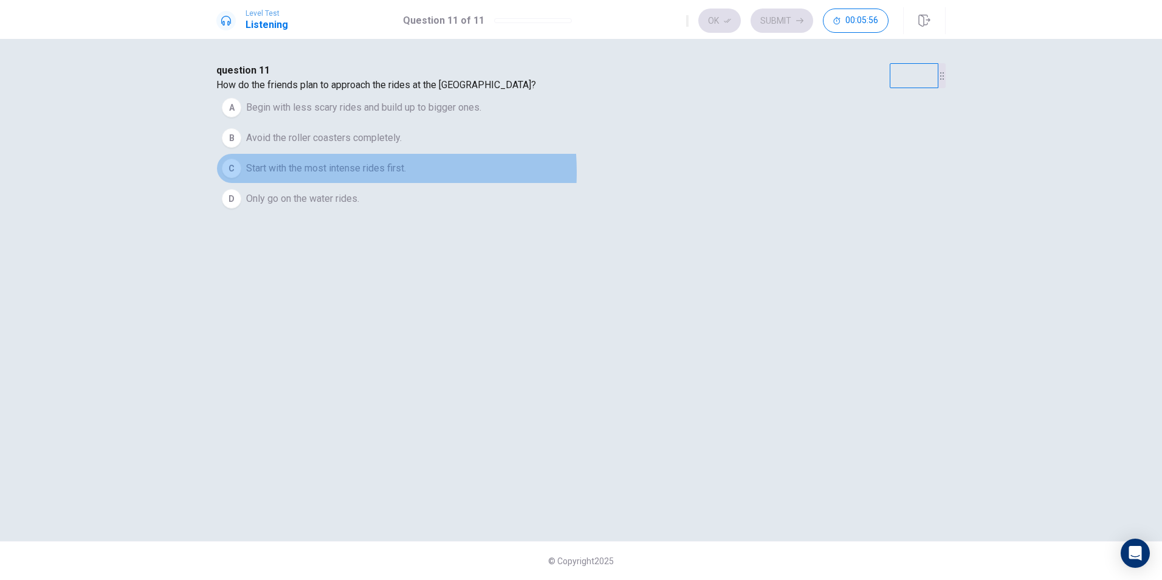
click at [406, 176] on span "Start with the most intense rides first." at bounding box center [326, 168] width 160 height 15
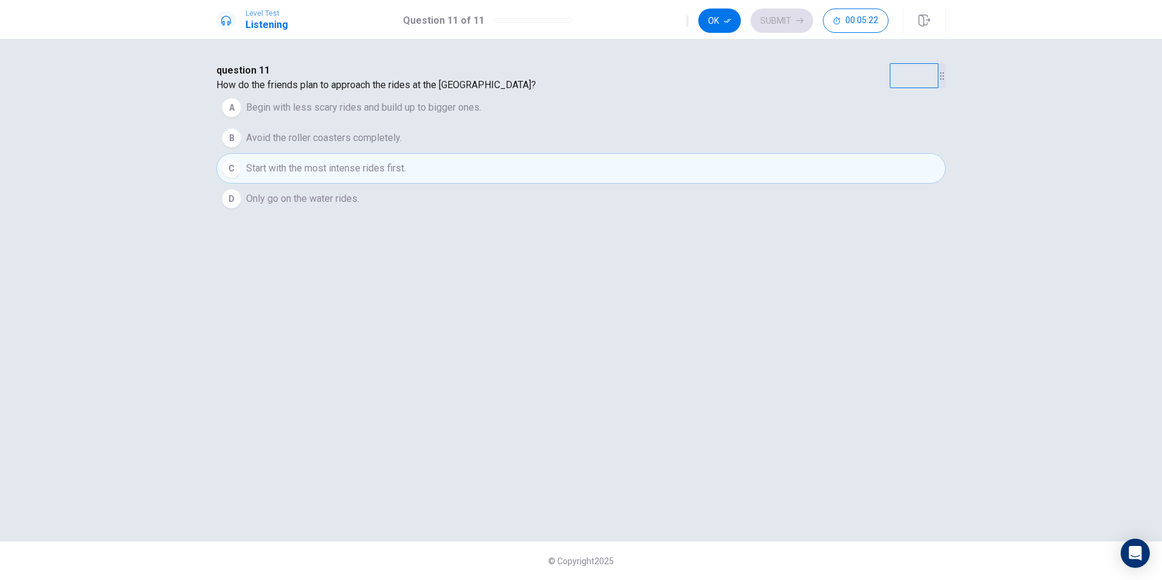
click at [543, 123] on button "A Begin with less scary rides and build up to bigger ones." at bounding box center [580, 107] width 729 height 30
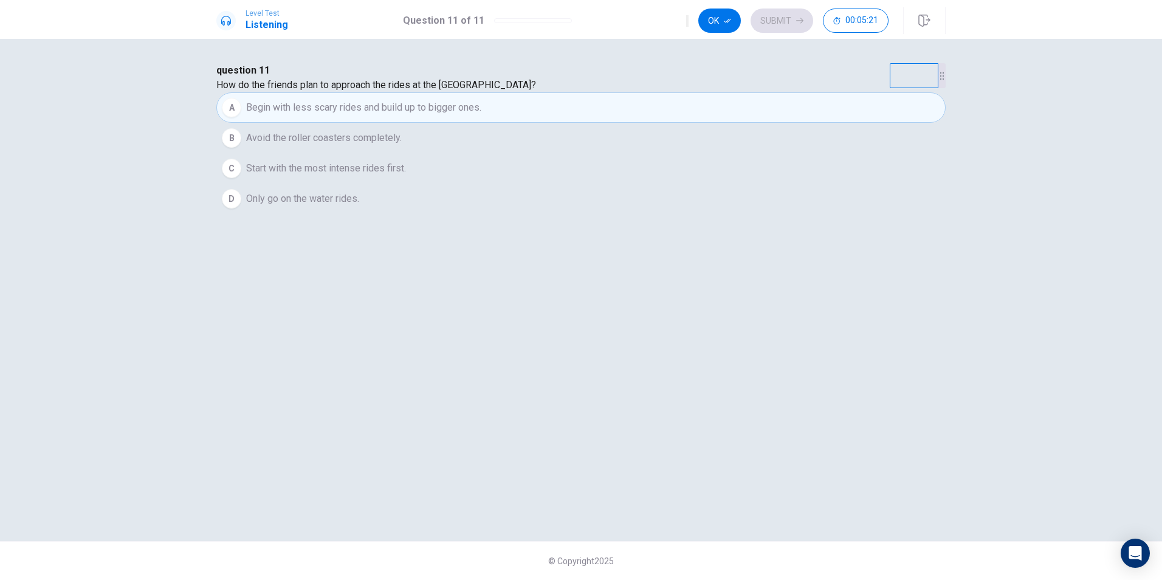
click at [712, 25] on button "Ok" at bounding box center [719, 21] width 43 height 24
click at [777, 19] on button "Submit" at bounding box center [781, 21] width 63 height 24
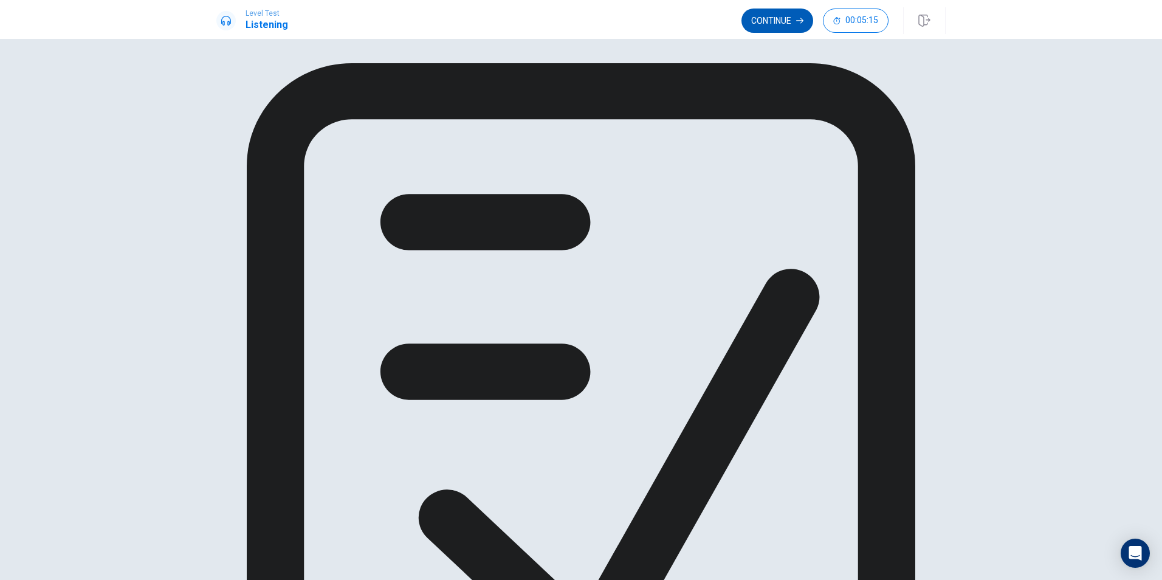
click at [795, 17] on button "Continue" at bounding box center [777, 21] width 72 height 24
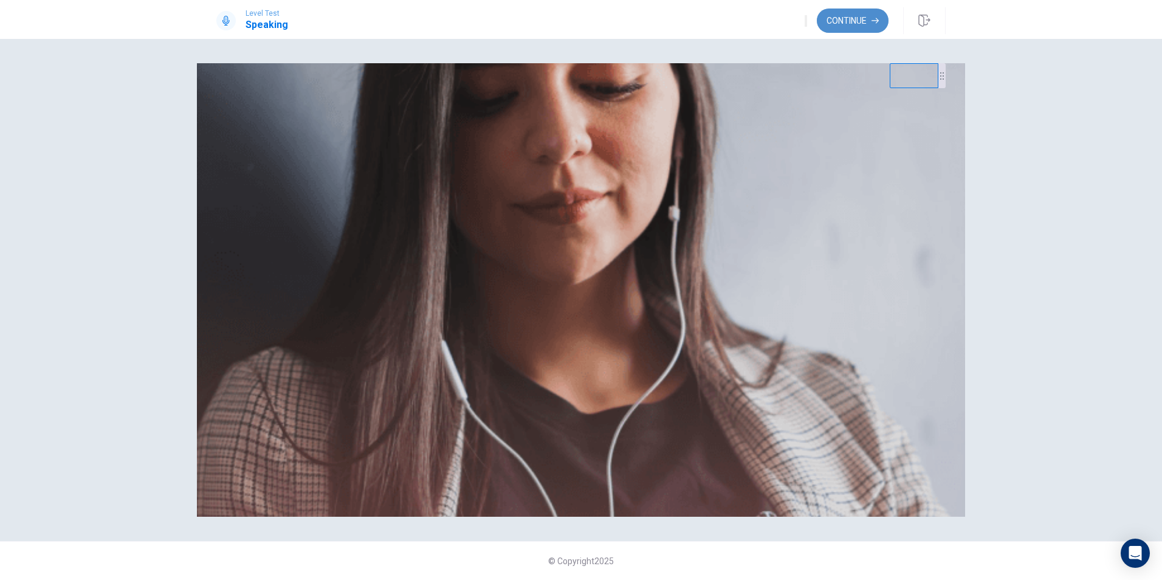
click at [867, 26] on button "Continue" at bounding box center [853, 21] width 72 height 24
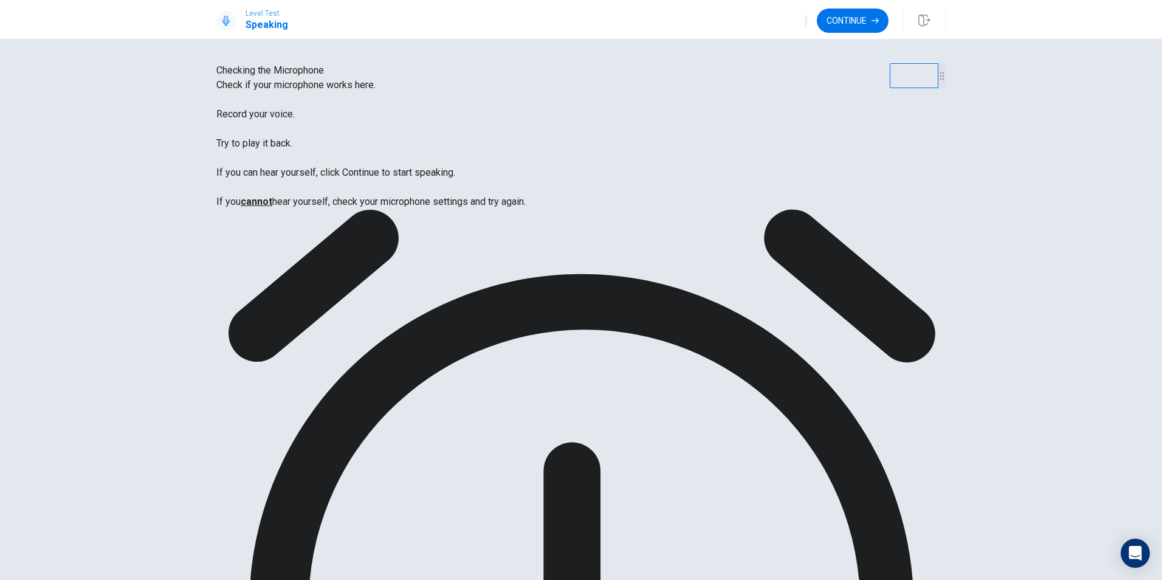
click at [846, 21] on button "Continue" at bounding box center [853, 21] width 72 height 24
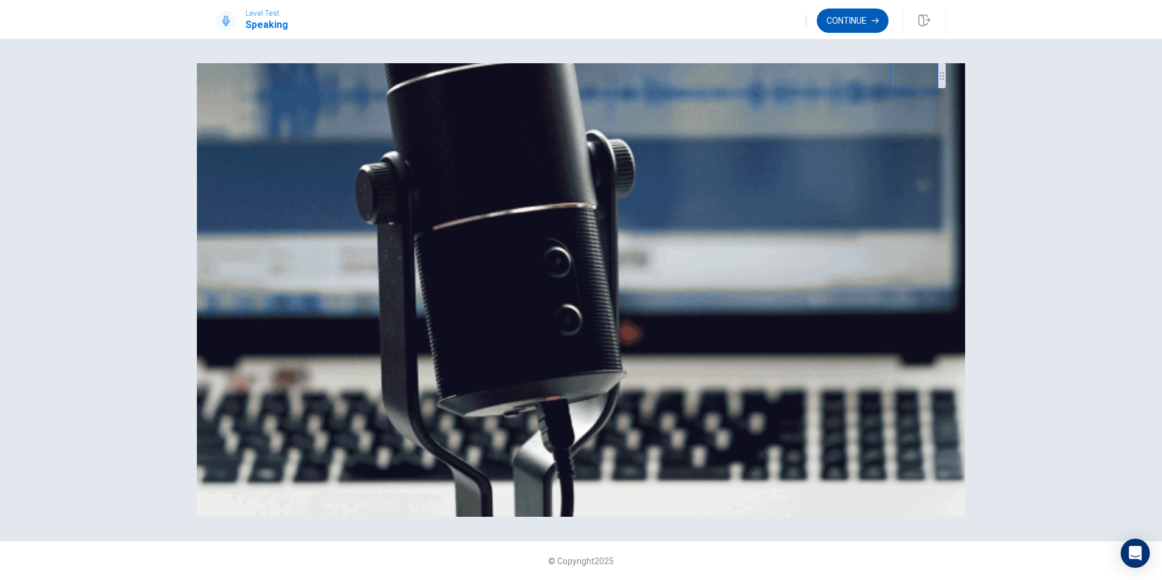
click at [857, 24] on button "Continue" at bounding box center [853, 21] width 72 height 24
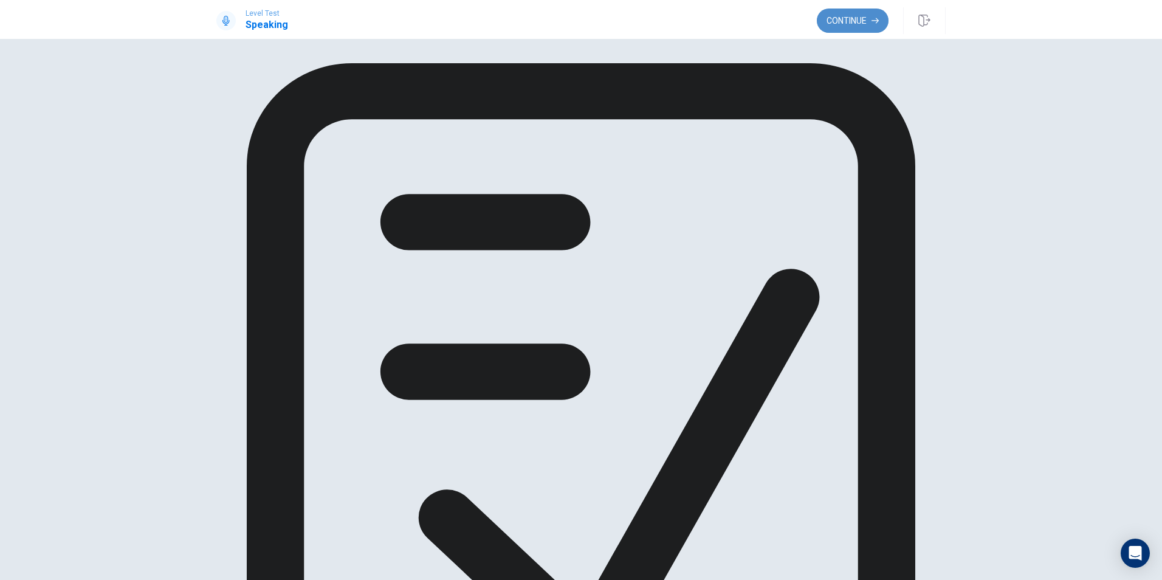
click at [858, 29] on button "Continue" at bounding box center [853, 21] width 72 height 24
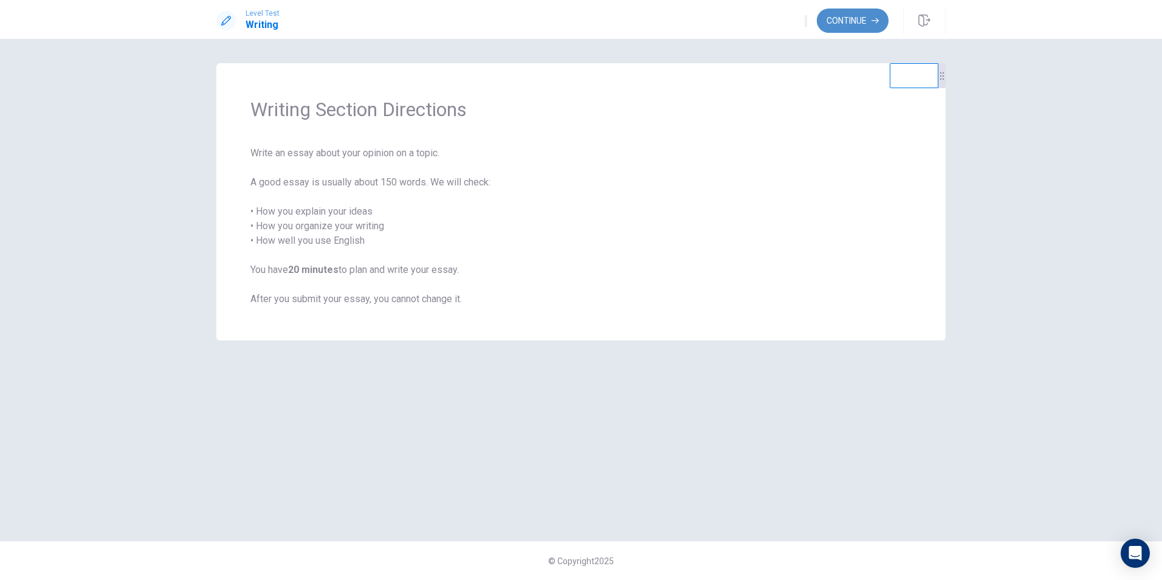
click at [851, 19] on button "Continue" at bounding box center [853, 21] width 72 height 24
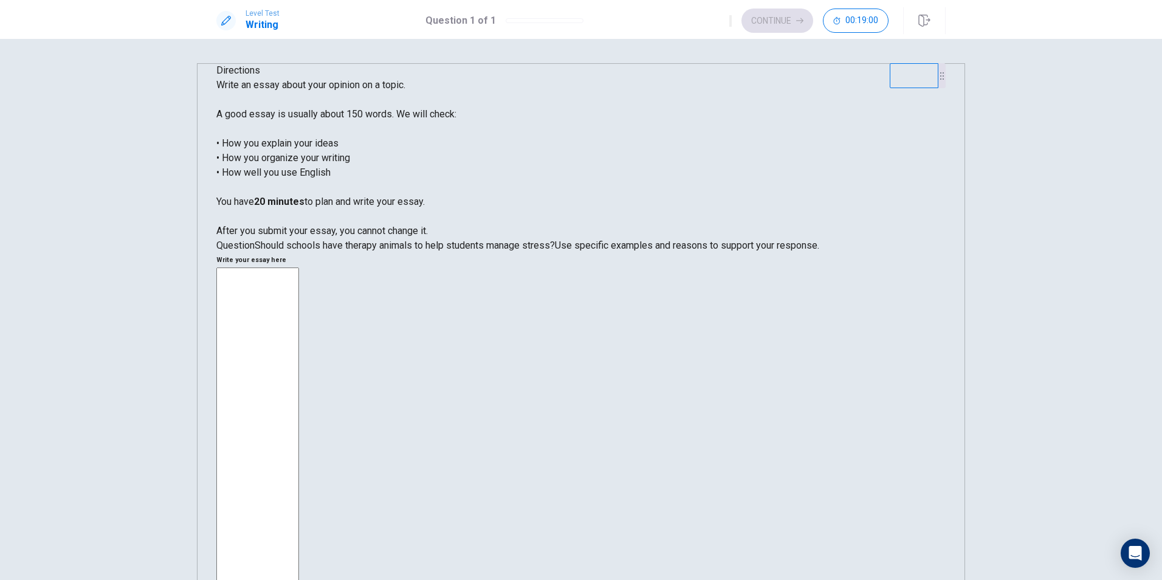
click at [299, 267] on textarea at bounding box center [257, 450] width 83 height 367
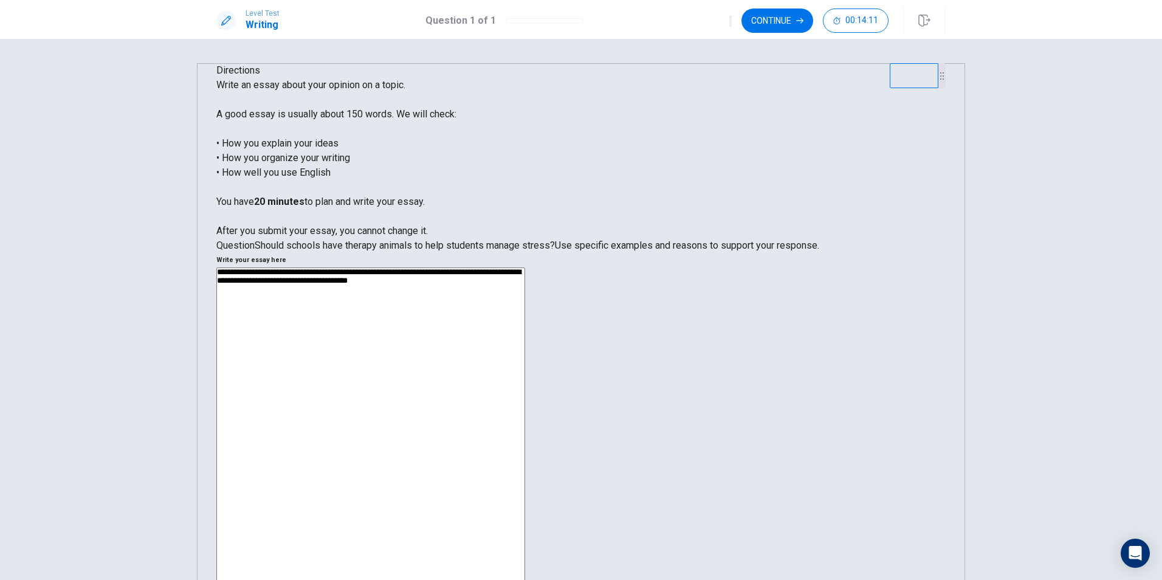
click at [525, 267] on textarea "**********" at bounding box center [370, 440] width 309 height 347
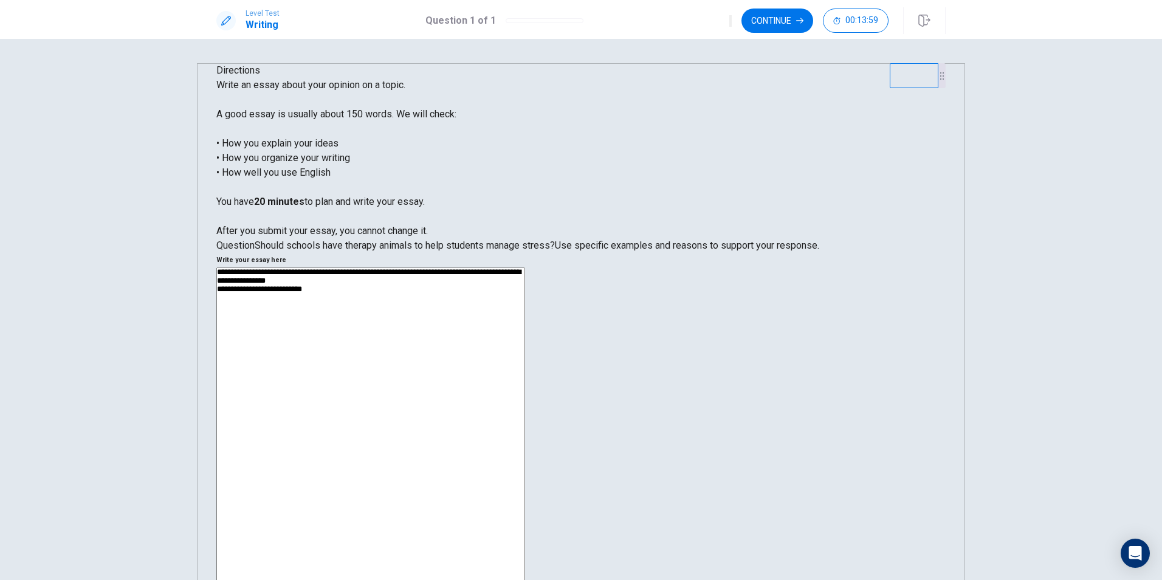
click at [525, 267] on textarea "**********" at bounding box center [370, 440] width 309 height 347
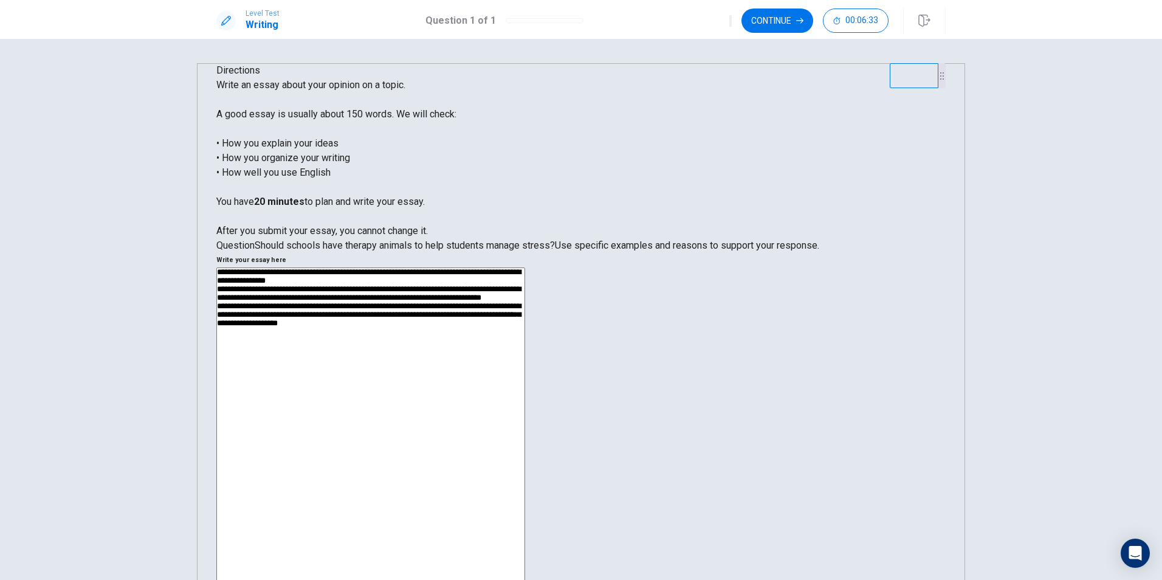
click at [525, 267] on textarea "**********" at bounding box center [370, 440] width 309 height 347
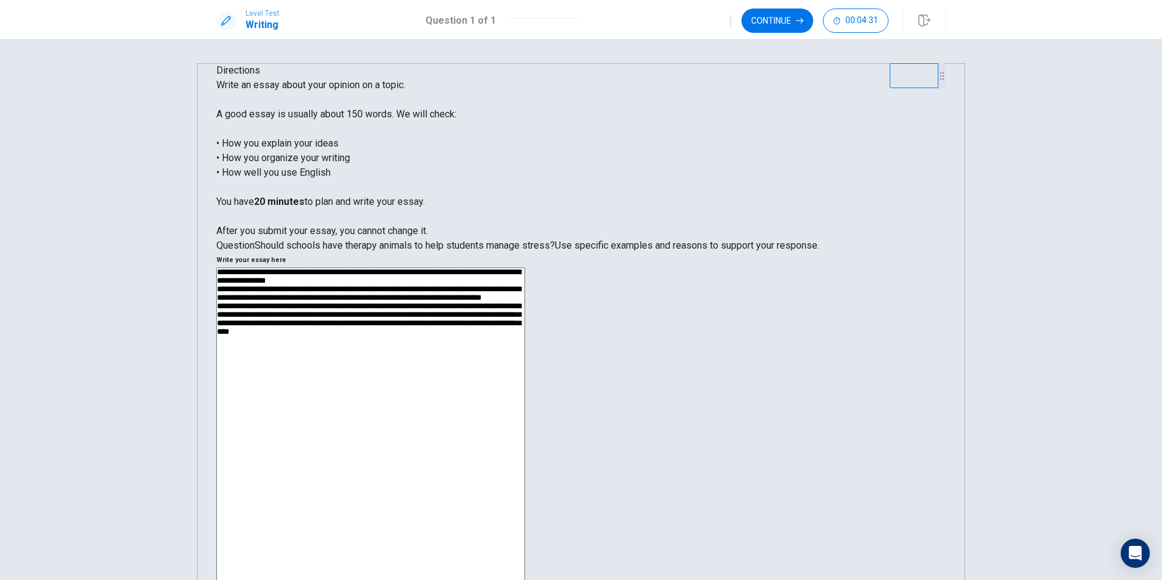
click at [525, 267] on textarea "**********" at bounding box center [370, 440] width 309 height 347
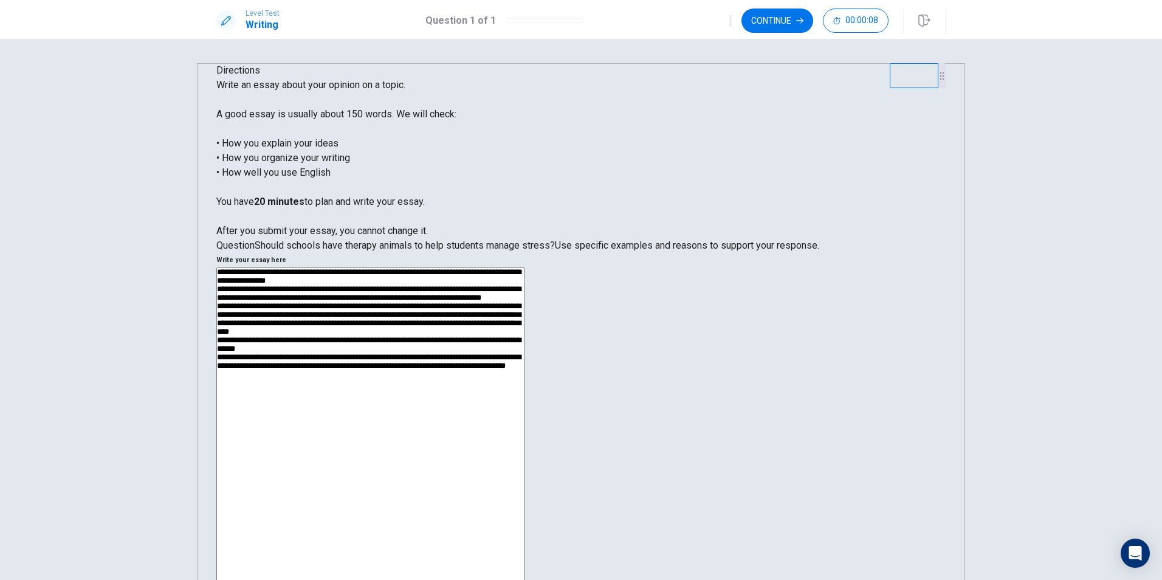
click at [525, 295] on textarea "**********" at bounding box center [370, 440] width 309 height 347
click at [525, 297] on textarea "**********" at bounding box center [370, 440] width 309 height 347
type textarea "**********"
click at [525, 320] on textarea "**********" at bounding box center [370, 440] width 309 height 347
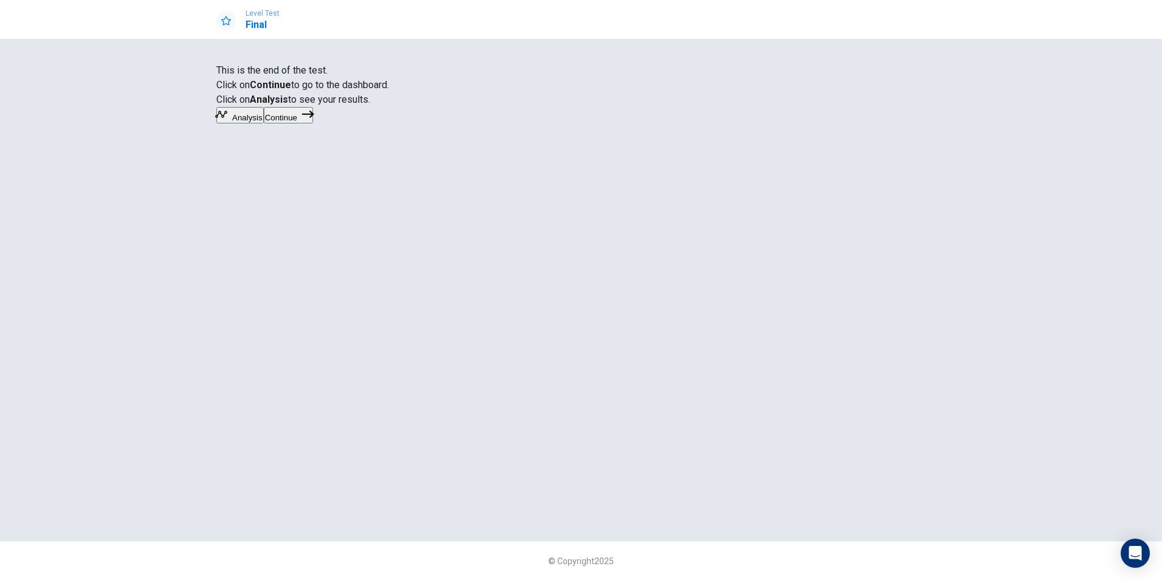
click at [264, 123] on button "Analysis" at bounding box center [239, 115] width 47 height 16
